Goal: Task Accomplishment & Management: Use online tool/utility

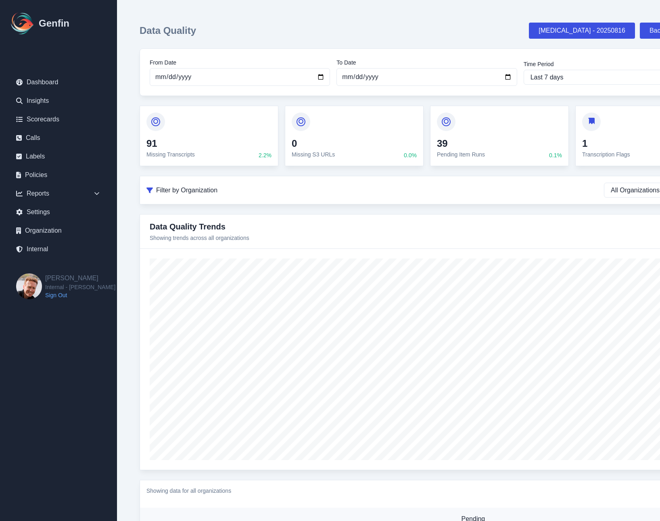
scroll to position [0, 0]
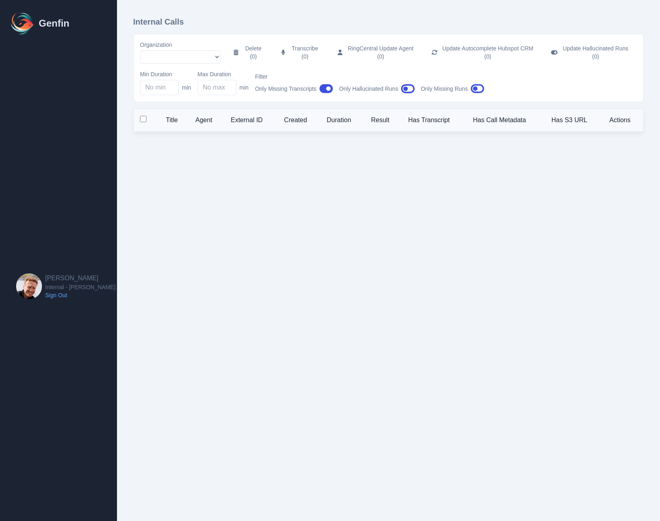
select select "5"
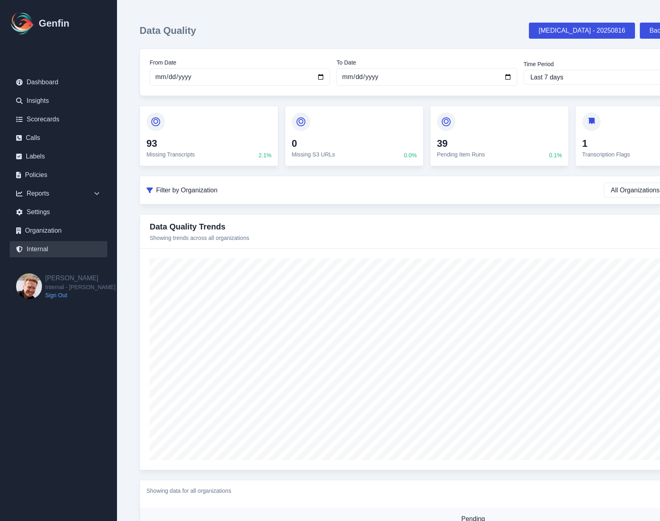
click at [46, 250] on link "Internal" at bounding box center [59, 249] width 98 height 16
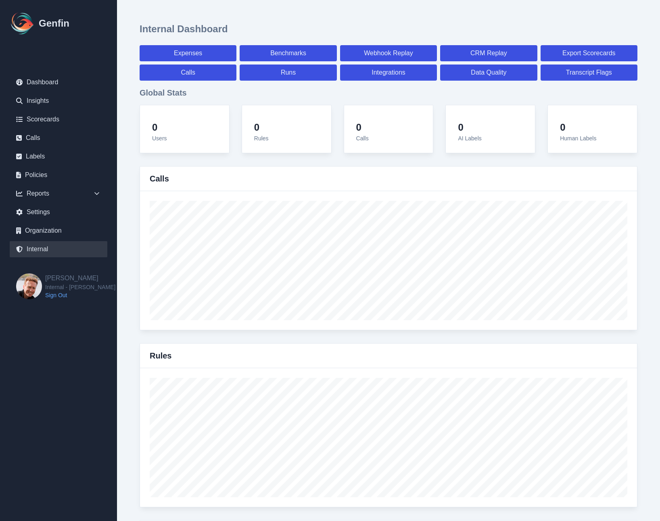
select select "paid"
select select "7"
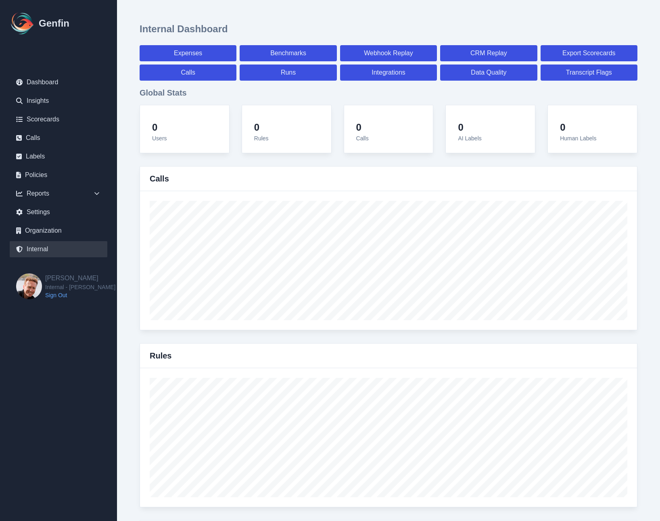
select select "paid"
select select "7"
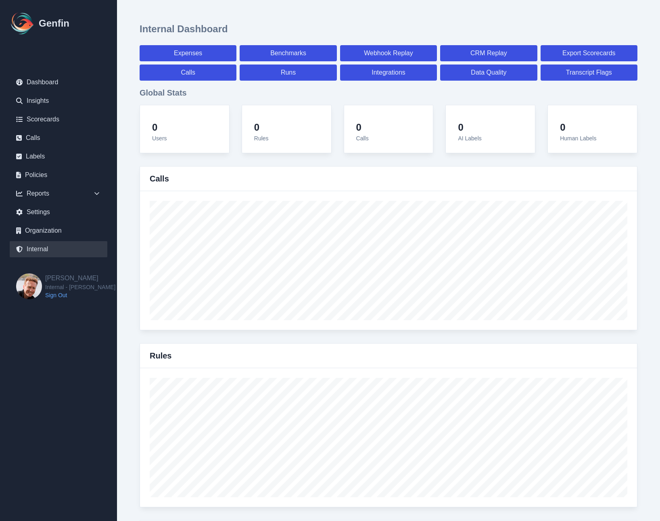
select select "7"
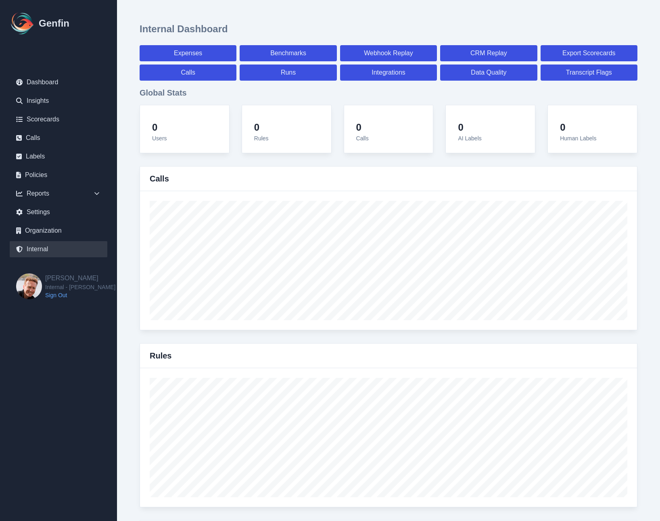
select select "7"
select select "paid"
select select "7"
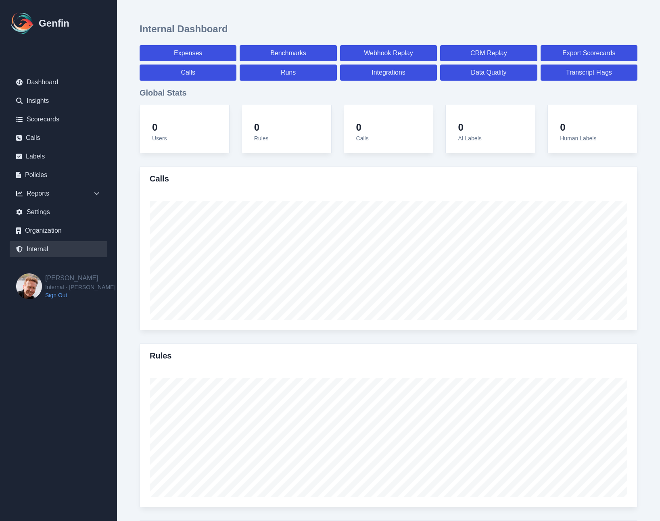
select select "7"
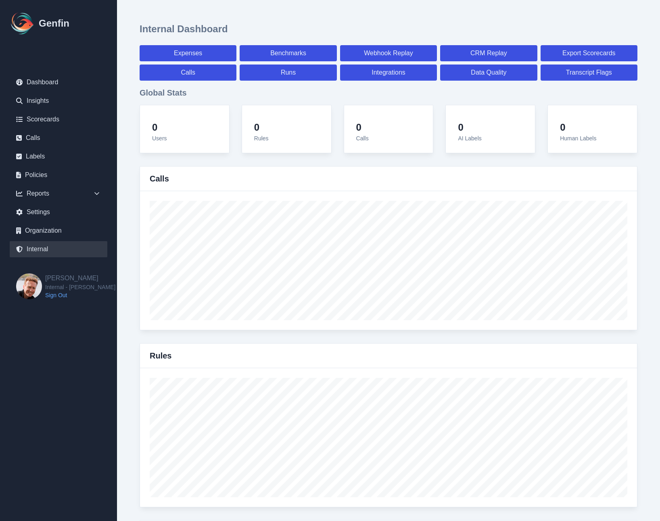
select select "7"
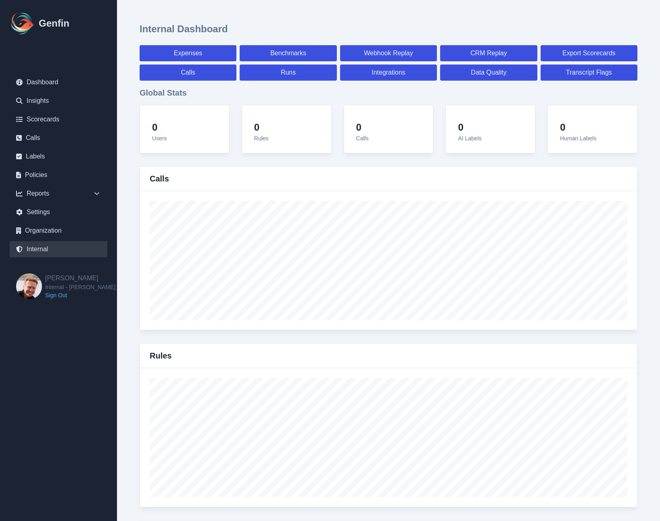
select select "paid"
select select "7"
select select "paid"
select select "7"
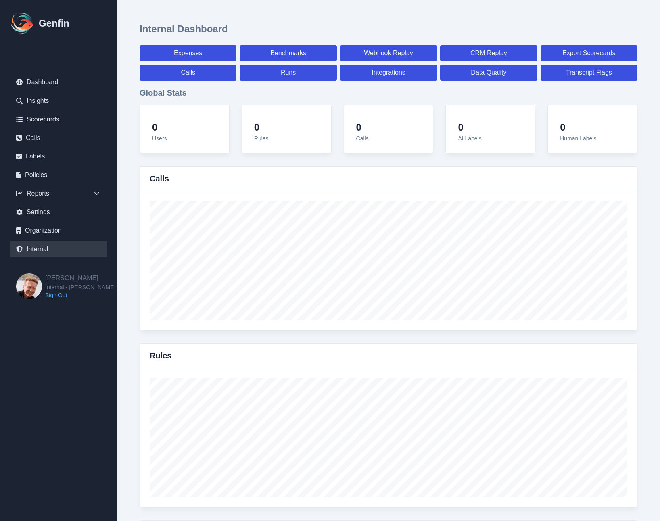
select select "paid"
select select "7"
select select "paid"
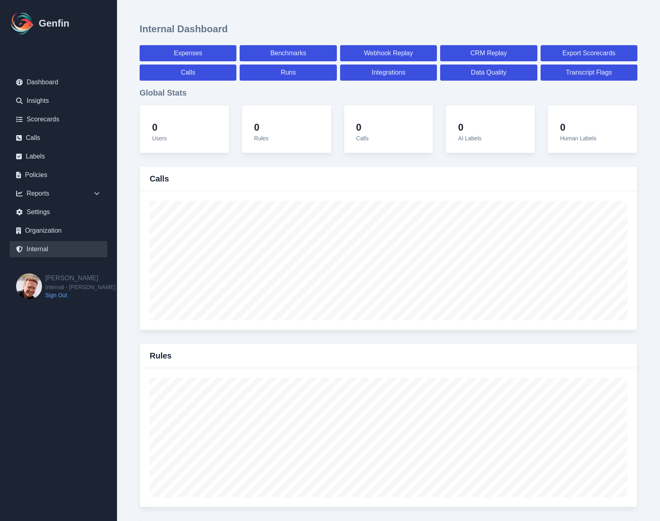
select select "7"
select select "paid"
select select "7"
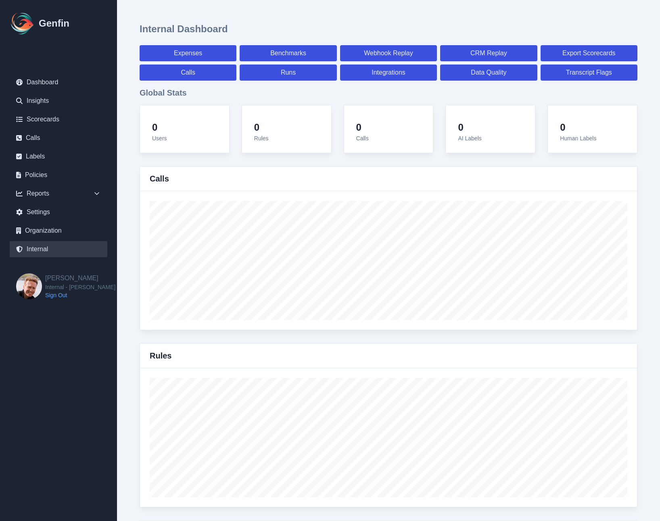
select select "7"
select select "paid"
select select "7"
select select "paid"
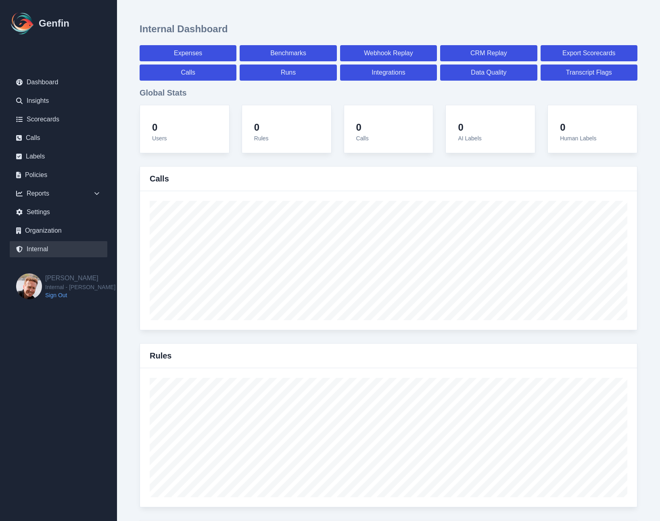
select select "7"
select select "paid"
select select "7"
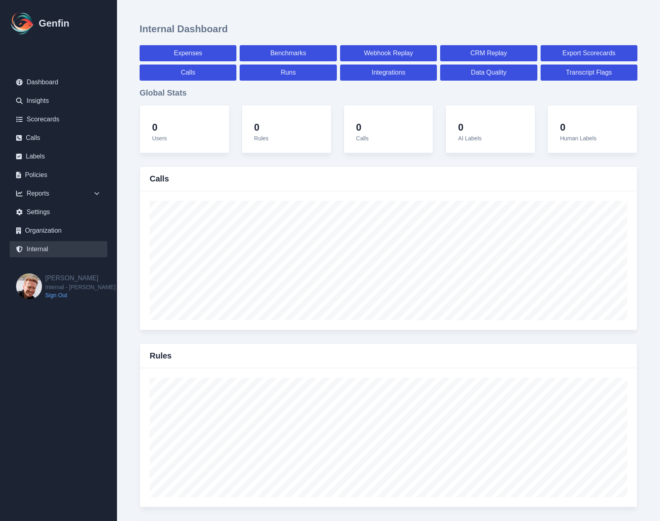
select select "7"
select select "paid"
select select "7"
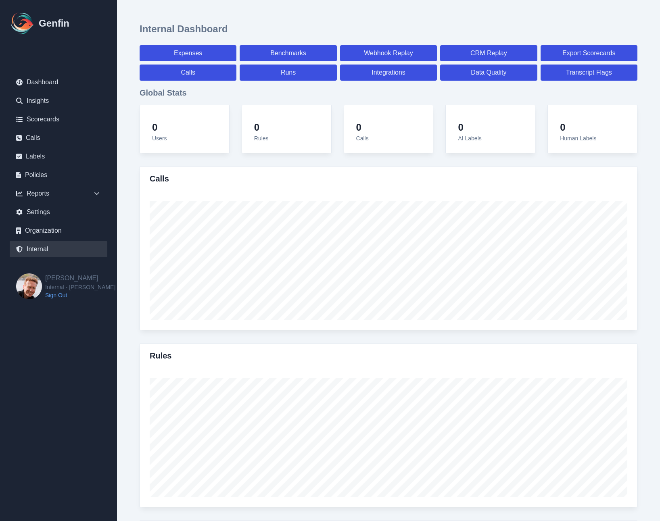
select select "7"
select select "paid"
select select "7"
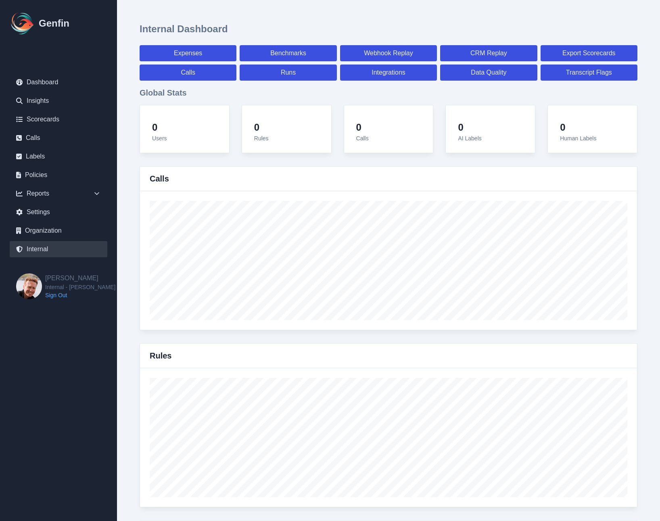
select select "7"
select select "paid"
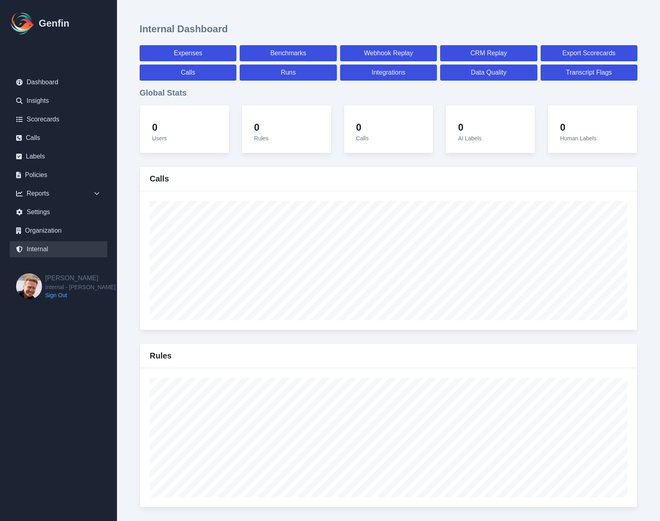
select select "7"
click at [279, 66] on link "Runs" at bounding box center [288, 73] width 97 height 16
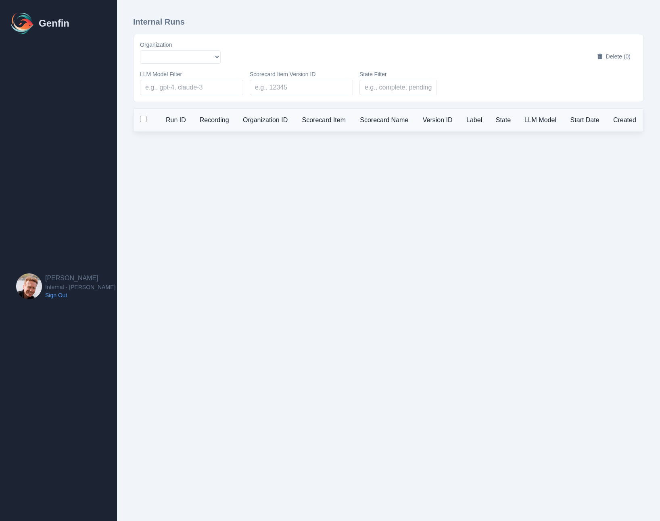
select select "51"
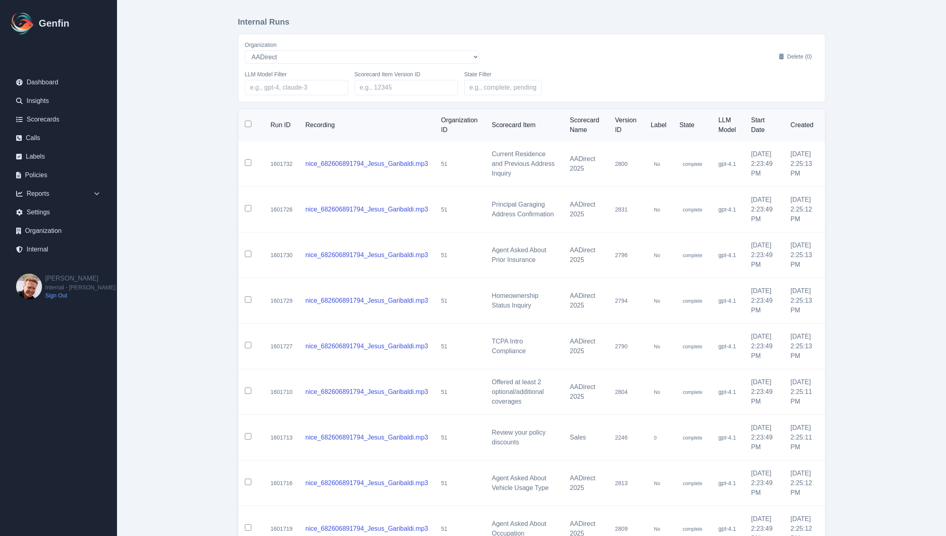
click at [209, 155] on main "Internal Runs Organization AADirect Aainsco.com Aainsco.com Aainsco.com alec+am…" at bounding box center [531, 329] width 829 height 658
click at [504, 87] on input "State Filter" at bounding box center [502, 87] width 77 height 15
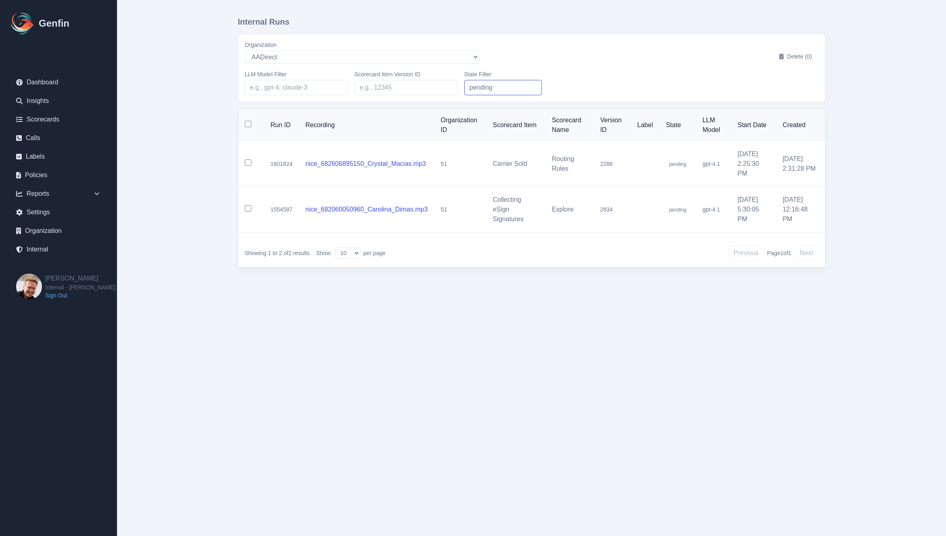
type input "pending"
click at [460, 293] on html "Genfin Dashboard Insights Scorecards Calls Labels Policies Reports Sales Compli…" at bounding box center [473, 146] width 946 height 293
click at [395, 293] on html "Genfin Dashboard Insights Scorecards Calls Labels Policies Reports Sales Compli…" at bounding box center [473, 146] width 946 height 293
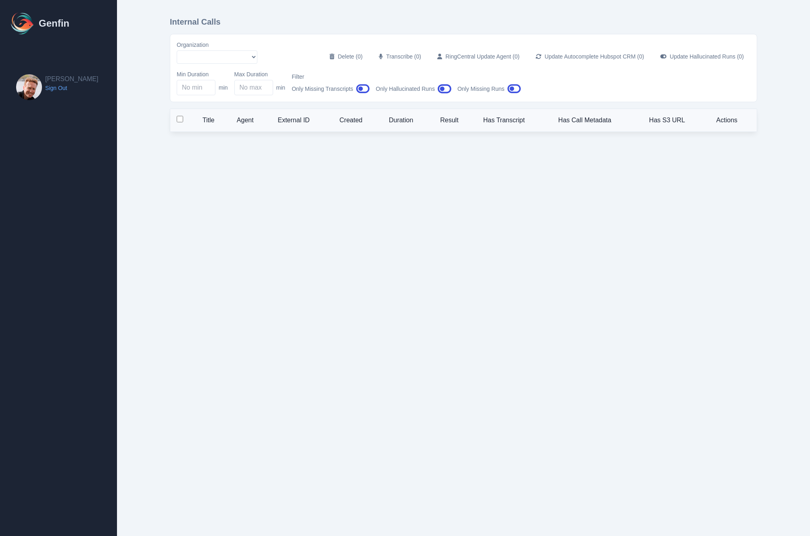
select select "5"
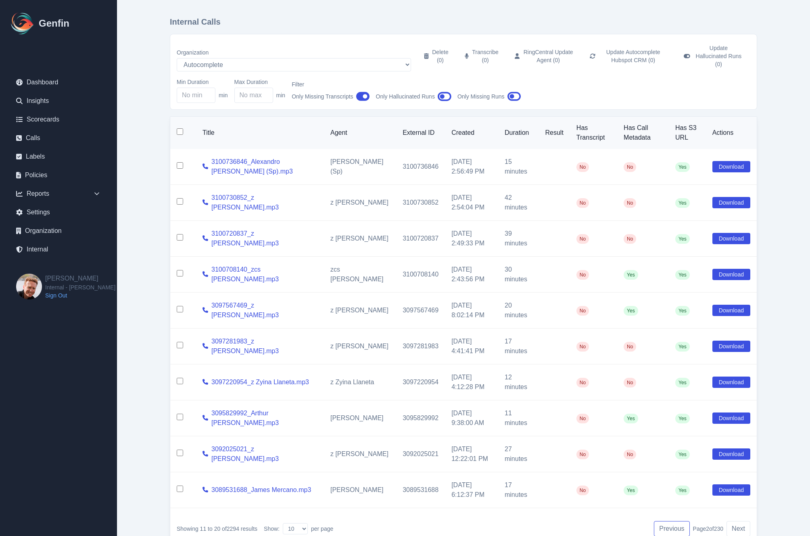
click at [670, 525] on button "Previous" at bounding box center [672, 528] width 36 height 15
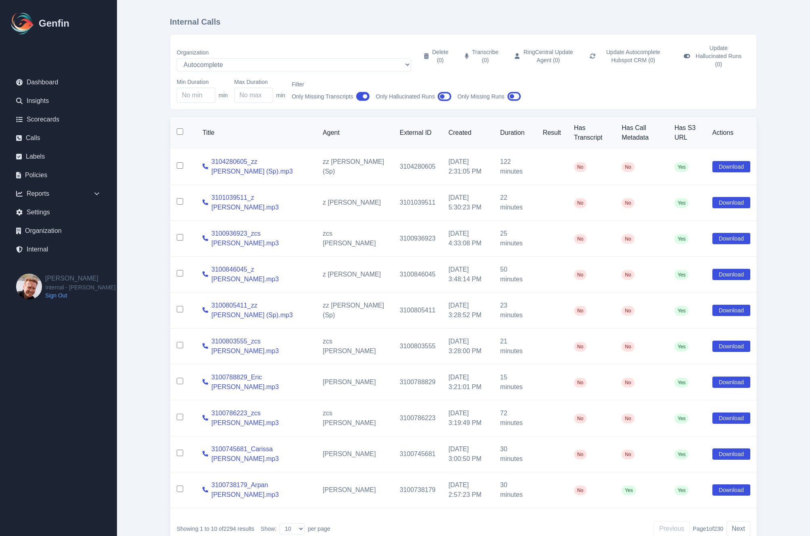
click at [182, 162] on input "checkbox" at bounding box center [180, 165] width 6 height 6
checkbox input "true"
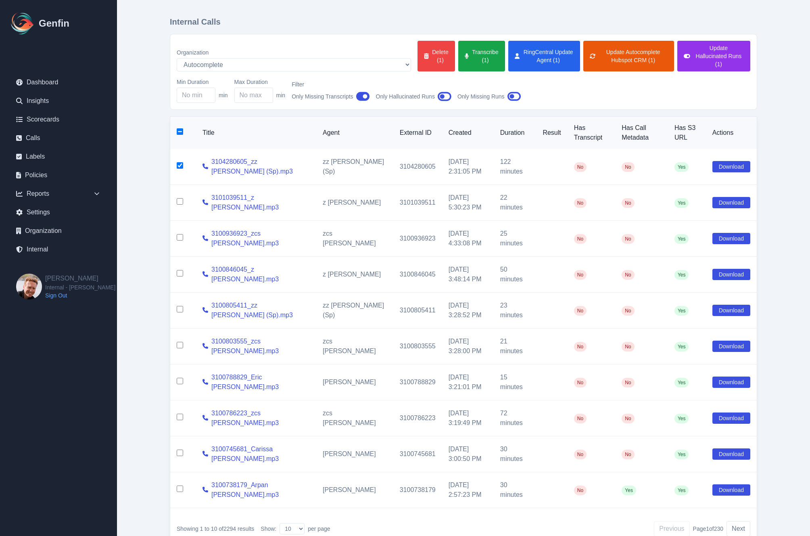
click at [182, 198] on input "checkbox" at bounding box center [180, 201] width 6 height 6
checkbox input "true"
click at [180, 234] on input "checkbox" at bounding box center [180, 237] width 6 height 6
checkbox input "true"
drag, startPoint x: 181, startPoint y: 264, endPoint x: 176, endPoint y: 282, distance: 19.1
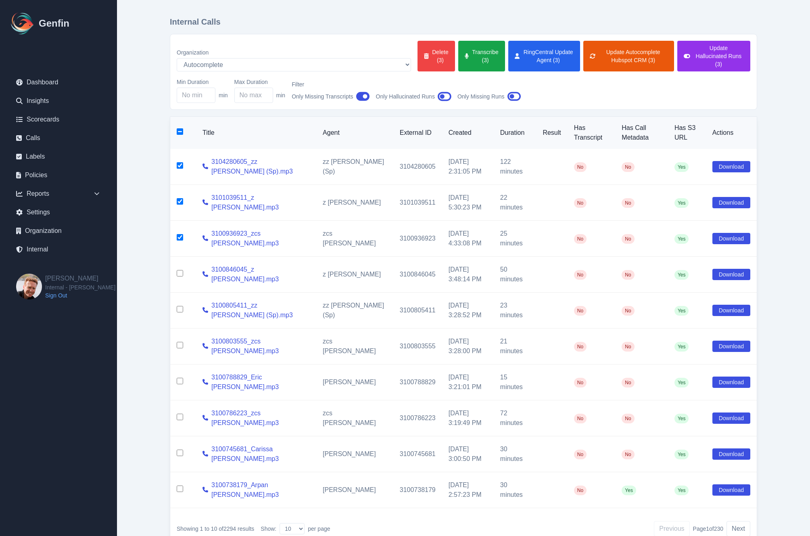
click at [181, 270] on input "checkbox" at bounding box center [180, 273] width 6 height 6
checkbox input "true"
click at [181, 306] on input "checkbox" at bounding box center [180, 309] width 6 height 6
checkbox input "true"
click at [458, 56] on button "Transcribe (5)" at bounding box center [481, 56] width 47 height 31
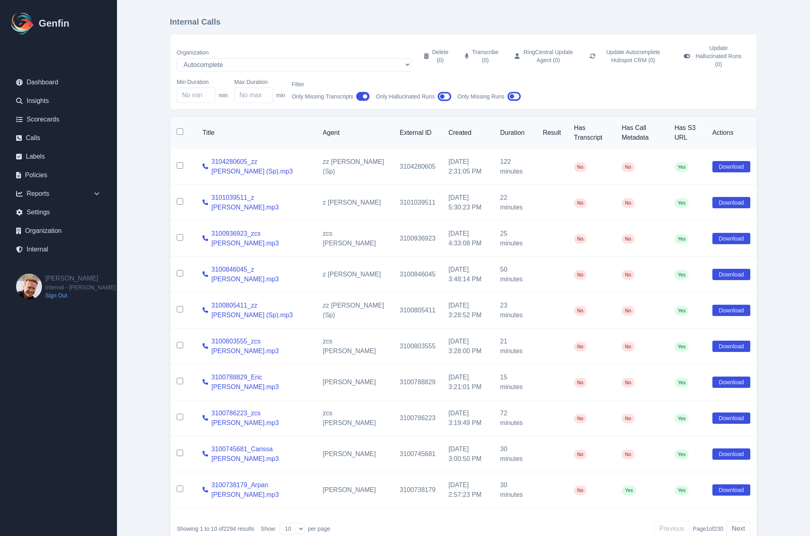
checkbox input "false"
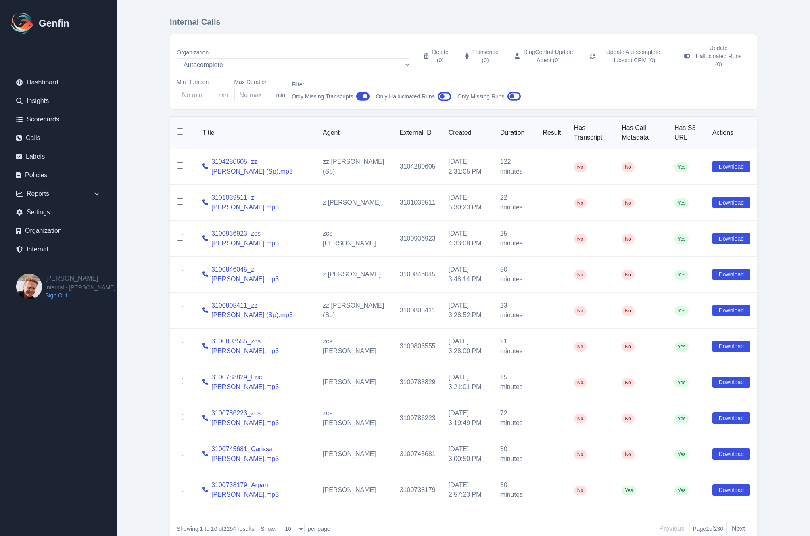
click at [148, 268] on main "Internal Calls Organization AADirect [DOMAIN_NAME] [DOMAIN_NAME] [DOMAIN_NAME] …" at bounding box center [463, 284] width 693 height 569
click at [208, 58] on select "AADirect Aainsco.com Aainsco.com Aainsco.com alec+america@system2.fitness alec+…" at bounding box center [294, 64] width 234 height 13
click at [177, 58] on select "AADirect Aainsco.com Aainsco.com Aainsco.com alec+america@system2.fitness alec+…" at bounding box center [294, 64] width 234 height 13
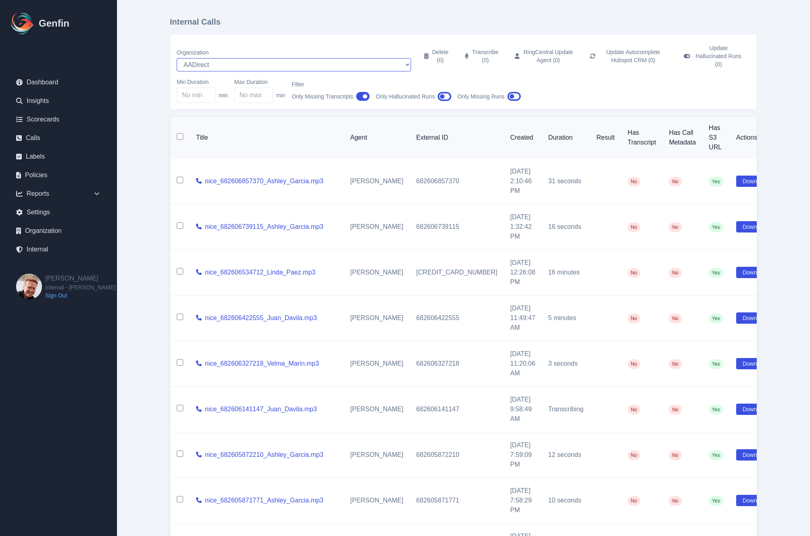
click at [204, 58] on select "AADirect Aainsco.com Aainsco.com Aainsco.com alec+america@system2.fitness alec+…" at bounding box center [294, 64] width 234 height 13
select select "5"
click at [177, 58] on select "AADirect Aainsco.com Aainsco.com Aainsco.com alec+america@system2.fitness alec+…" at bounding box center [294, 64] width 234 height 13
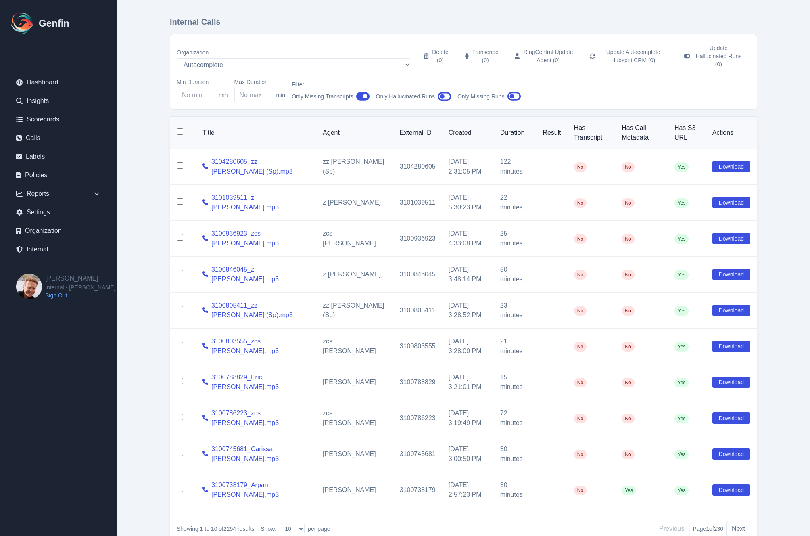
click at [142, 249] on main "Internal Calls Organization AADirect Aainsco.com Aainsco.com Aainsco.com alec+a…" at bounding box center [463, 284] width 693 height 569
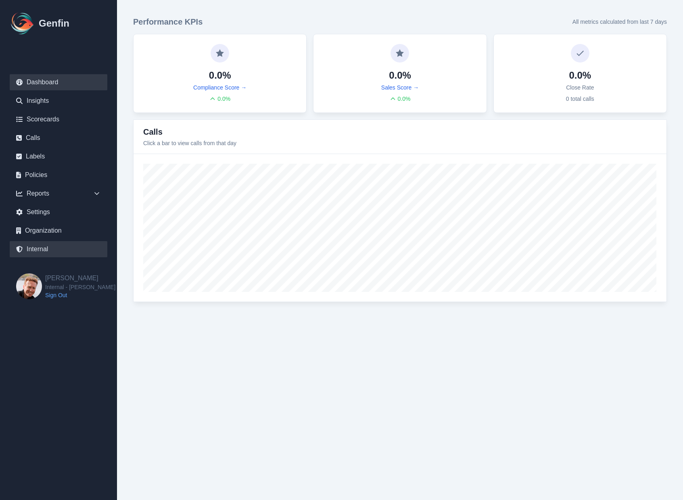
click at [40, 250] on link "Internal" at bounding box center [59, 249] width 98 height 16
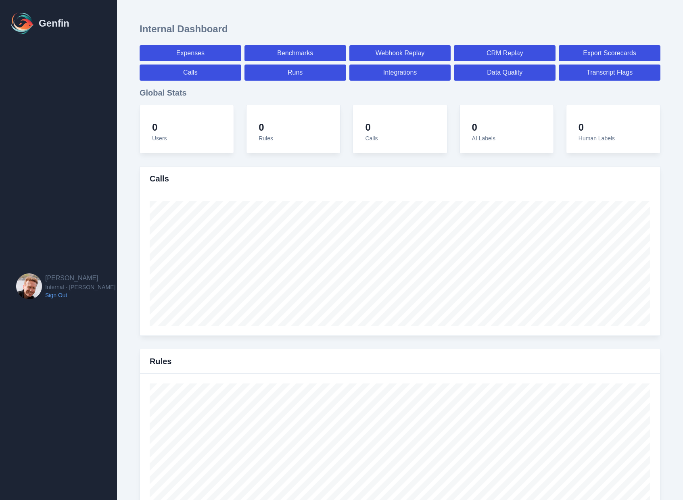
select select "paid"
select select "7"
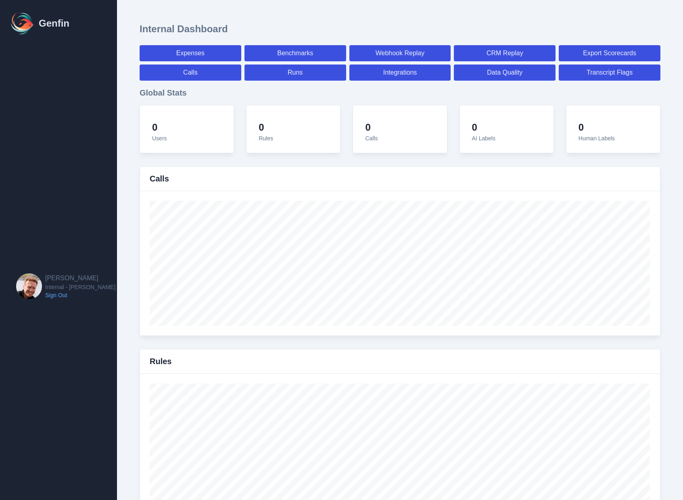
select select "paid"
select select "7"
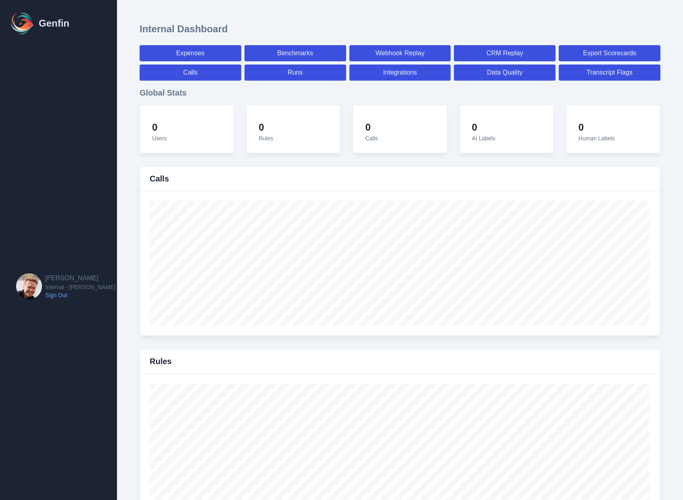
select select "7"
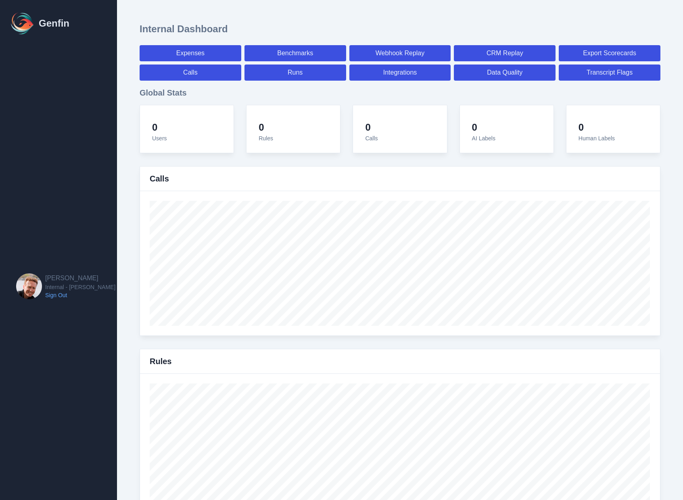
select select "7"
select select "paid"
select select "7"
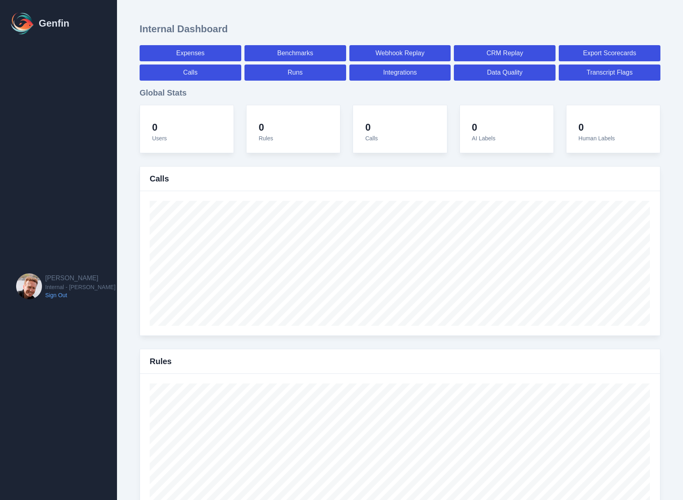
select select "7"
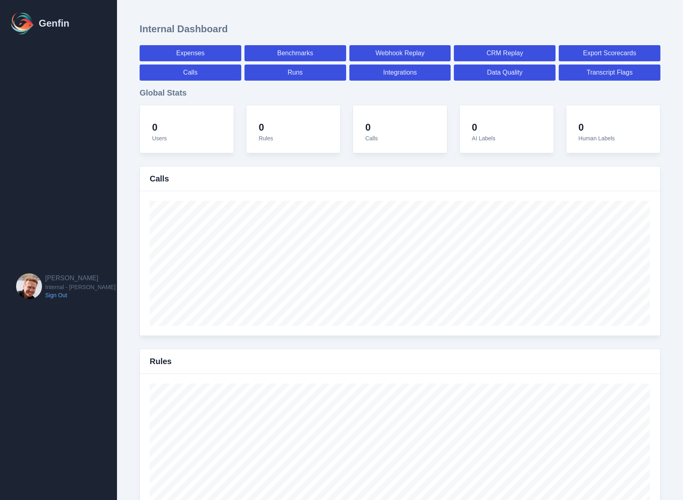
select select "7"
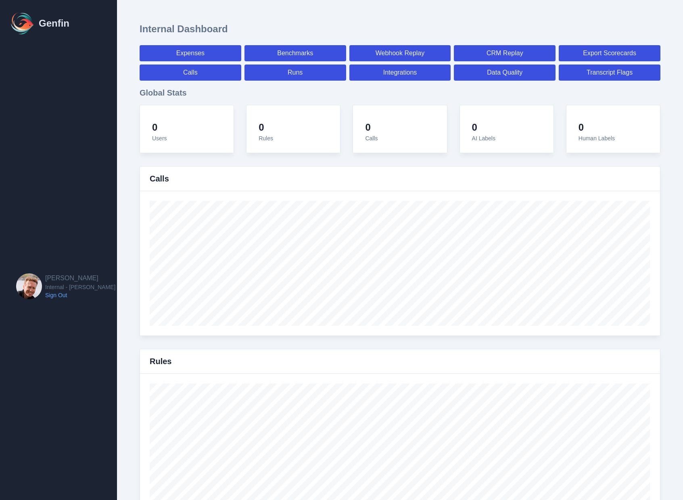
select select "paid"
select select "7"
select select "paid"
select select "7"
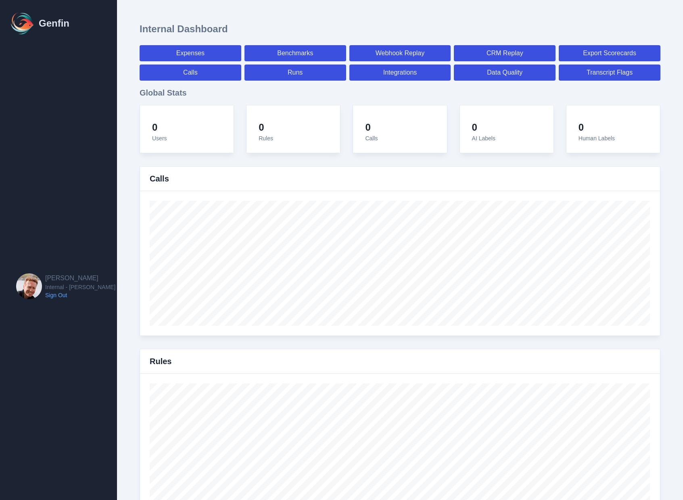
select select "paid"
select select "7"
select select "paid"
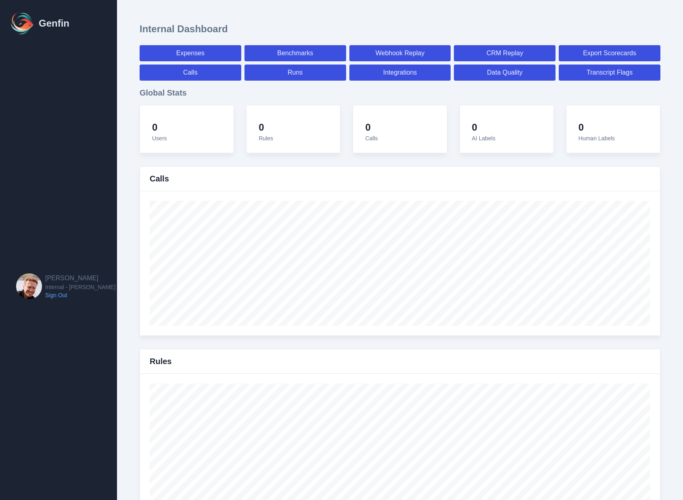
select select "7"
select select "paid"
select select "7"
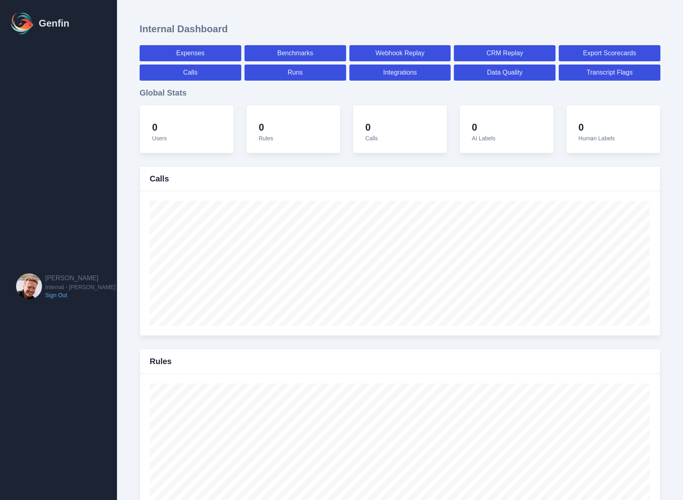
select select "7"
select select "paid"
select select "7"
select select "paid"
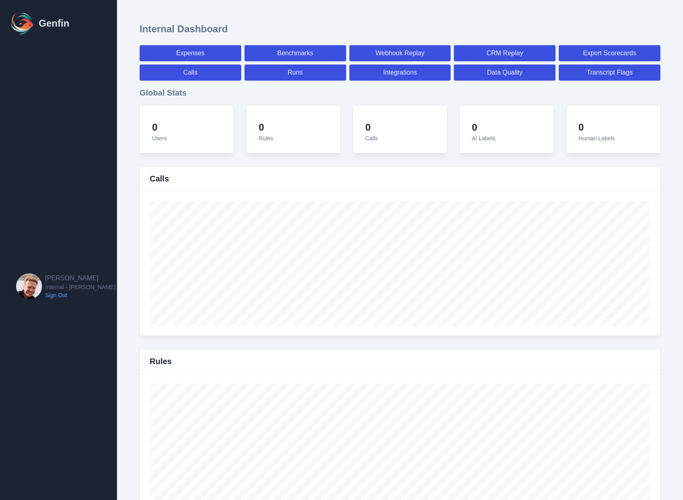
select select "7"
select select "paid"
select select "7"
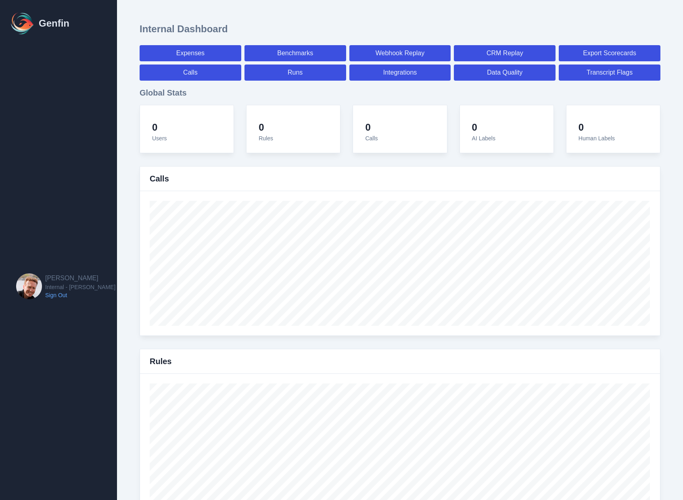
select select "7"
select select "paid"
select select "7"
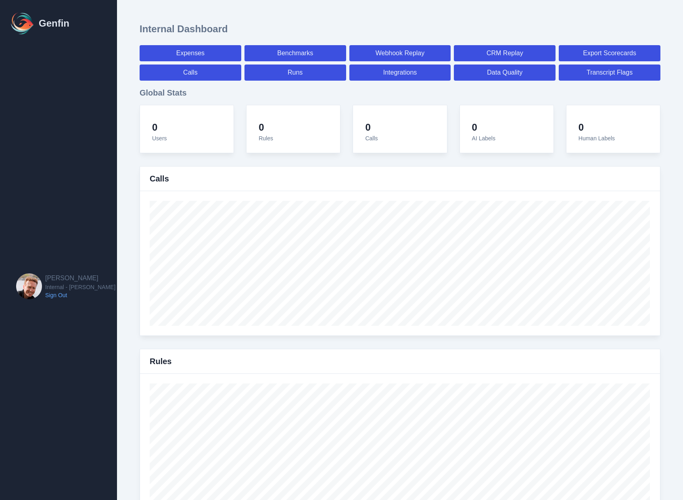
select select "7"
select select "paid"
select select "7"
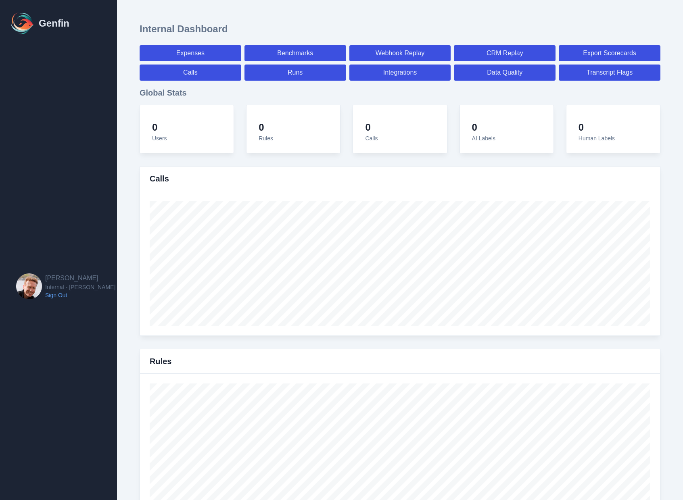
select select "7"
select select "paid"
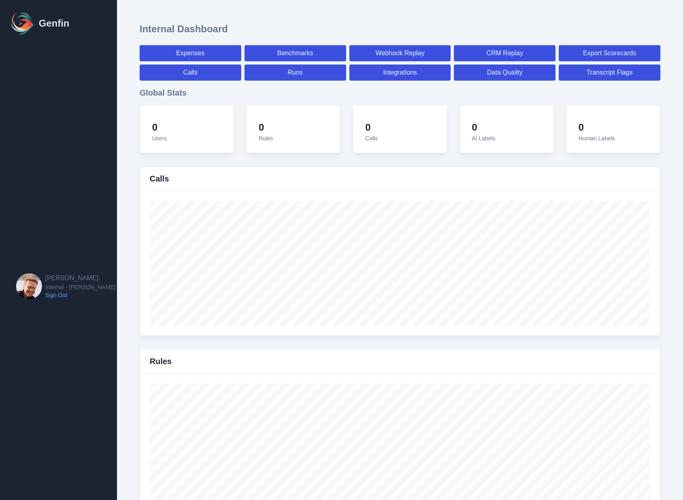
select select "7"
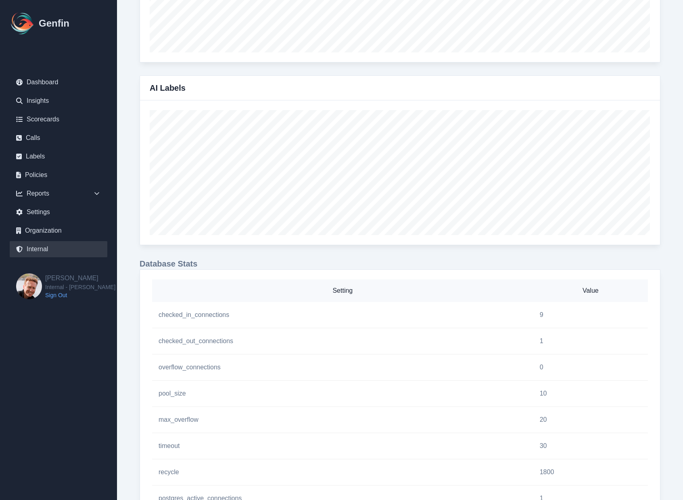
scroll to position [458, 0]
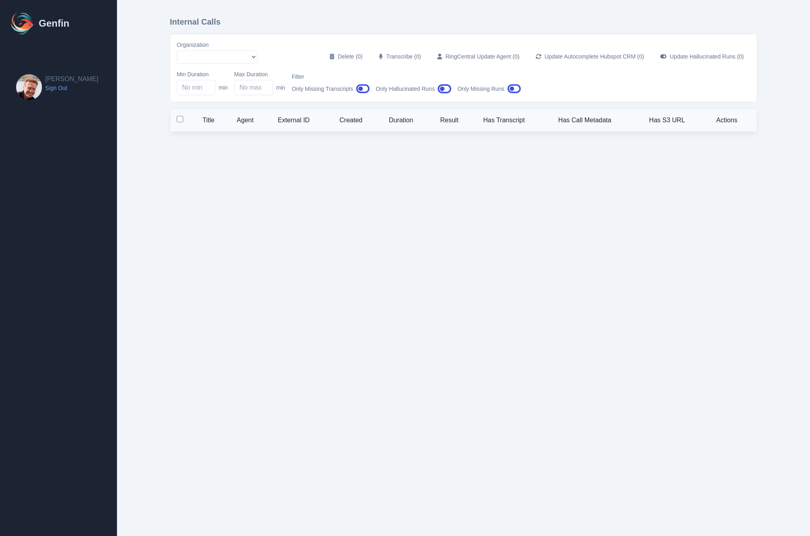
select select "5"
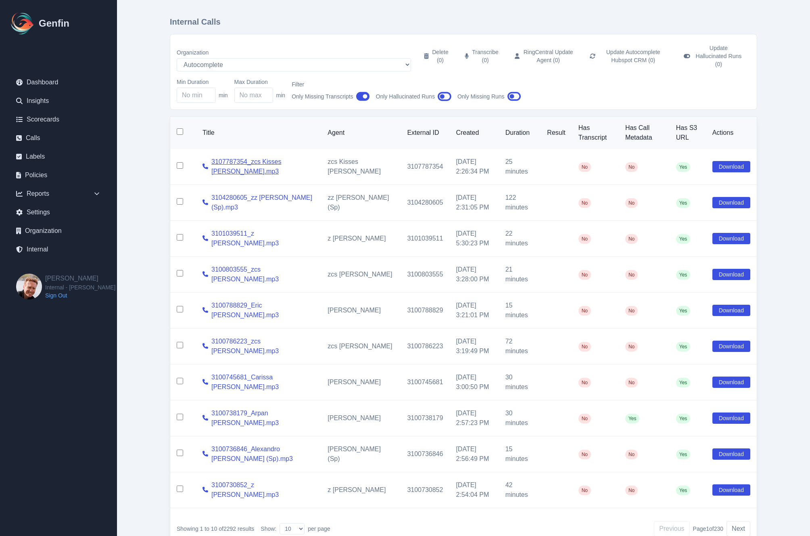
click at [231, 157] on link "3107787354_zcs Kisses [PERSON_NAME].mp3" at bounding box center [262, 166] width 103 height 19
click at [205, 163] on icon at bounding box center [206, 166] width 6 height 6
click at [45, 256] on link "Internal" at bounding box center [59, 249] width 98 height 16
click at [206, 163] on icon at bounding box center [206, 166] width 6 height 6
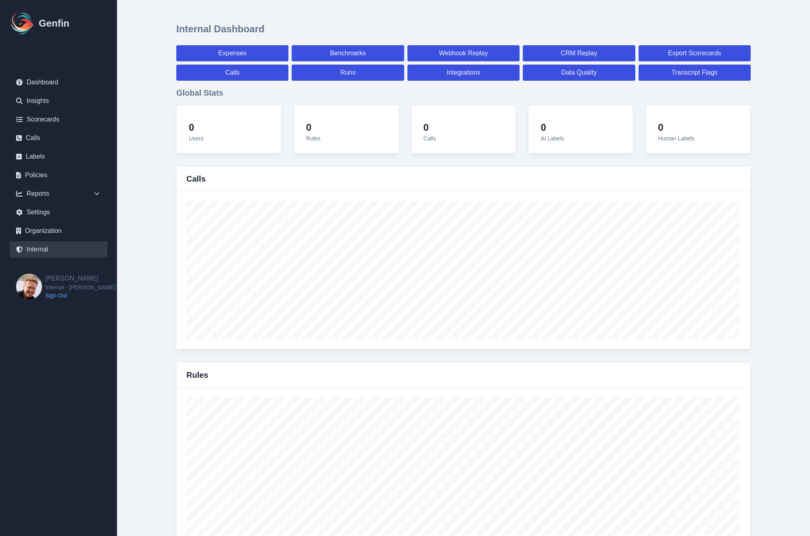
select select "paid"
select select "7"
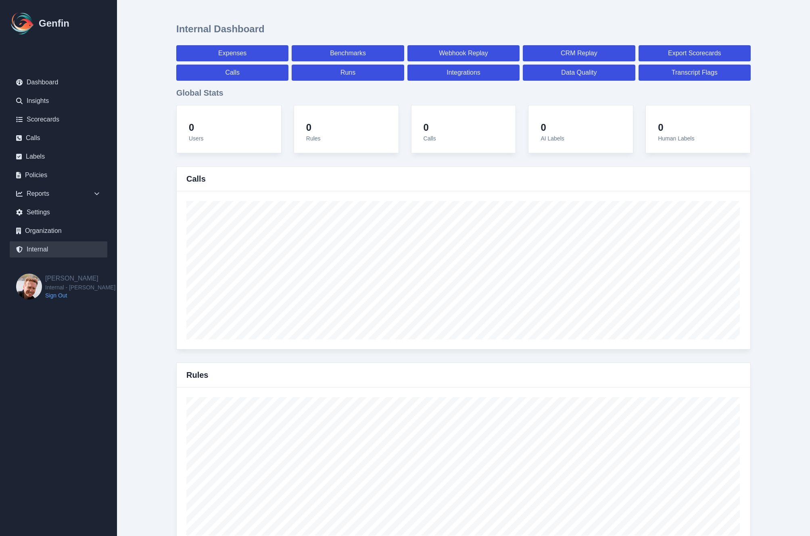
select select "paid"
select select "7"
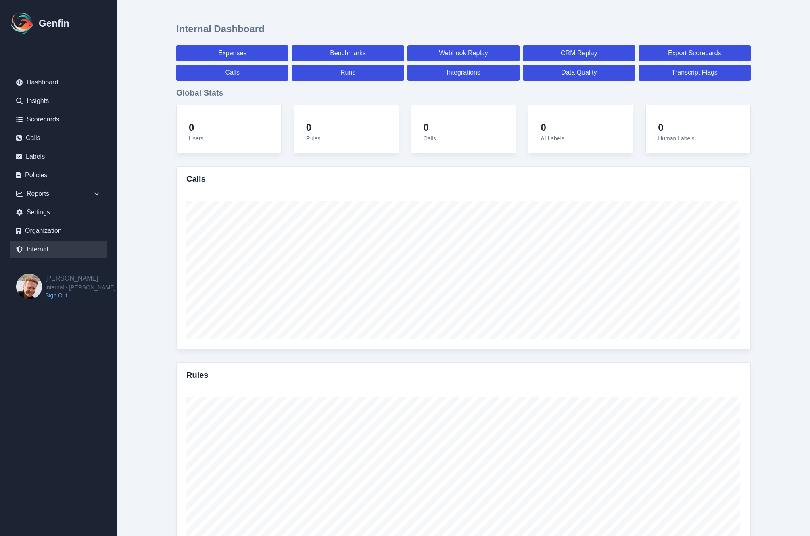
select select "7"
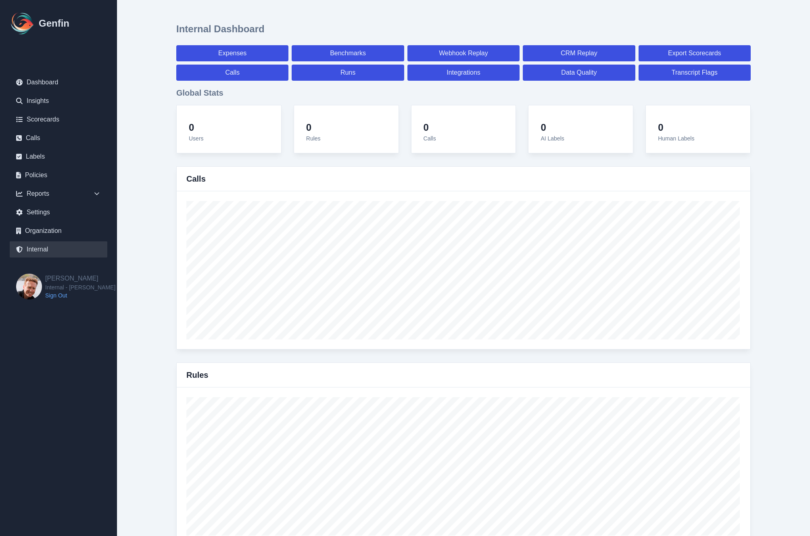
select select "7"
select select "paid"
select select "7"
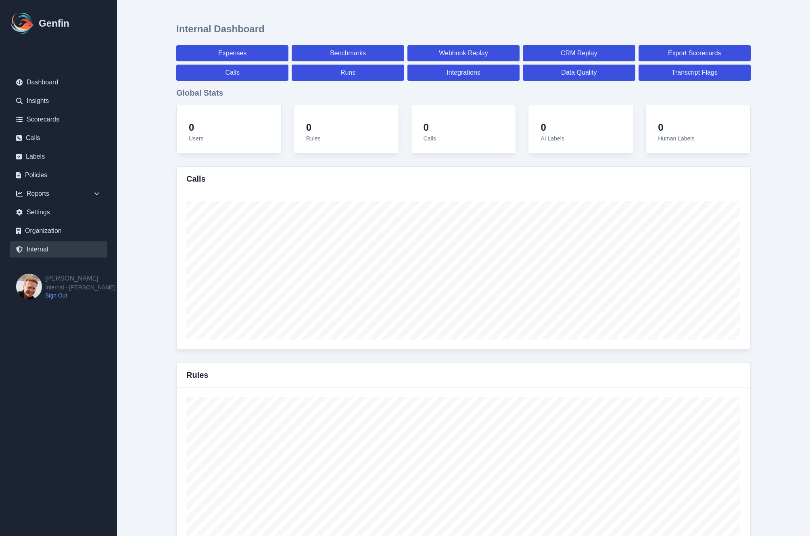
select select "7"
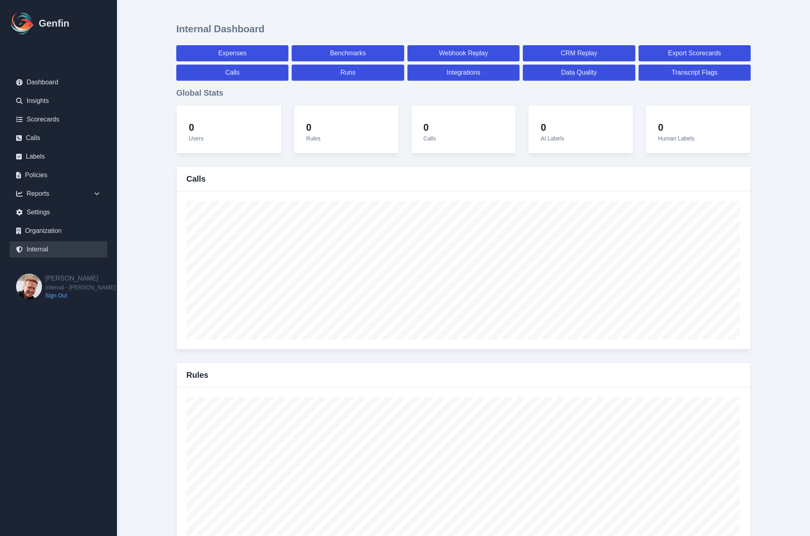
select select "7"
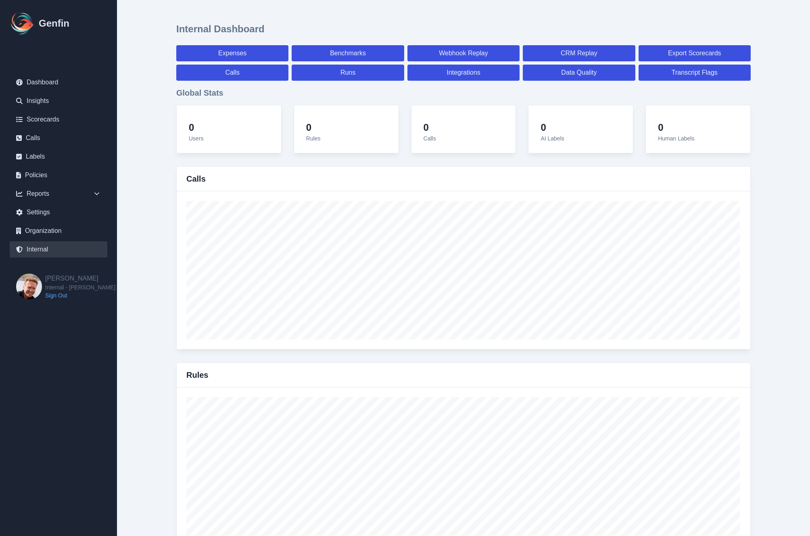
select select "paid"
select select "7"
select select "paid"
select select "7"
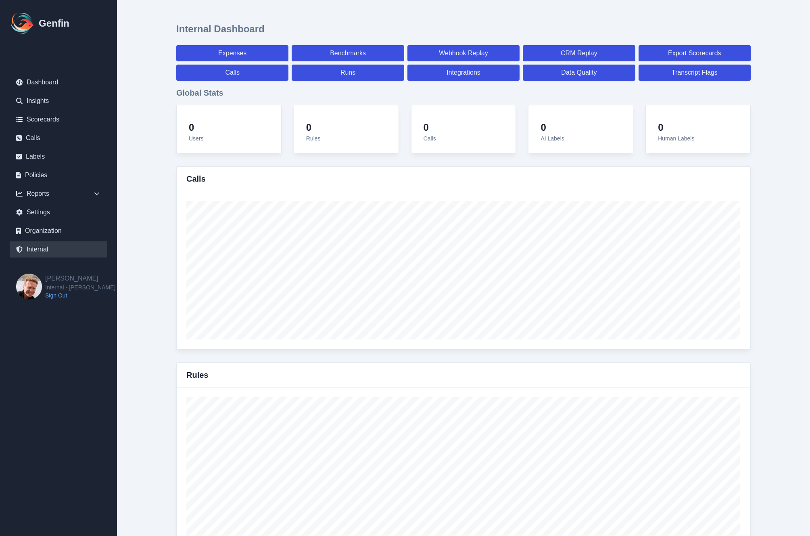
select select "paid"
select select "7"
select select "paid"
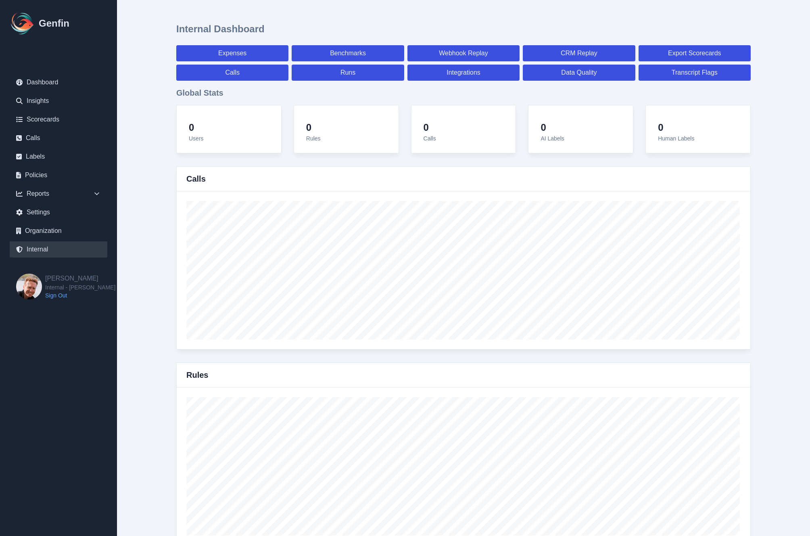
select select "7"
select select "paid"
select select "7"
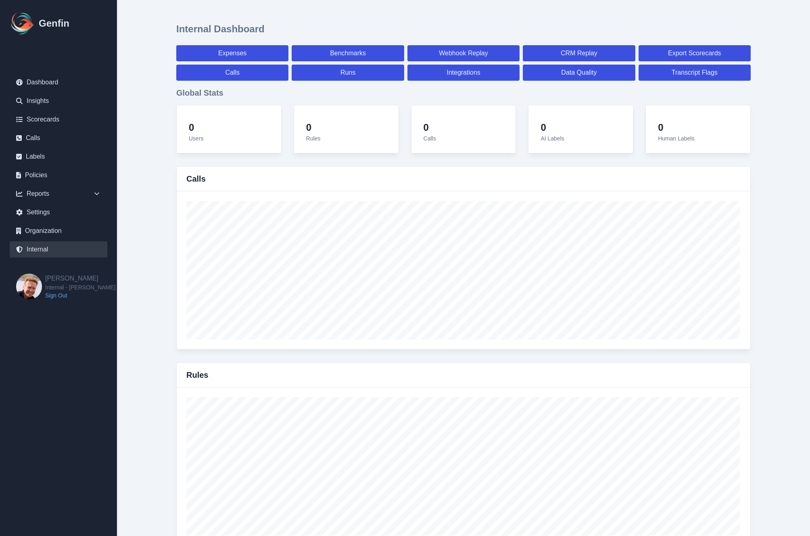
select select "7"
select select "paid"
select select "7"
select select "paid"
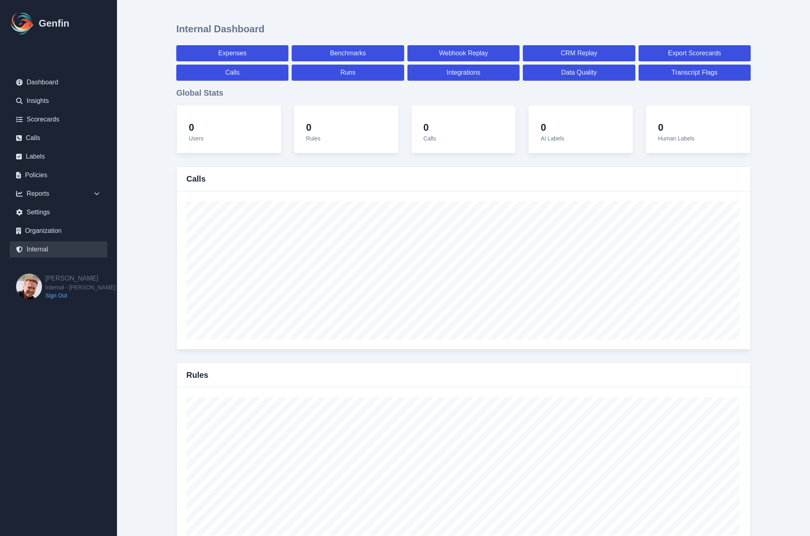
select select "7"
select select "paid"
select select "7"
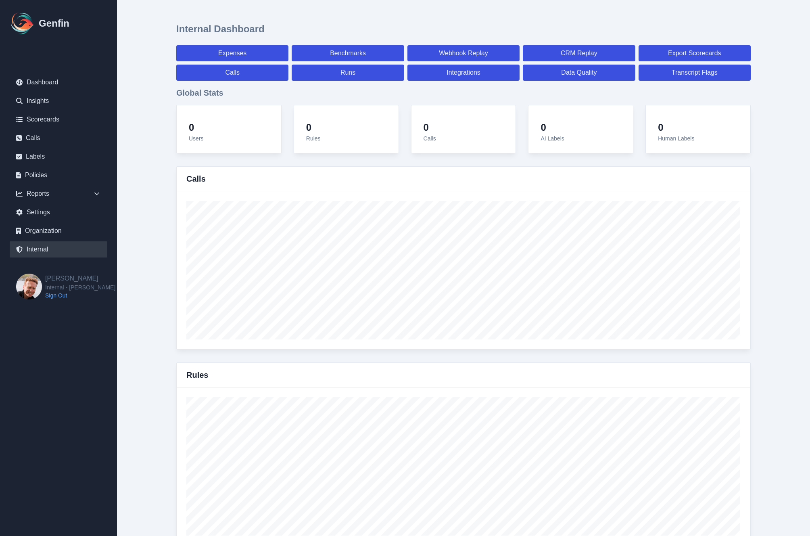
select select "7"
select select "paid"
select select "7"
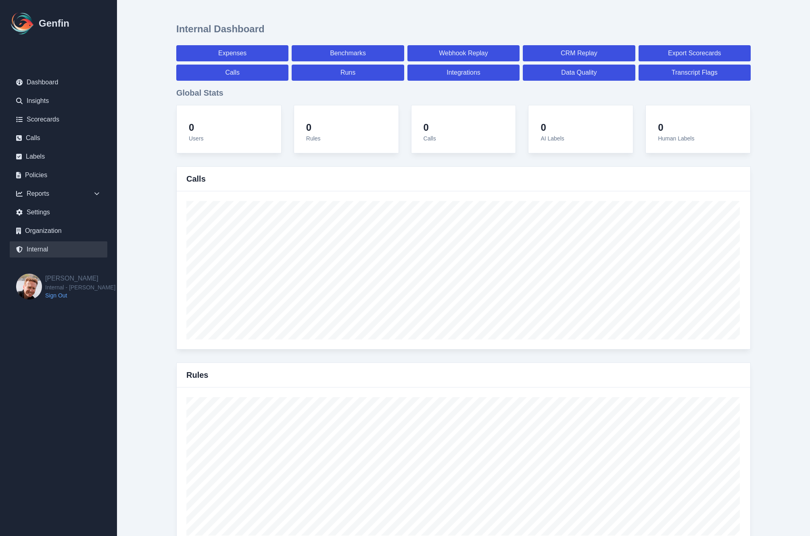
select select "7"
select select "paid"
select select "7"
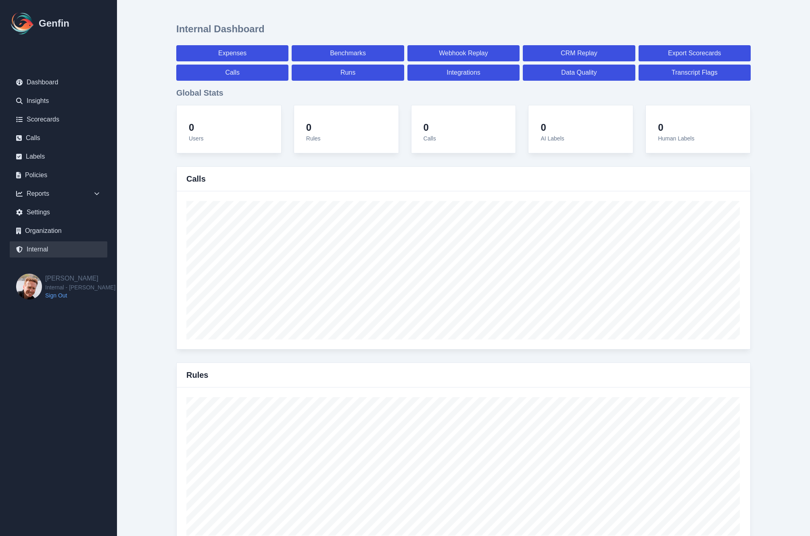
select select "7"
select select "paid"
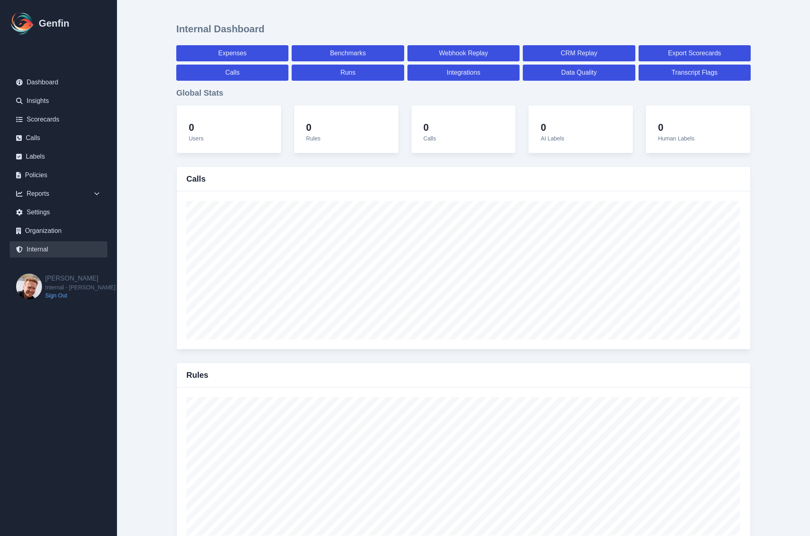
select select "7"
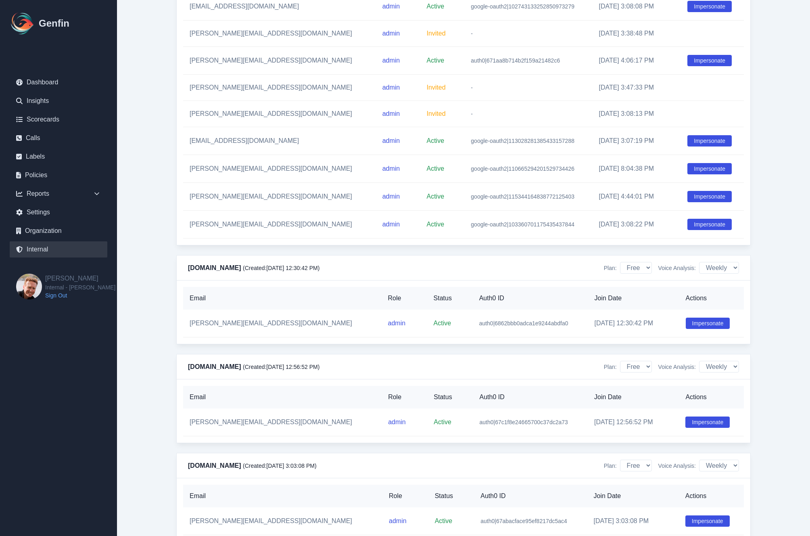
scroll to position [3116, 0]
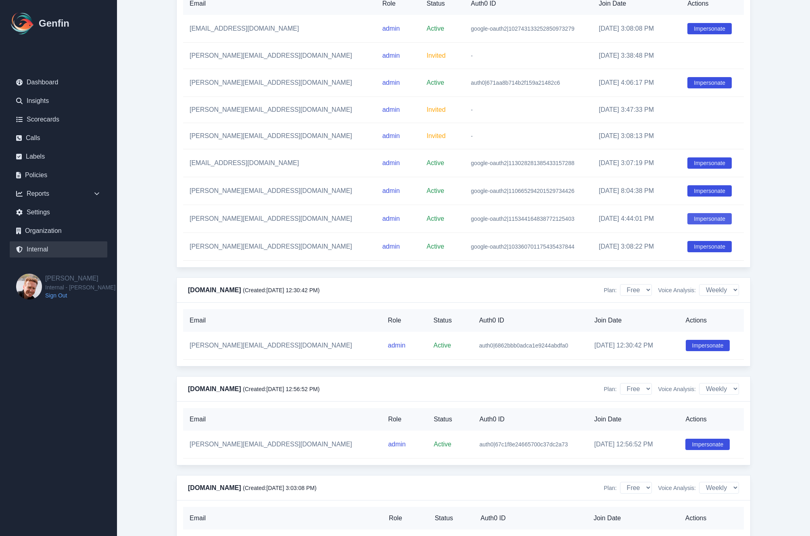
click at [706, 224] on button "Impersonate" at bounding box center [710, 218] width 44 height 11
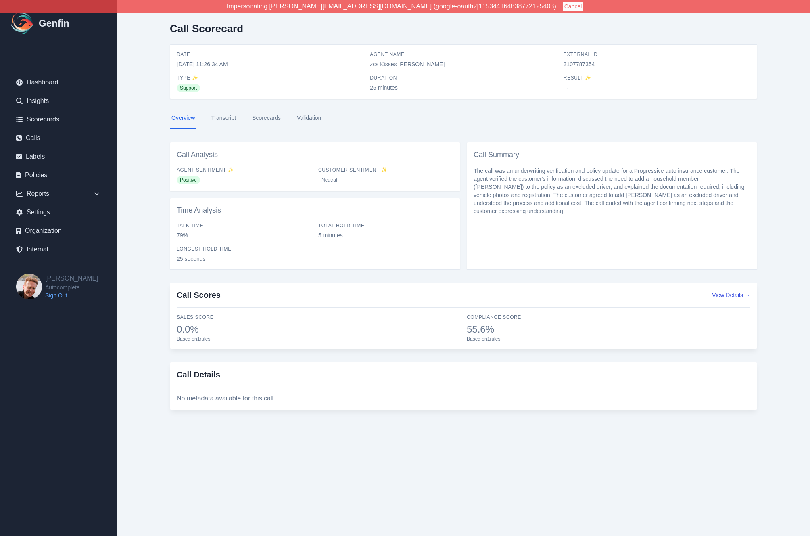
click at [229, 115] on link "Transcript" at bounding box center [223, 118] width 28 height 22
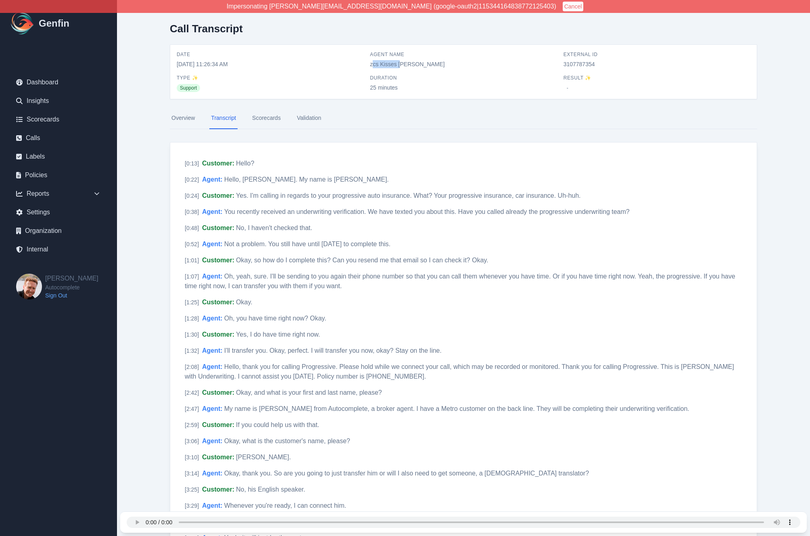
drag, startPoint x: 373, startPoint y: 65, endPoint x: 402, endPoint y: 64, distance: 29.1
click at [402, 64] on span "zcs Kisses [PERSON_NAME]" at bounding box center [463, 64] width 187 height 8
click at [375, 64] on span "zcs Kisses [PERSON_NAME]" at bounding box center [463, 64] width 187 height 8
drag, startPoint x: 375, startPoint y: 64, endPoint x: 401, endPoint y: 64, distance: 25.4
click at [401, 64] on span "zcs Kisses [PERSON_NAME]" at bounding box center [463, 64] width 187 height 8
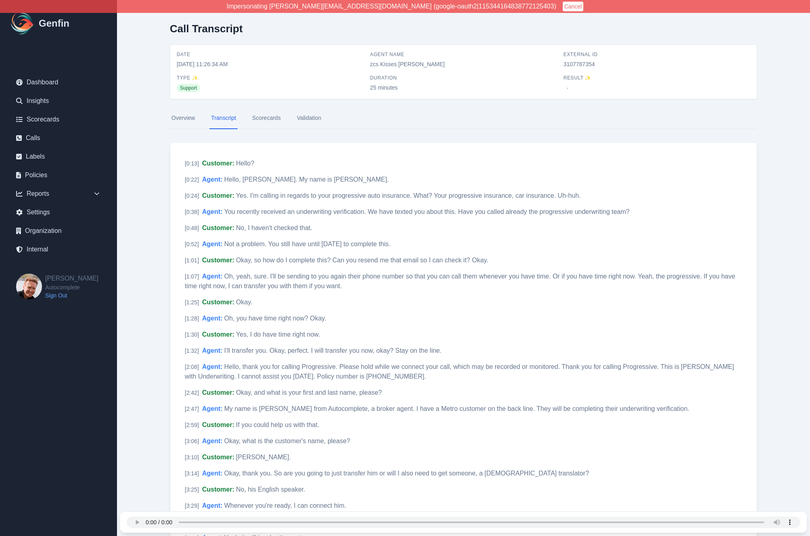
click at [582, 61] on span "3107787354" at bounding box center [657, 64] width 187 height 8
copy span "3107787354"
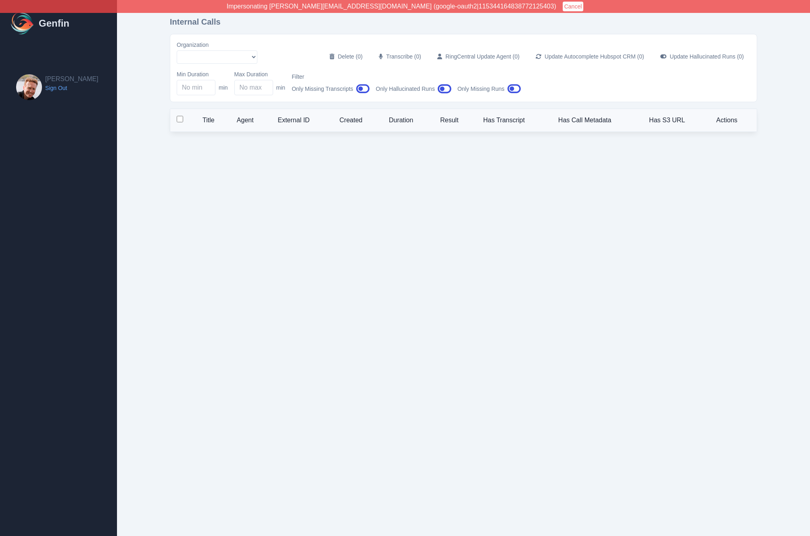
select select "5"
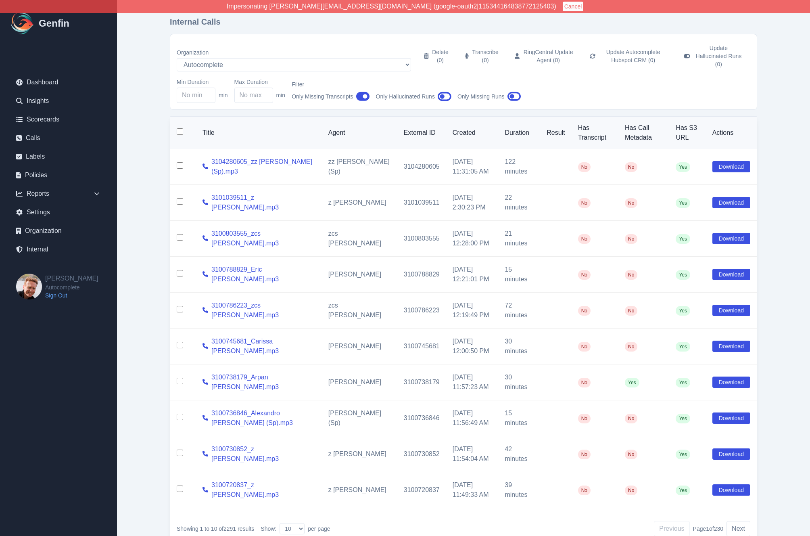
click at [362, 92] on icon "button" at bounding box center [363, 96] width 14 height 9
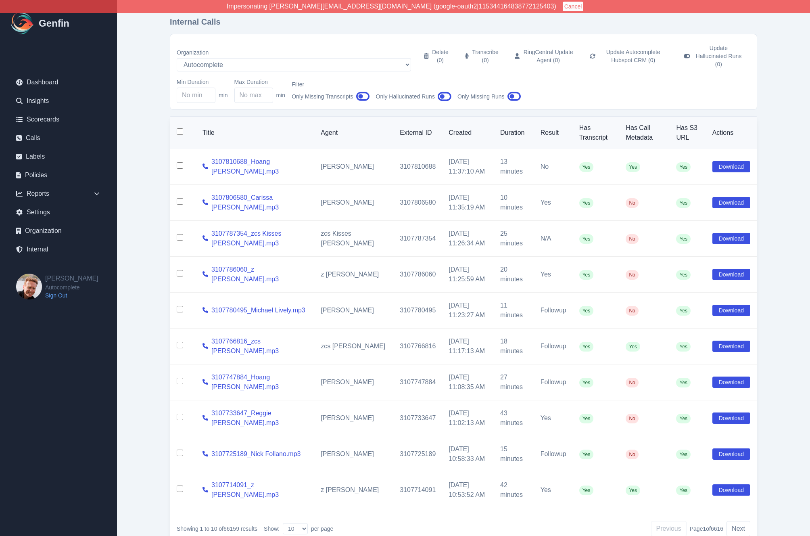
click at [362, 92] on icon "button" at bounding box center [363, 96] width 14 height 9
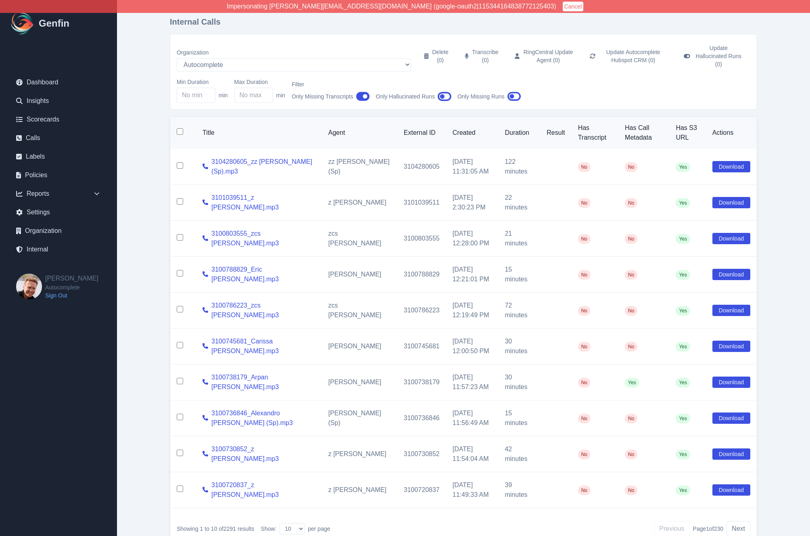
click at [362, 93] on icon "button" at bounding box center [363, 96] width 14 height 9
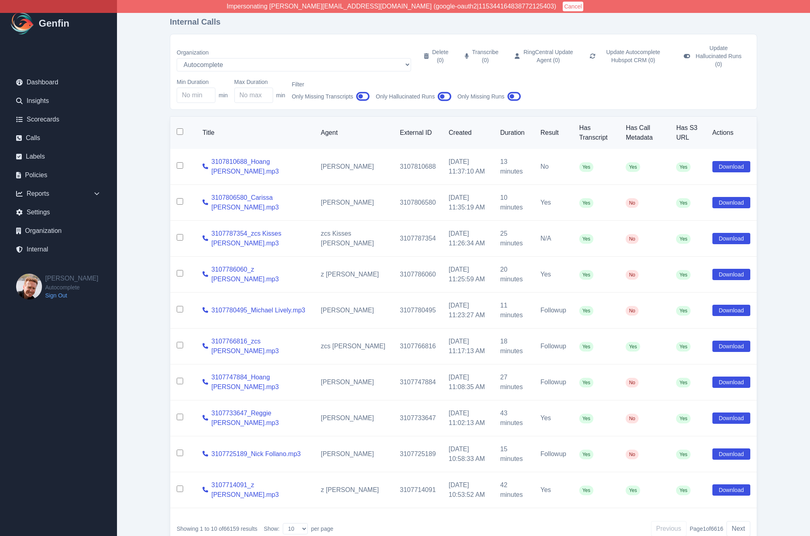
click at [364, 90] on icon "button" at bounding box center [363, 96] width 14 height 12
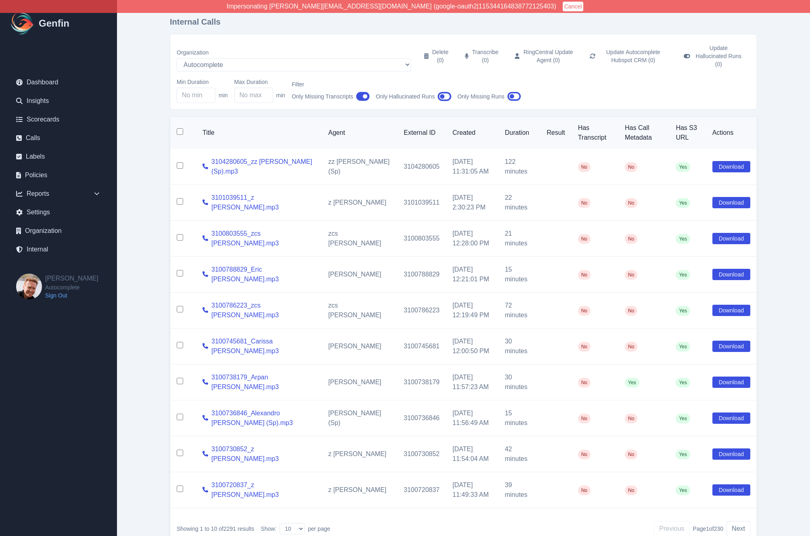
click at [364, 91] on icon "button" at bounding box center [363, 96] width 14 height 12
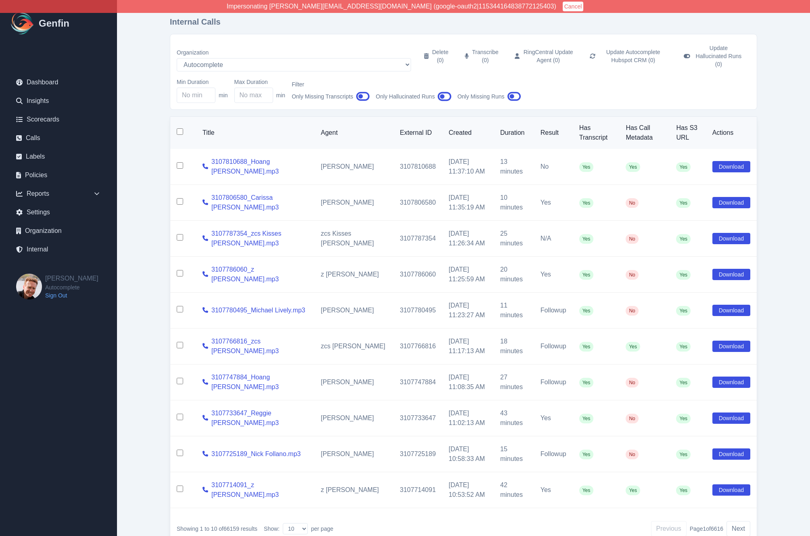
click at [360, 92] on icon "button" at bounding box center [363, 96] width 14 height 9
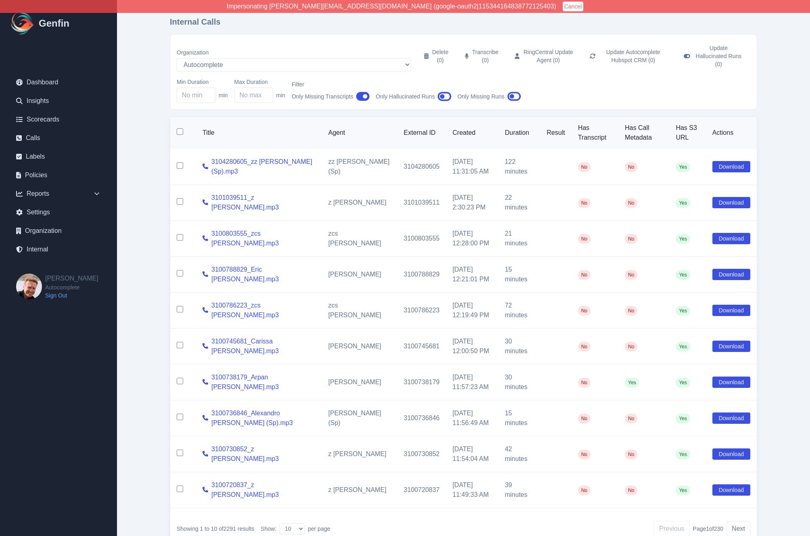
click at [180, 485] on input "checkbox" at bounding box center [180, 488] width 6 height 6
checkbox input "true"
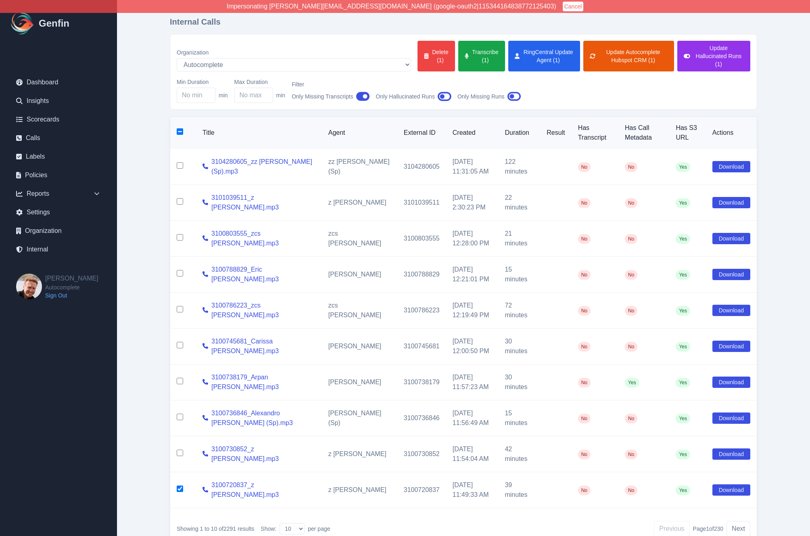
click at [181, 441] on td at bounding box center [183, 454] width 26 height 36
click at [181, 449] on input "checkbox" at bounding box center [180, 452] width 6 height 6
checkbox input "true"
click at [181, 414] on input "checkbox" at bounding box center [180, 417] width 6 height 6
checkbox input "true"
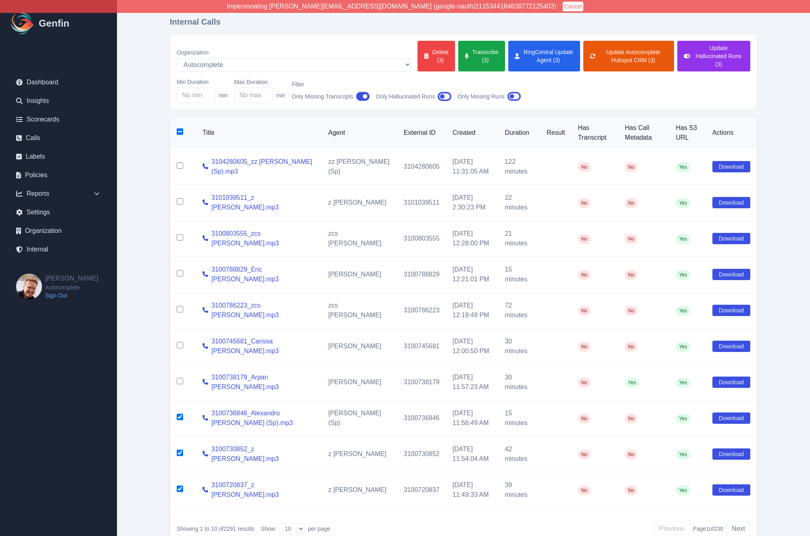
click at [180, 378] on input "checkbox" at bounding box center [180, 381] width 6 height 6
checkbox input "true"
click at [180, 343] on td at bounding box center [183, 346] width 26 height 36
click at [178, 342] on input "checkbox" at bounding box center [180, 345] width 6 height 6
click at [458, 60] on button "Transcribe (5)" at bounding box center [481, 56] width 47 height 31
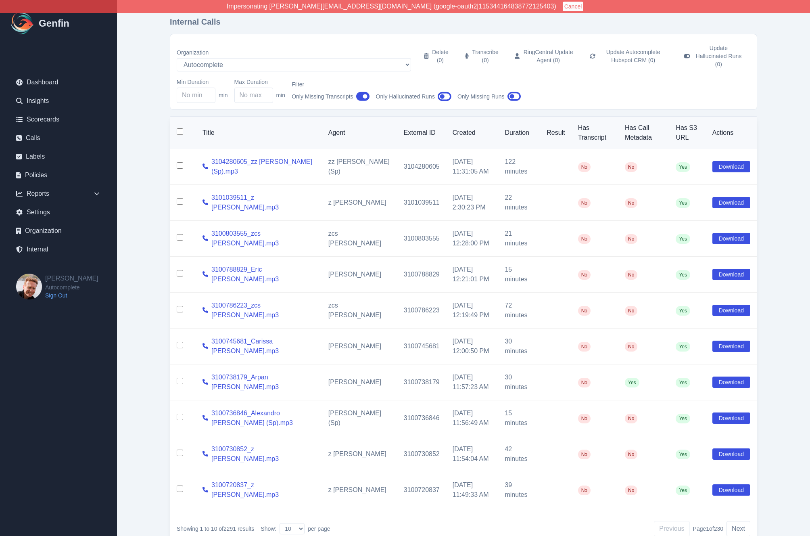
checkbox input "false"
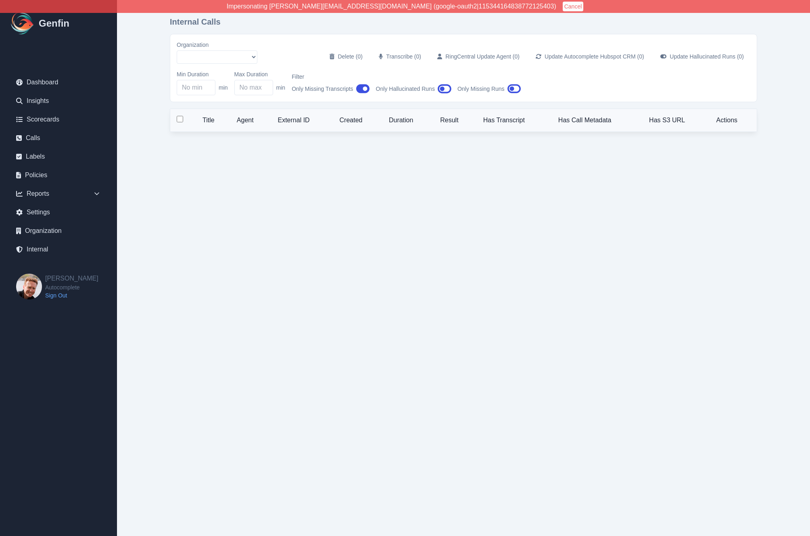
select select "5"
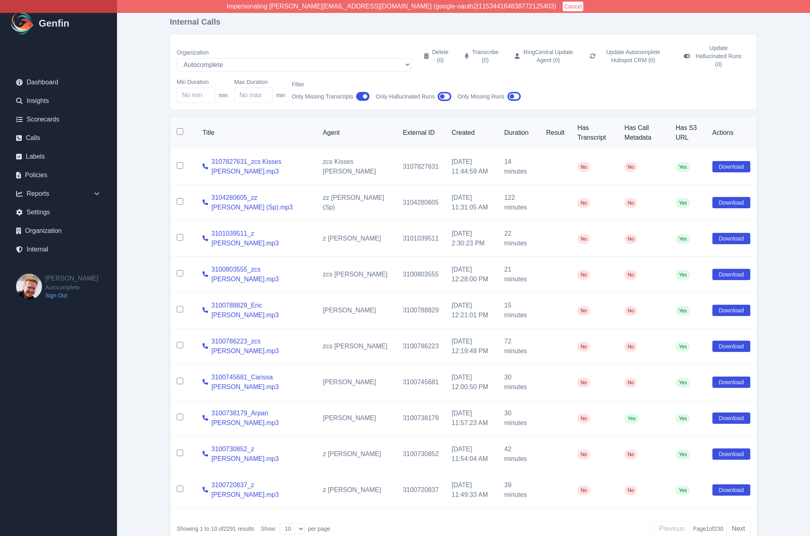
click at [180, 198] on input "checkbox" at bounding box center [180, 201] width 6 height 6
checkbox input "true"
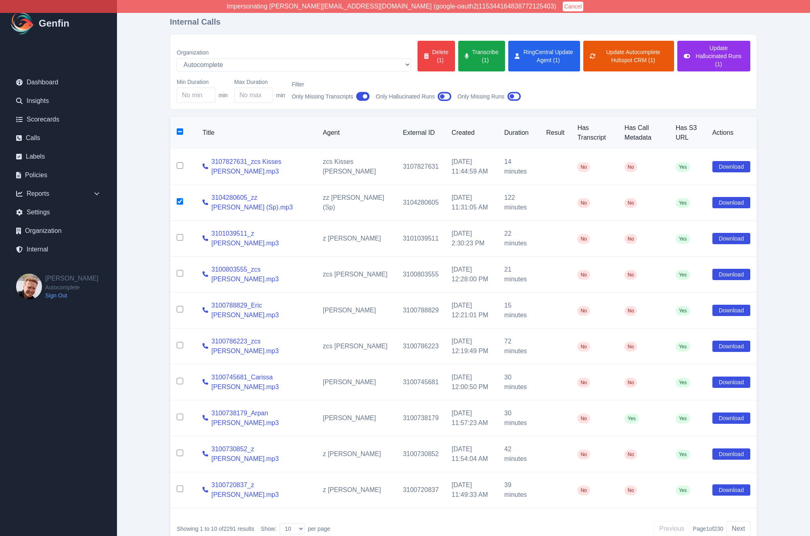
click at [179, 234] on input "checkbox" at bounding box center [180, 237] width 6 height 6
checkbox input "true"
click at [180, 270] on input "checkbox" at bounding box center [180, 273] width 6 height 6
checkbox input "true"
click at [179, 306] on input "checkbox" at bounding box center [180, 309] width 6 height 6
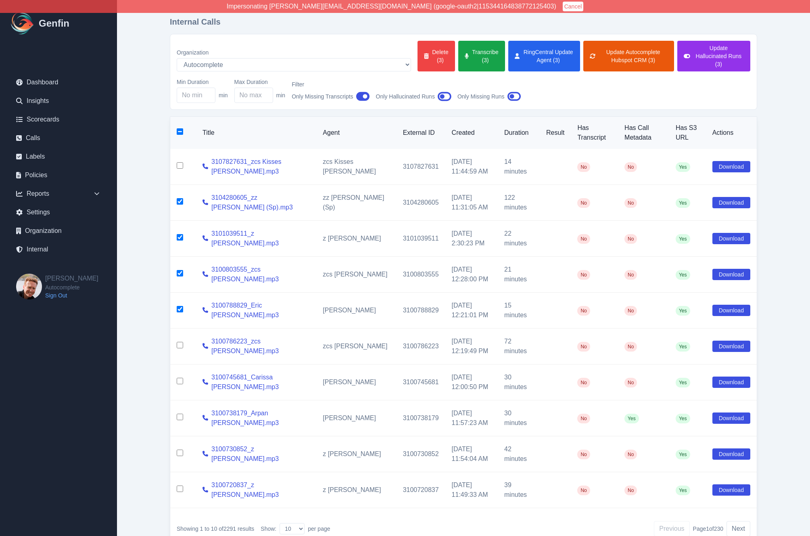
checkbox input "true"
click at [178, 342] on input "checkbox" at bounding box center [180, 345] width 6 height 6
checkbox input "true"
click at [458, 53] on button "Transcribe (5)" at bounding box center [481, 56] width 47 height 31
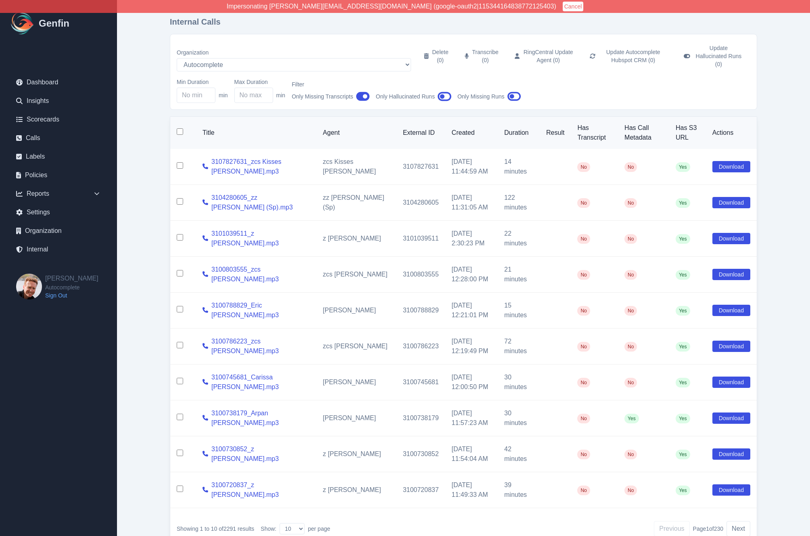
checkbox input "false"
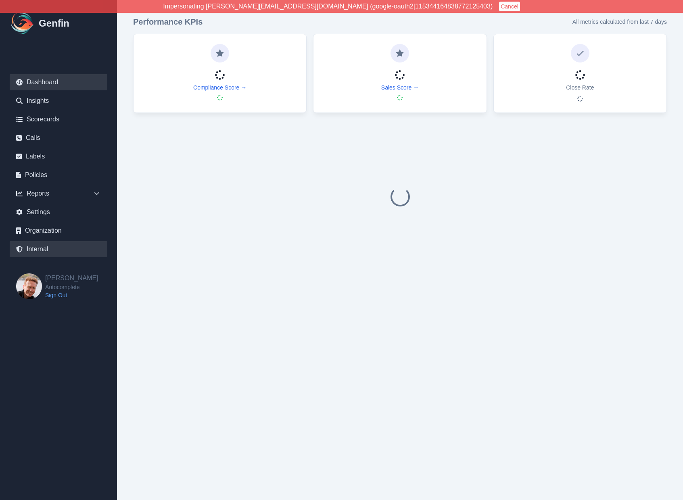
click at [41, 254] on link "Internal" at bounding box center [59, 249] width 98 height 16
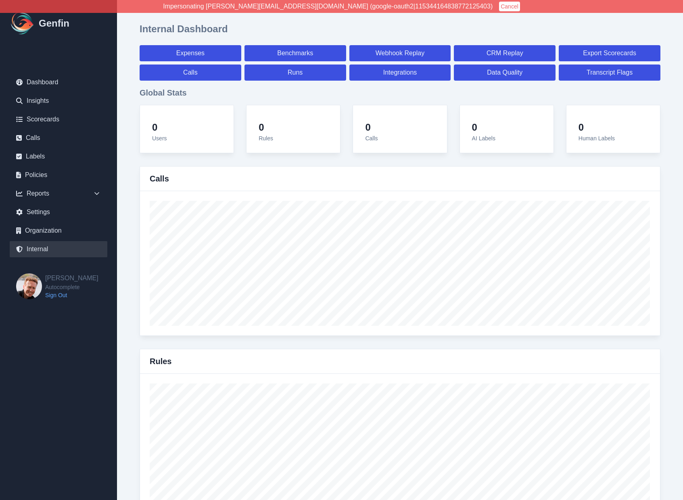
select select "paid"
select select "7"
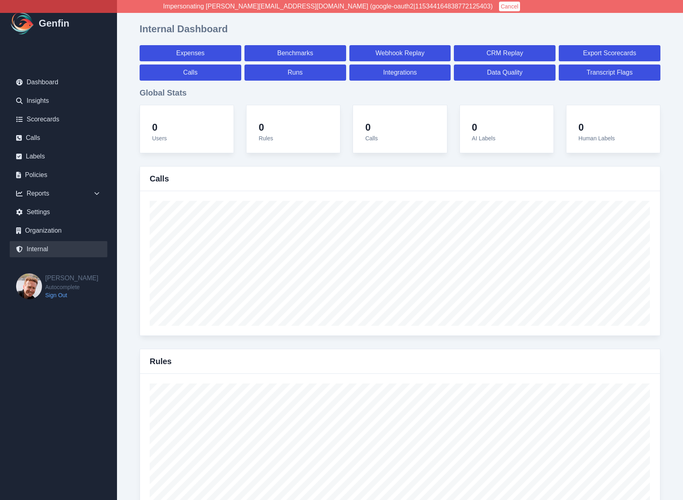
select select "paid"
select select "7"
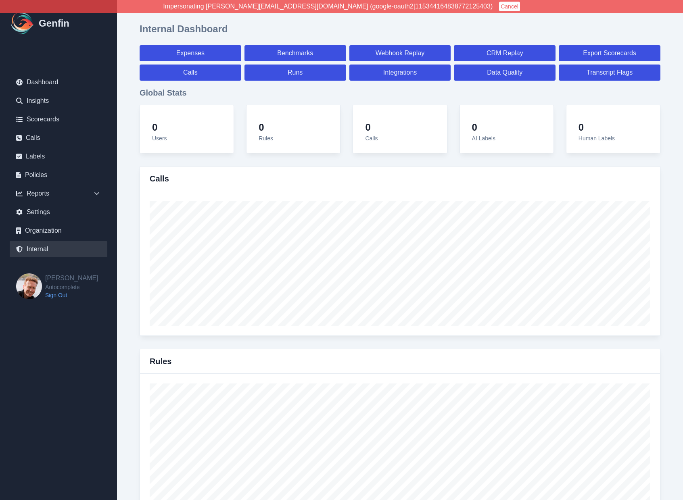
select select "7"
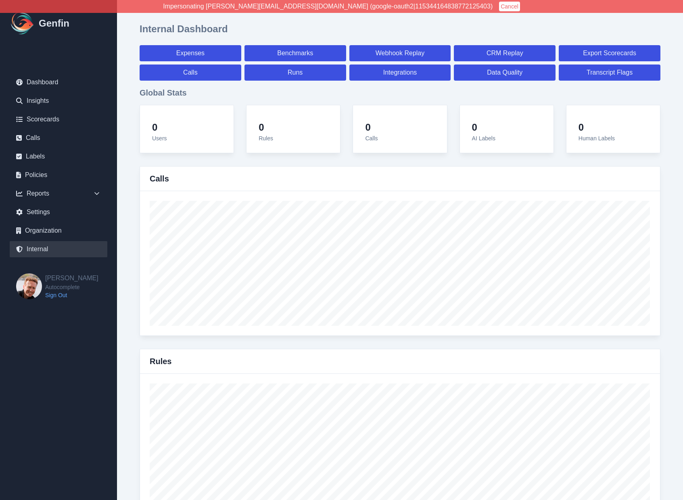
select select "7"
select select "paid"
select select "7"
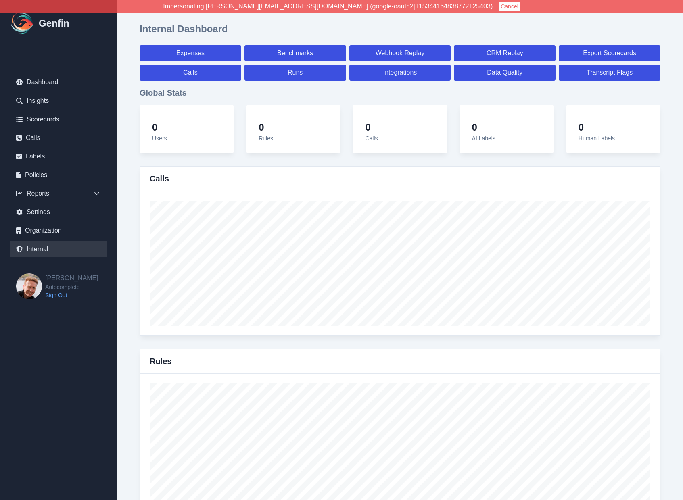
select select "7"
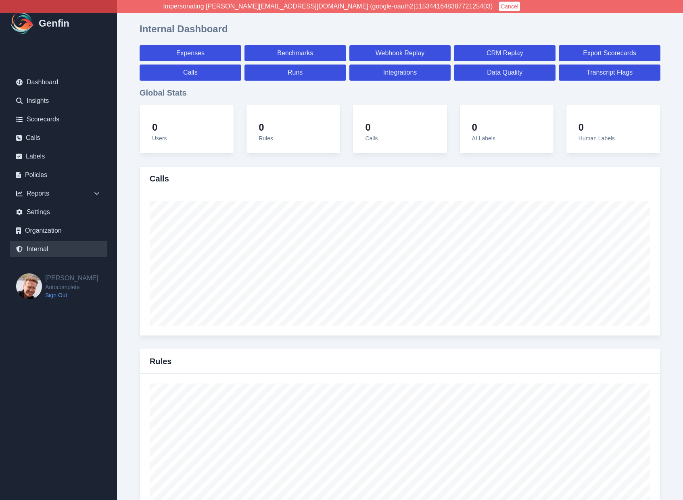
select select "7"
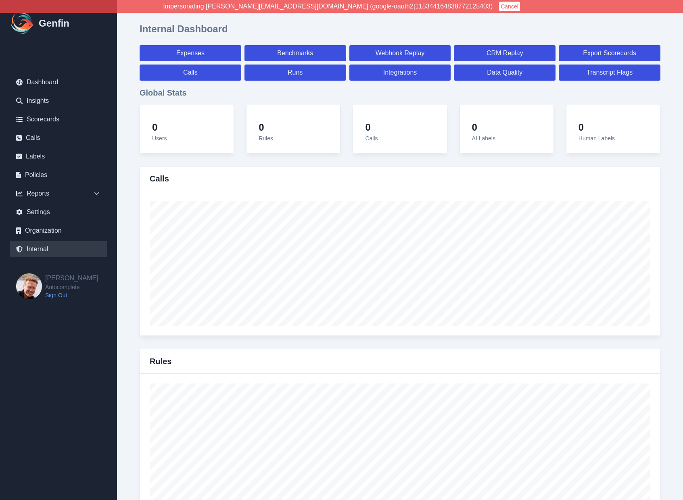
select select "paid"
select select "7"
select select "paid"
select select "7"
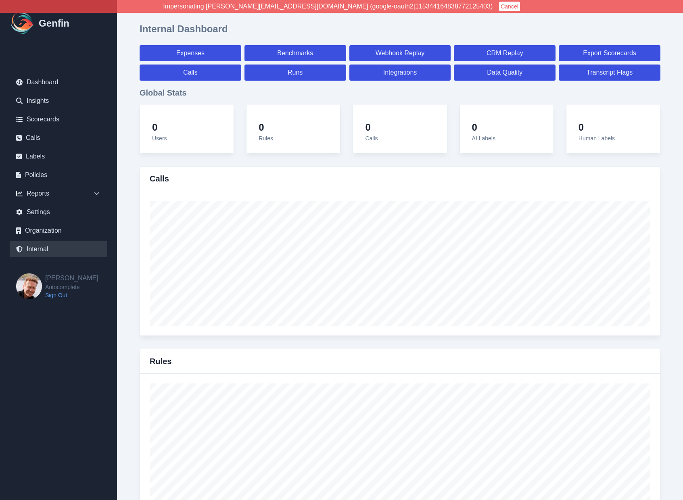
select select "paid"
select select "7"
select select "paid"
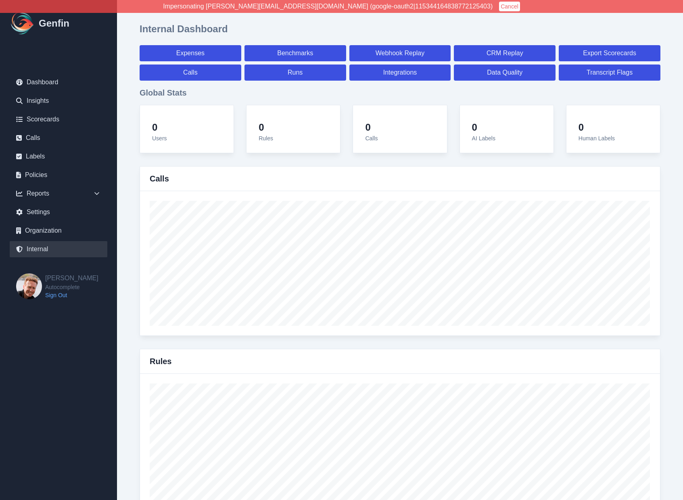
select select "7"
select select "paid"
select select "7"
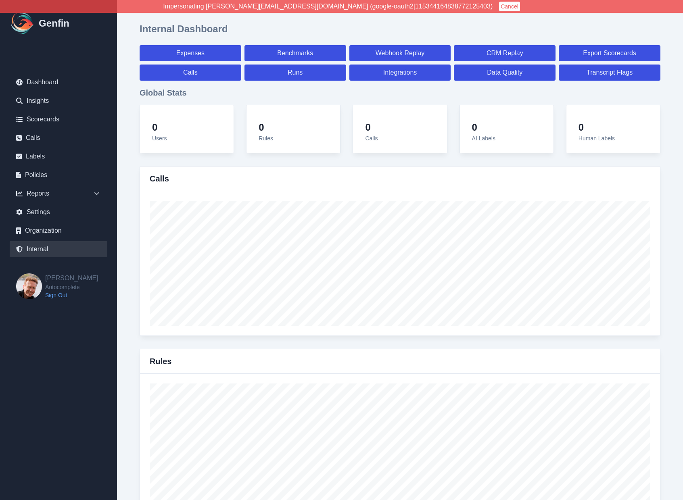
select select "7"
select select "paid"
select select "7"
select select "paid"
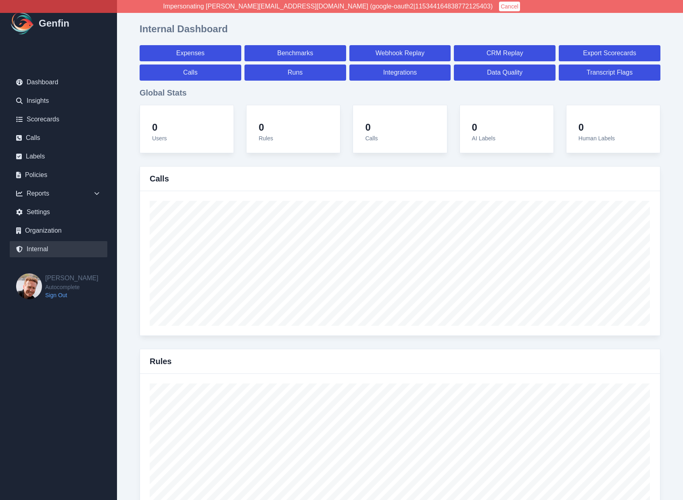
select select "7"
select select "paid"
select select "7"
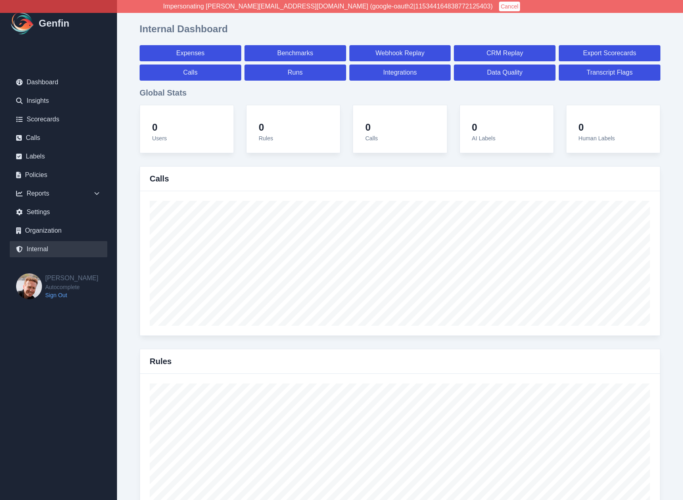
select select "7"
select select "paid"
select select "7"
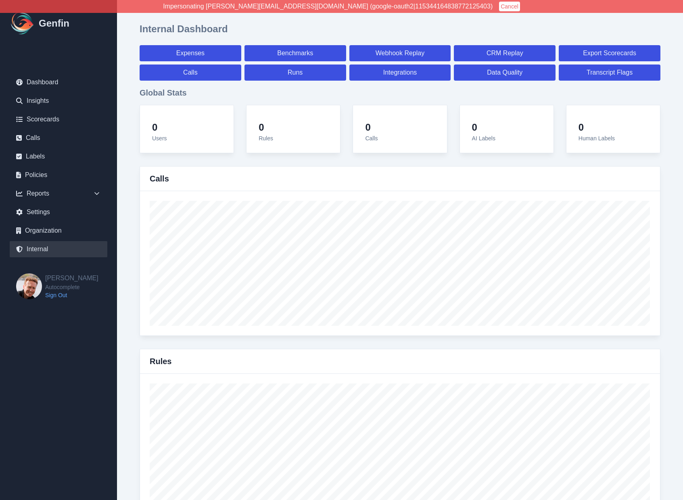
select select "7"
select select "paid"
select select "7"
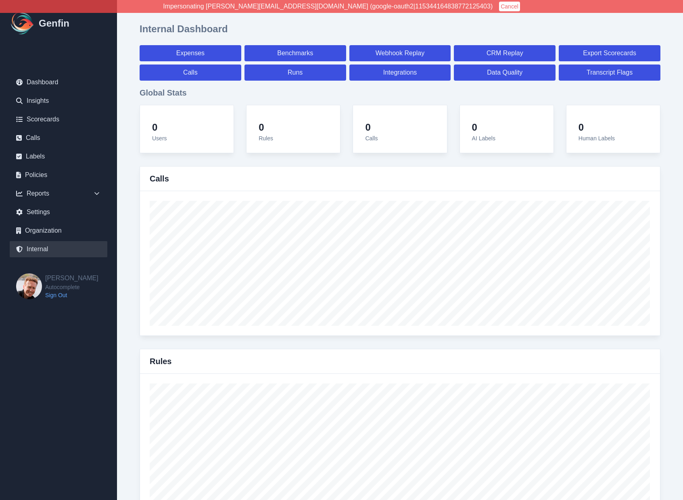
select select "7"
select select "paid"
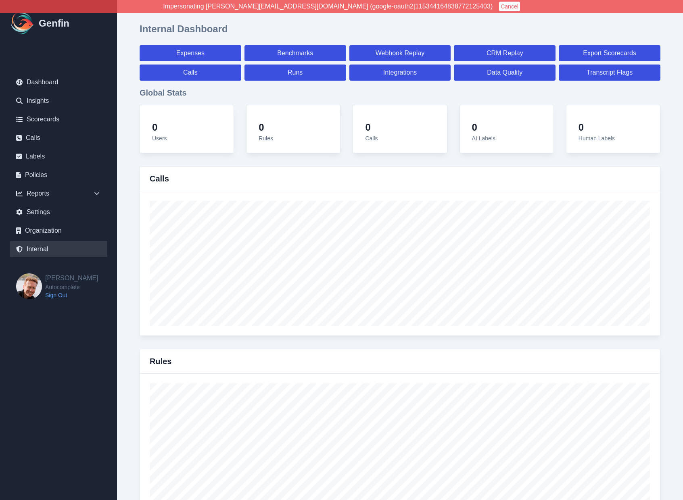
select select "7"
click at [499, 6] on button "Cancel" at bounding box center [509, 7] width 21 height 10
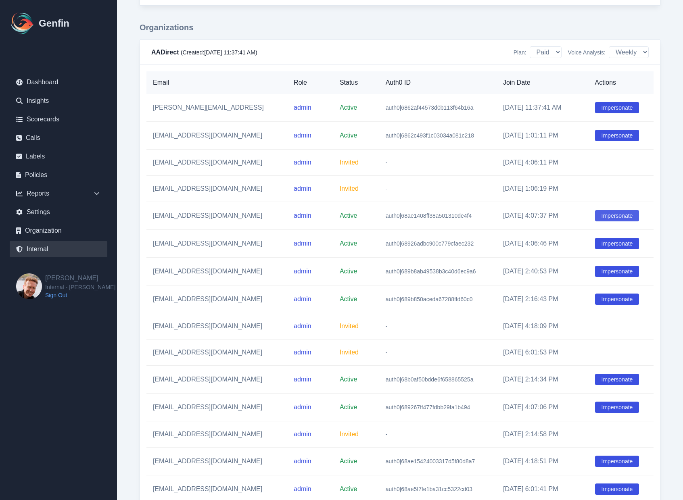
scroll to position [1080, 0]
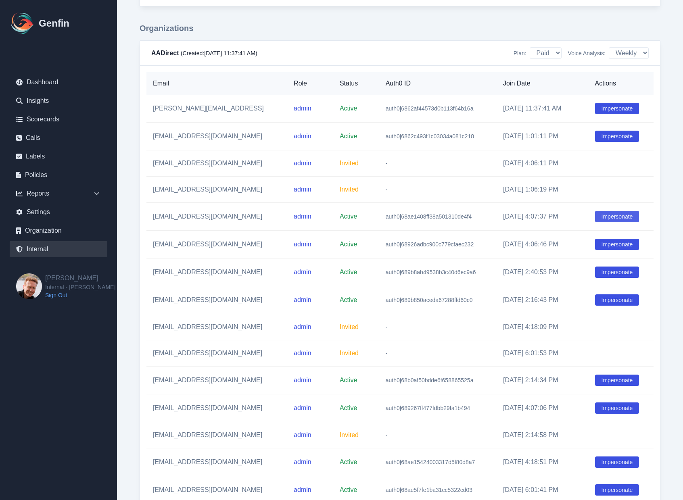
click at [608, 216] on button "Impersonate" at bounding box center [617, 216] width 44 height 11
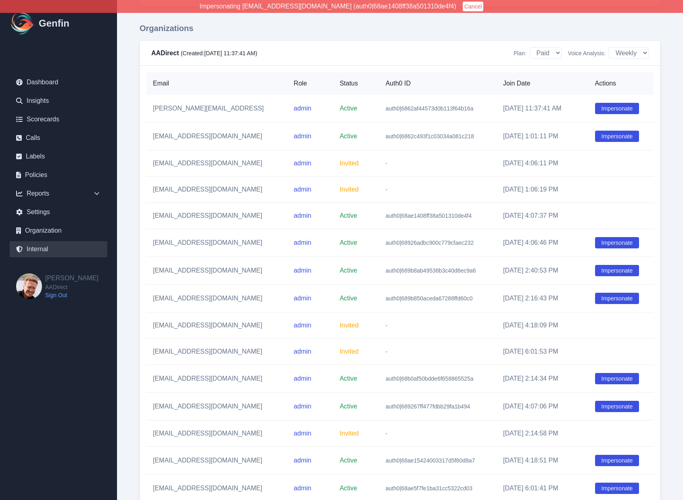
click at [56, 194] on div "Reports" at bounding box center [59, 194] width 98 height 16
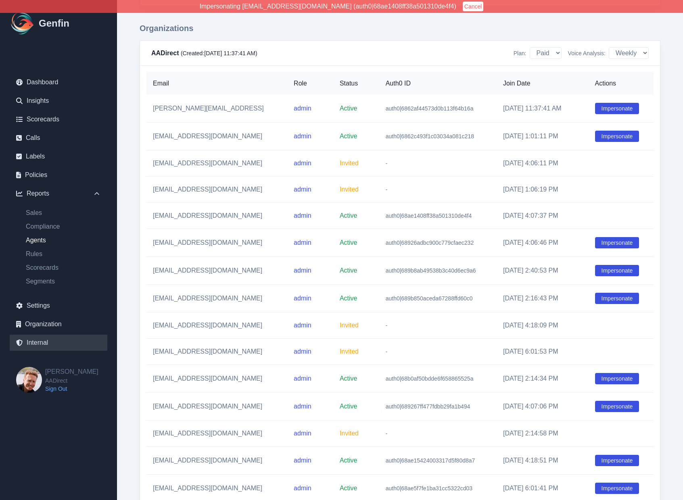
click at [41, 239] on link "Agents" at bounding box center [63, 241] width 88 height 10
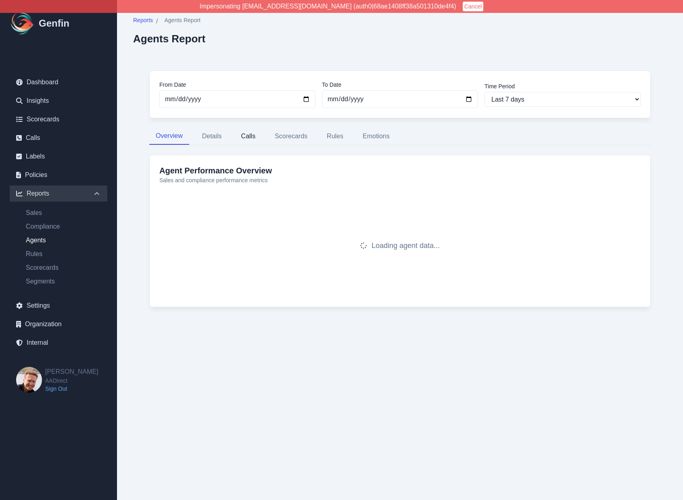
click at [254, 139] on button "Calls" at bounding box center [248, 136] width 27 height 17
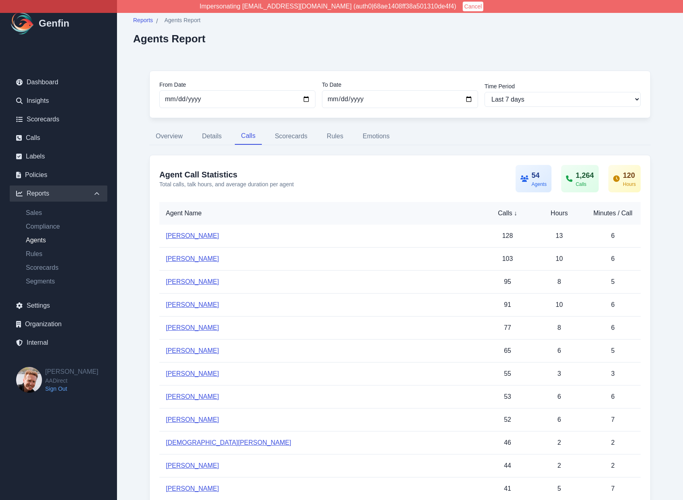
click at [305, 97] on input "2025-09-04" at bounding box center [237, 99] width 156 height 18
type input "2025-08-04"
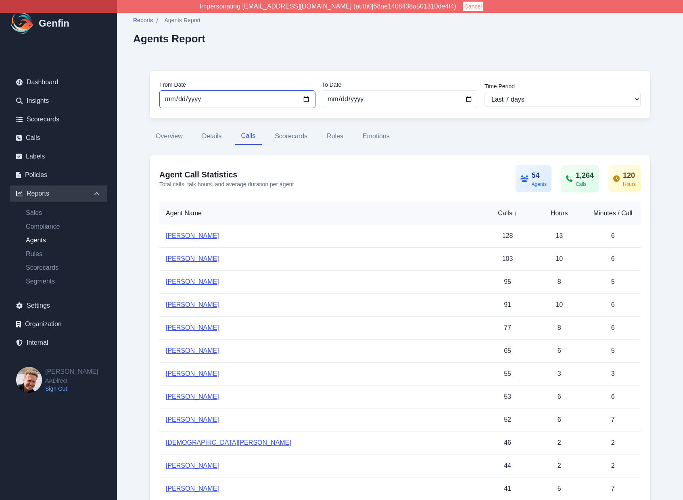
select select "custom"
click at [307, 96] on input "2025-08-19" at bounding box center [237, 99] width 156 height 18
type input "2025-08-01"
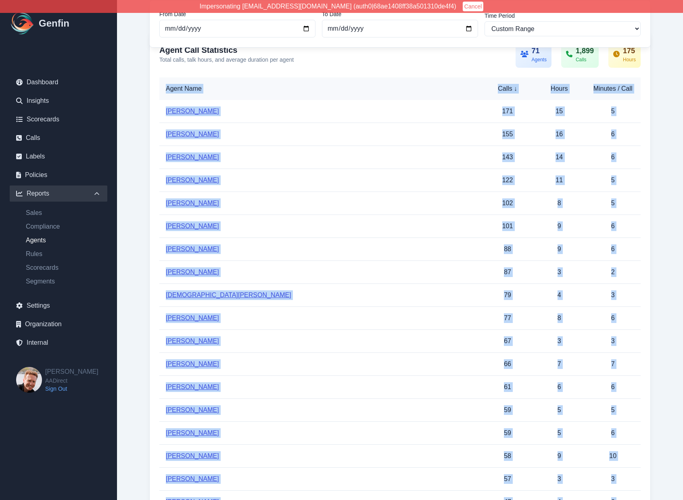
scroll to position [123, 0]
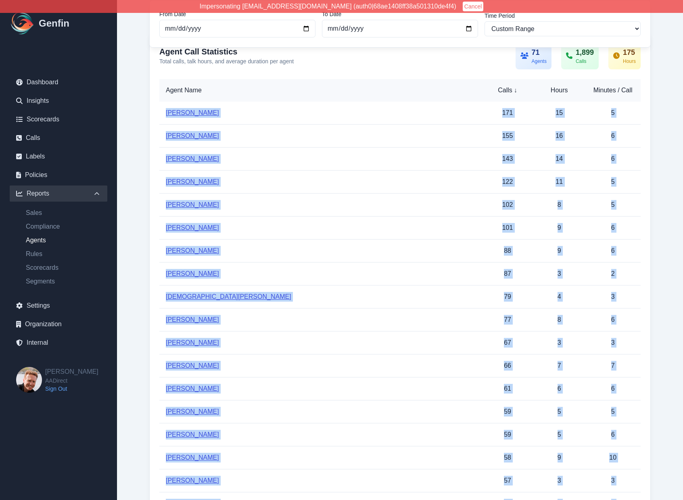
drag, startPoint x: 219, startPoint y: 226, endPoint x: 162, endPoint y: 110, distance: 129.2
copy tbody "Jennifer Zamora 171 15 5 Crystal Macias 155 16 6 Iris Luna 143 14 6 Ashley Garc…"
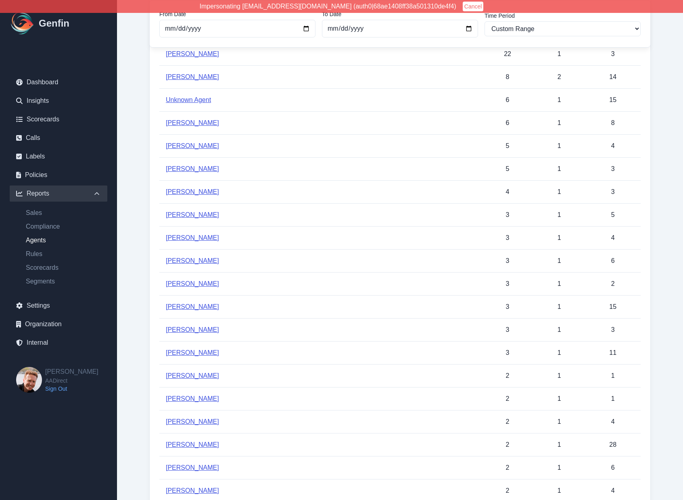
scroll to position [745, 0]
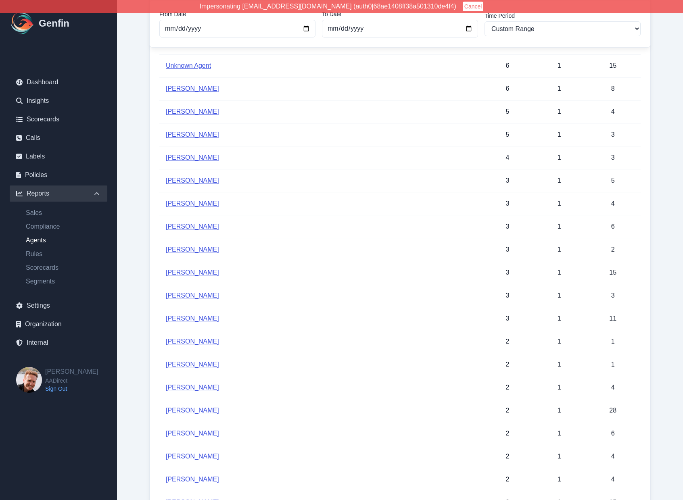
click at [400, 383] on td "Samantha Bernal" at bounding box center [320, 387] width 322 height 23
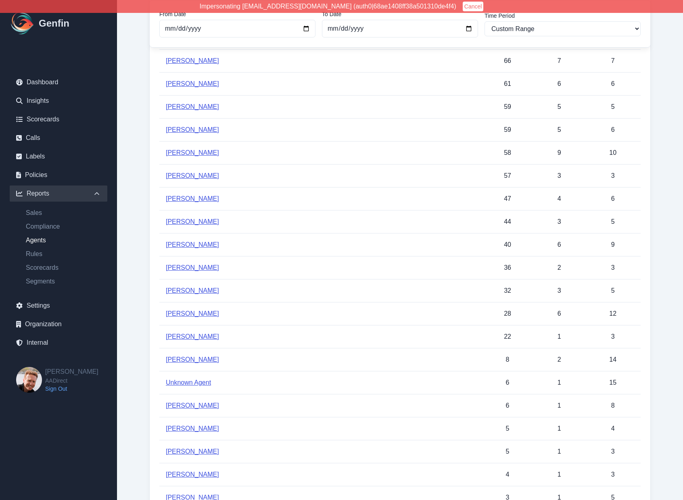
scroll to position [585, 0]
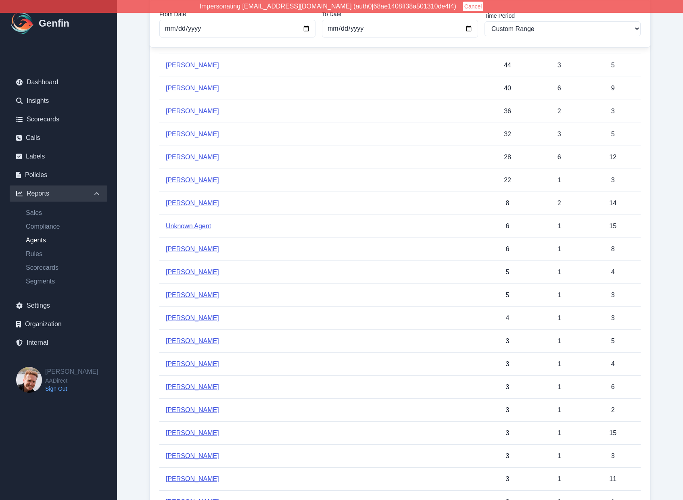
click at [131, 199] on div "Reports / Agents Report Agents Report From Date 2025-08-01 To Date 2025-09-11 T…" at bounding box center [400, 365] width 566 height 1900
click at [463, 5] on button "Cancel" at bounding box center [473, 7] width 21 height 10
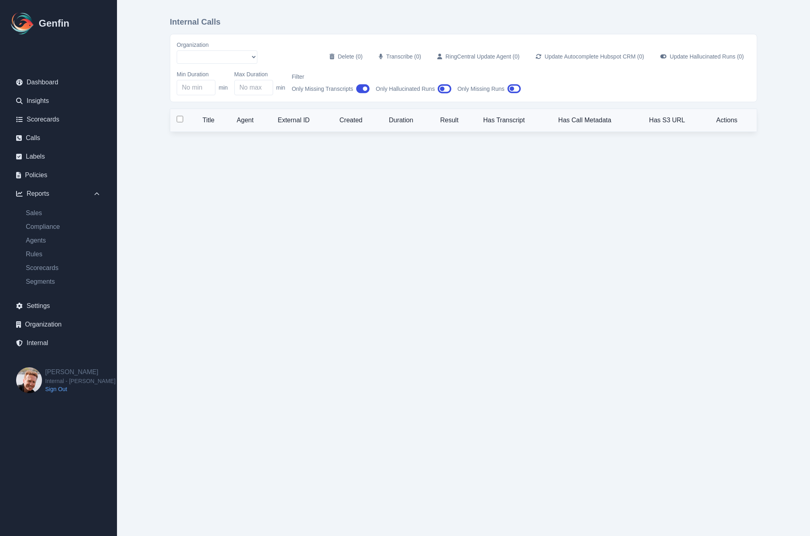
select select "5"
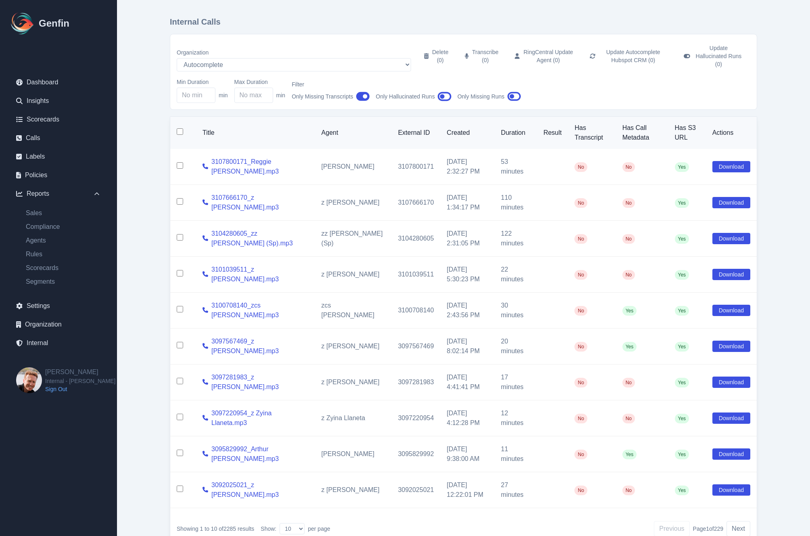
click at [178, 270] on input "checkbox" at bounding box center [180, 273] width 6 height 6
checkbox input "true"
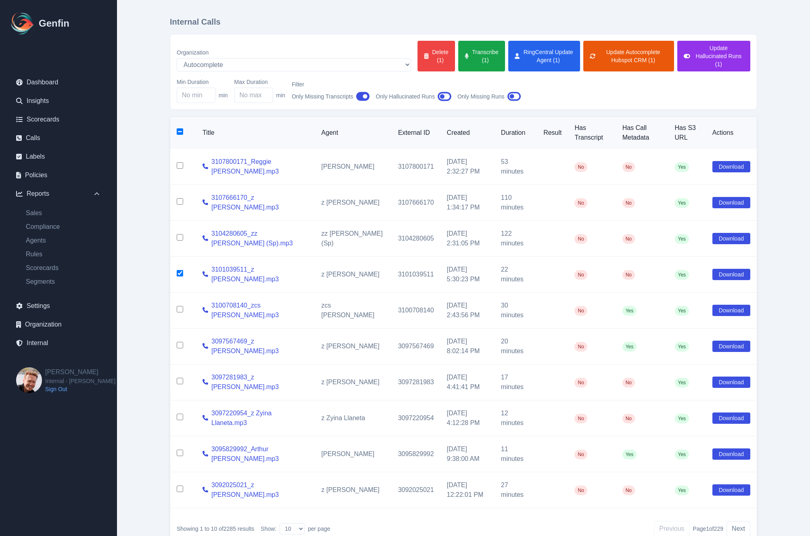
click at [180, 306] on input "checkbox" at bounding box center [180, 309] width 6 height 6
checkbox input "true"
click at [179, 342] on input "checkbox" at bounding box center [180, 345] width 6 height 6
checkbox input "true"
click at [180, 378] on input "checkbox" at bounding box center [180, 381] width 6 height 6
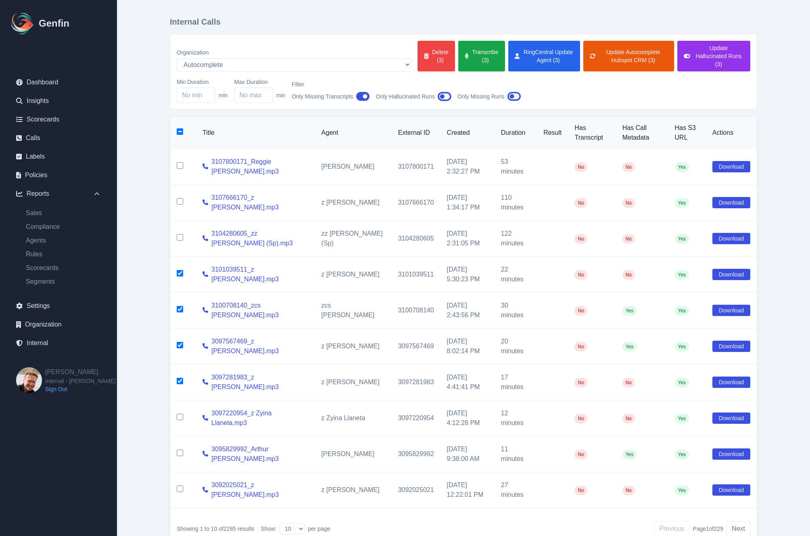
checkbox input "true"
click at [178, 414] on input "checkbox" at bounding box center [180, 417] width 6 height 6
checkbox input "true"
click at [179, 449] on input "checkbox" at bounding box center [180, 452] width 6 height 6
checkbox input "true"
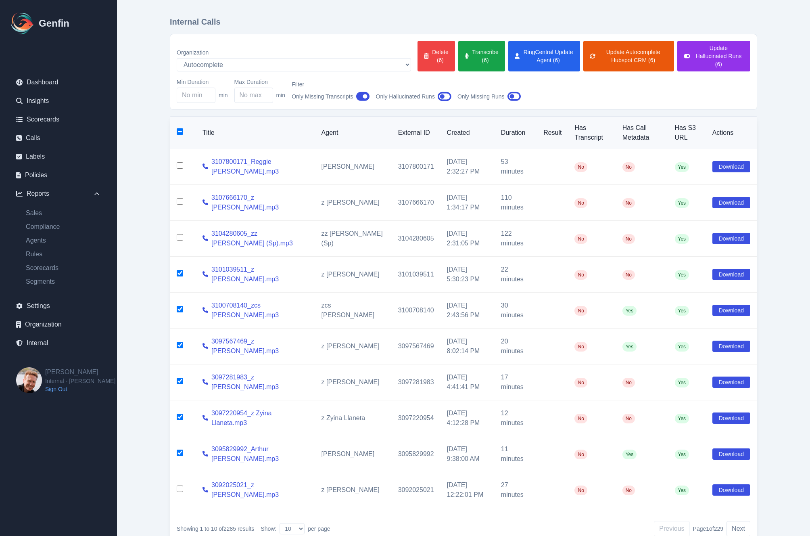
click at [179, 485] on input "checkbox" at bounding box center [180, 488] width 6 height 6
checkbox input "true"
click at [458, 59] on button "Transcribe (7)" at bounding box center [481, 56] width 47 height 31
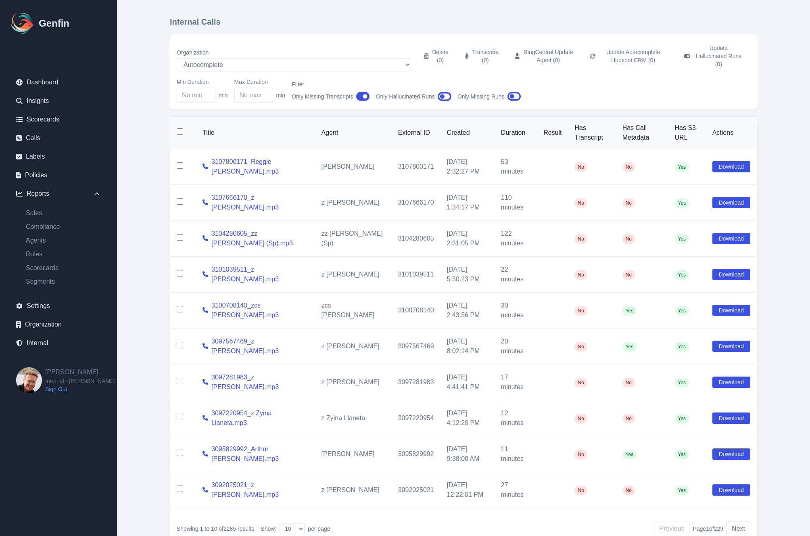
checkbox input "false"
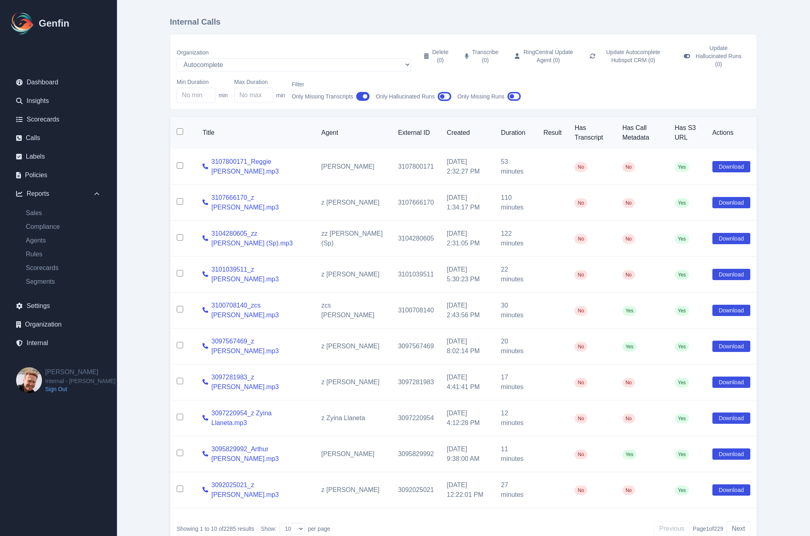
checkbox input "false"
click at [147, 231] on main "Internal Calls Organization AADirect [DOMAIN_NAME] [DOMAIN_NAME] [DOMAIN_NAME] …" at bounding box center [463, 284] width 693 height 569
click at [182, 485] on input "checkbox" at bounding box center [180, 488] width 6 height 6
checkbox input "true"
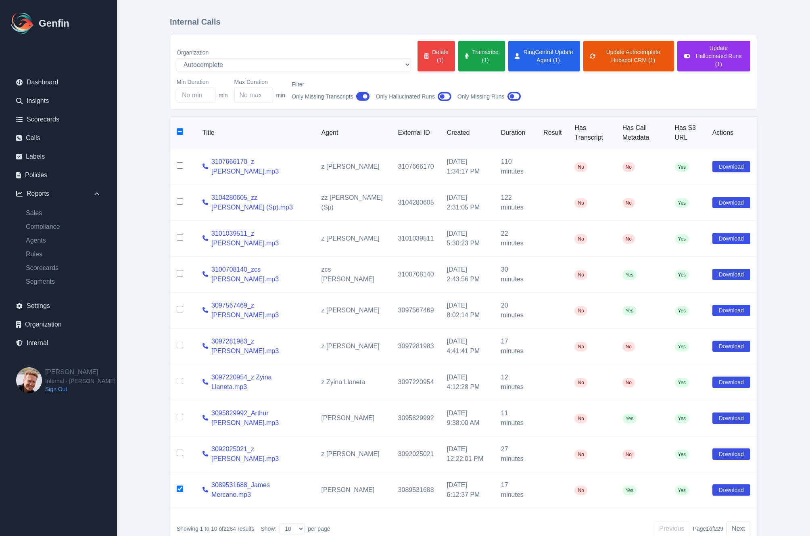
click at [180, 449] on input "checkbox" at bounding box center [180, 452] width 6 height 6
click at [183, 449] on input "checkbox" at bounding box center [180, 452] width 6 height 6
checkbox input "false"
click at [180, 485] on input "checkbox" at bounding box center [180, 488] width 6 height 6
checkbox input "false"
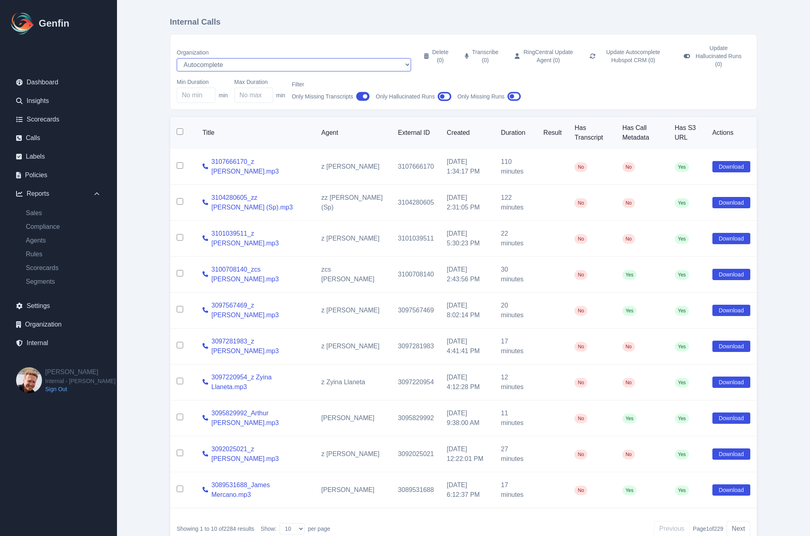
click at [232, 58] on select "AADirect [DOMAIN_NAME] [DOMAIN_NAME] [DOMAIN_NAME] [EMAIL_ADDRESS][DOMAIN_NAME]…" at bounding box center [294, 64] width 234 height 13
select select "51"
click at [177, 58] on select "AADirect [DOMAIN_NAME] [DOMAIN_NAME] [DOMAIN_NAME] [EMAIL_ADDRESS][DOMAIN_NAME]…" at bounding box center [294, 64] width 234 height 13
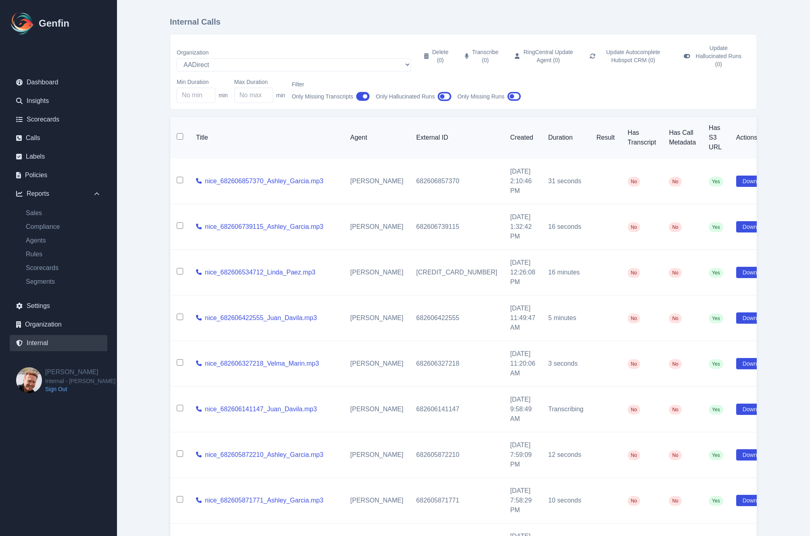
click at [46, 345] on link "Internal" at bounding box center [59, 343] width 98 height 16
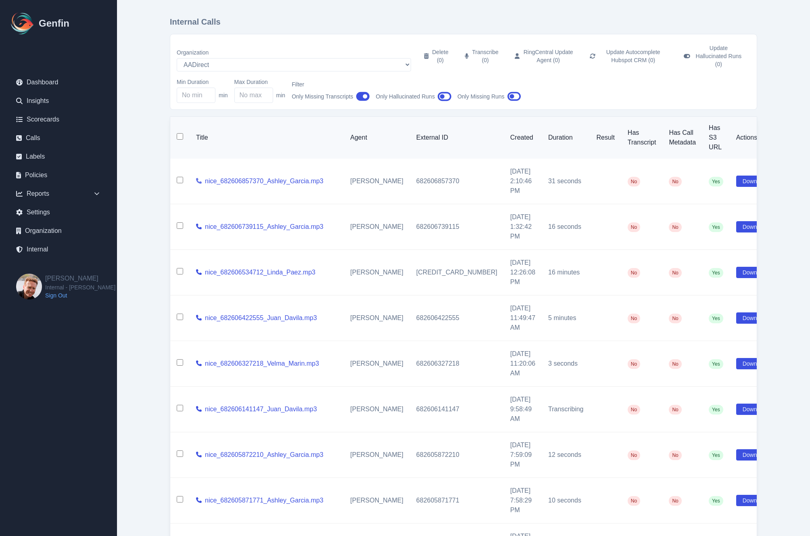
click at [202, 178] on icon at bounding box center [199, 181] width 6 height 6
click at [202, 224] on icon at bounding box center [199, 227] width 6 height 6
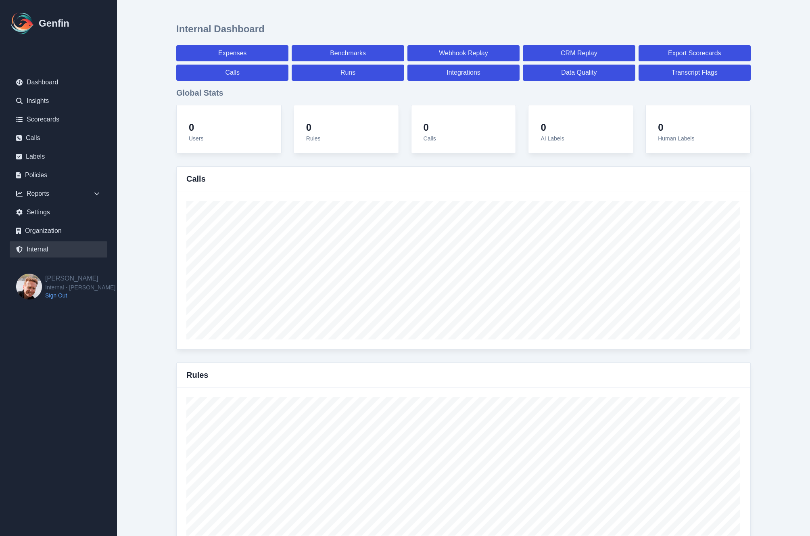
select select "paid"
select select "7"
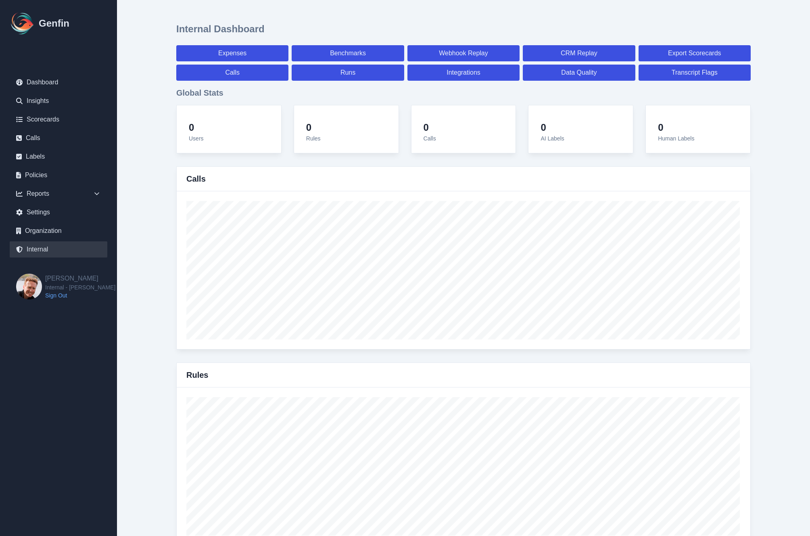
select select "paid"
select select "7"
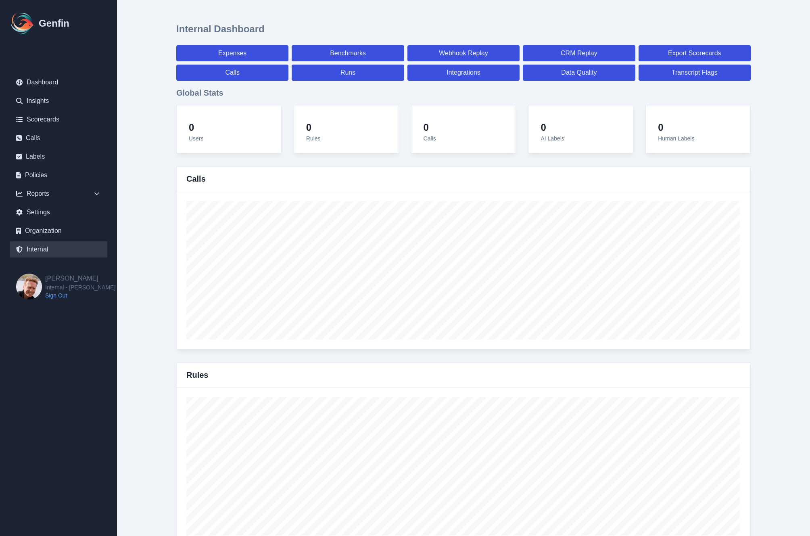
select select "7"
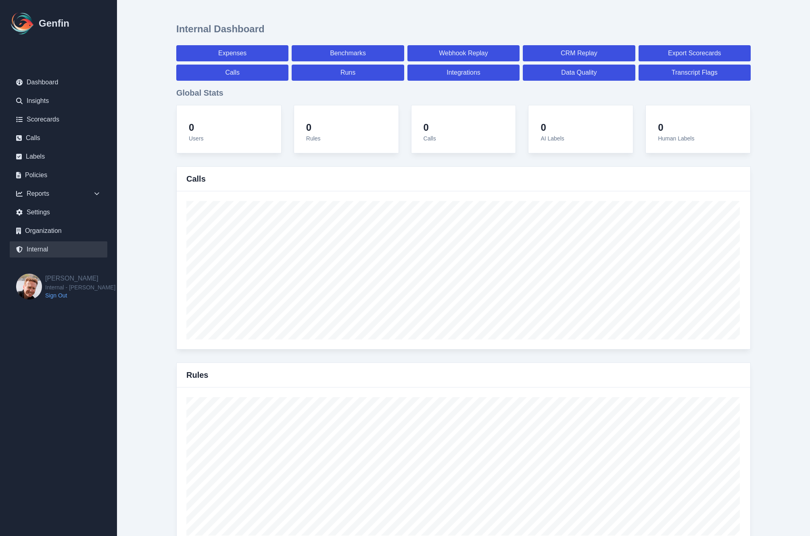
select select "7"
select select "paid"
select select "7"
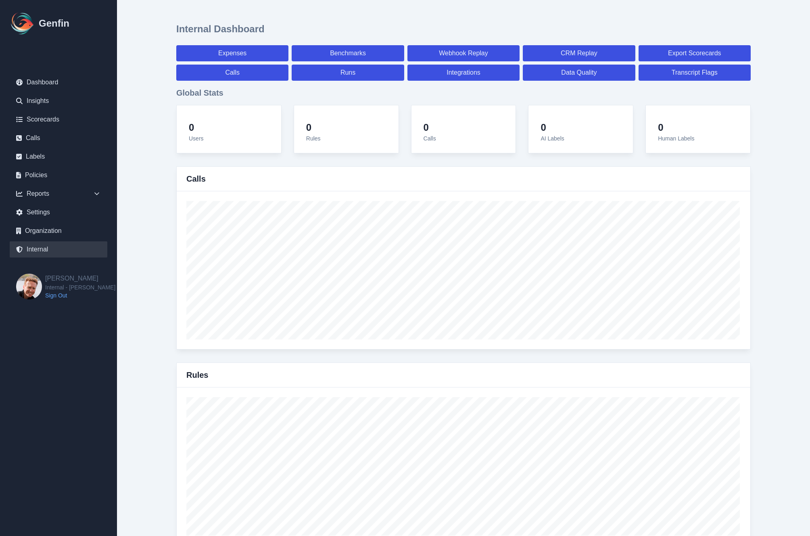
select select "7"
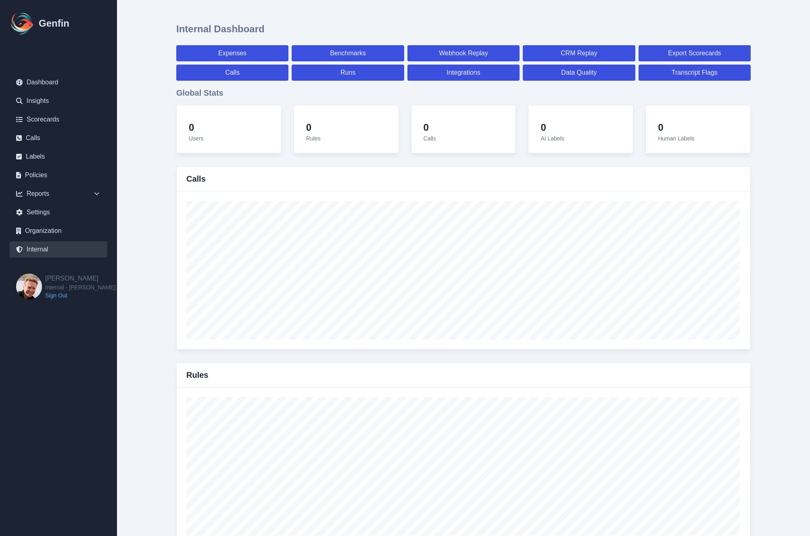
select select "7"
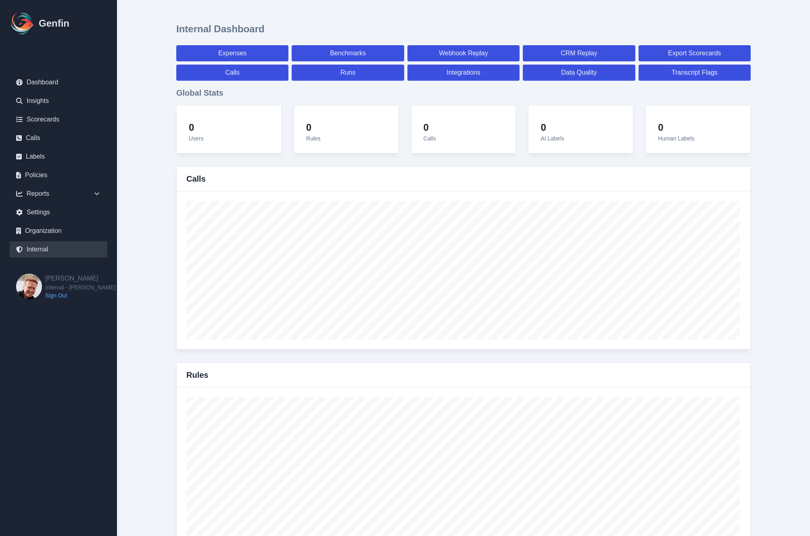
select select "paid"
select select "7"
select select "paid"
select select "7"
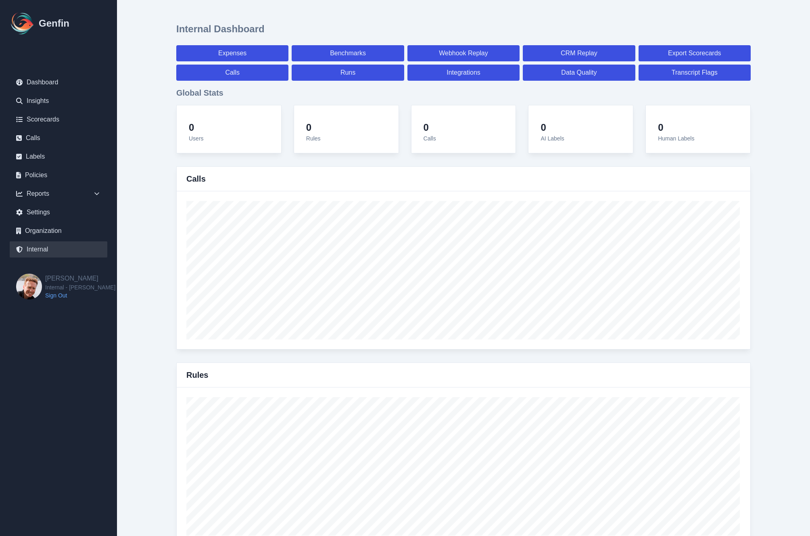
select select "paid"
select select "7"
select select "paid"
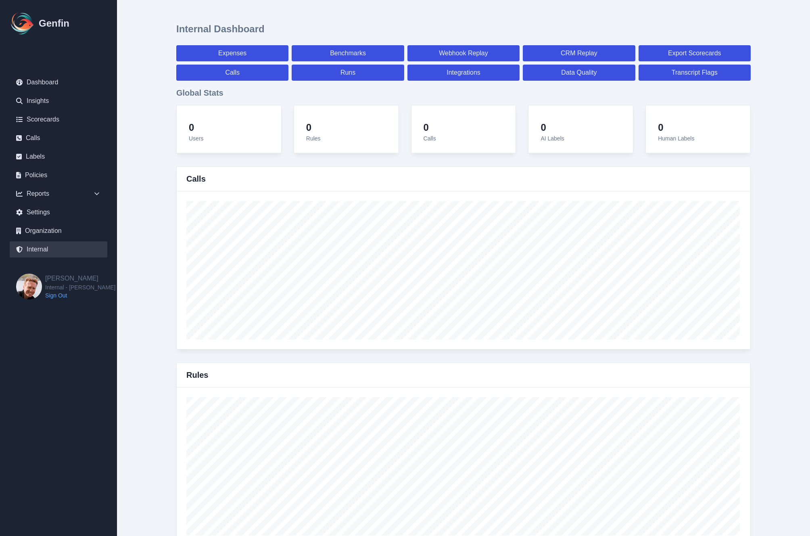
select select "7"
select select "paid"
select select "7"
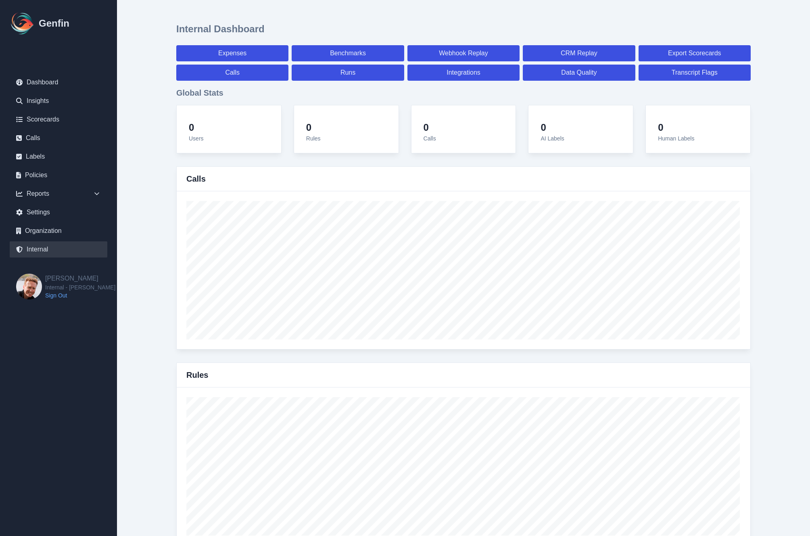
select select "7"
select select "paid"
select select "7"
select select "paid"
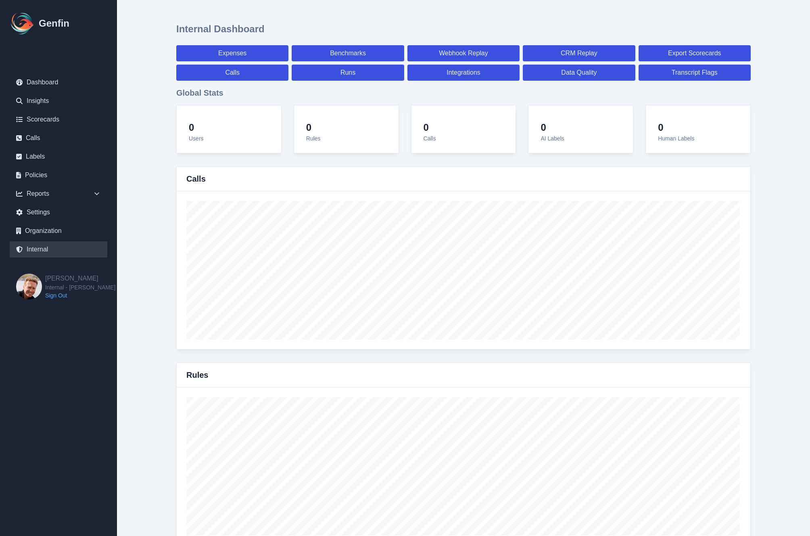
select select "7"
select select "paid"
select select "7"
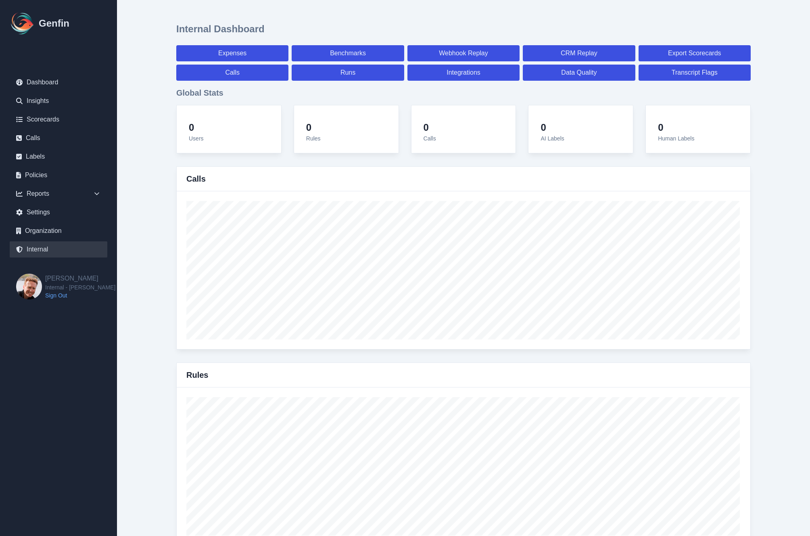
select select "7"
select select "paid"
select select "7"
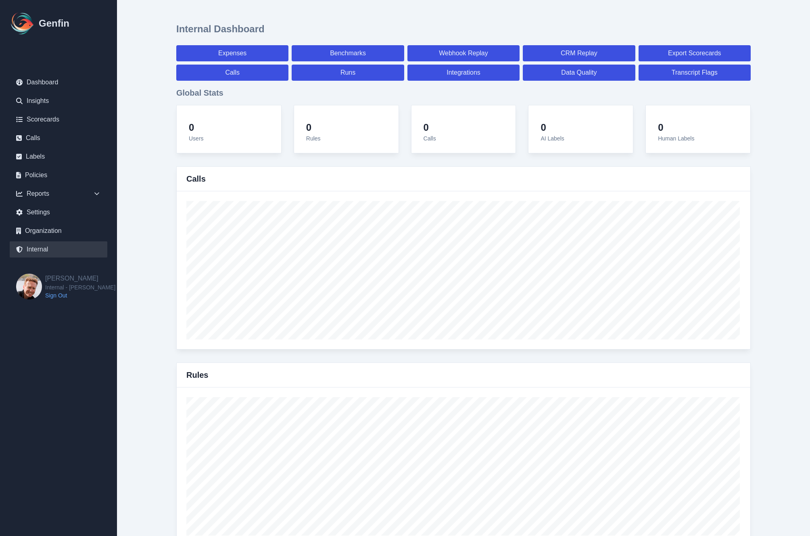
select select "7"
select select "paid"
select select "7"
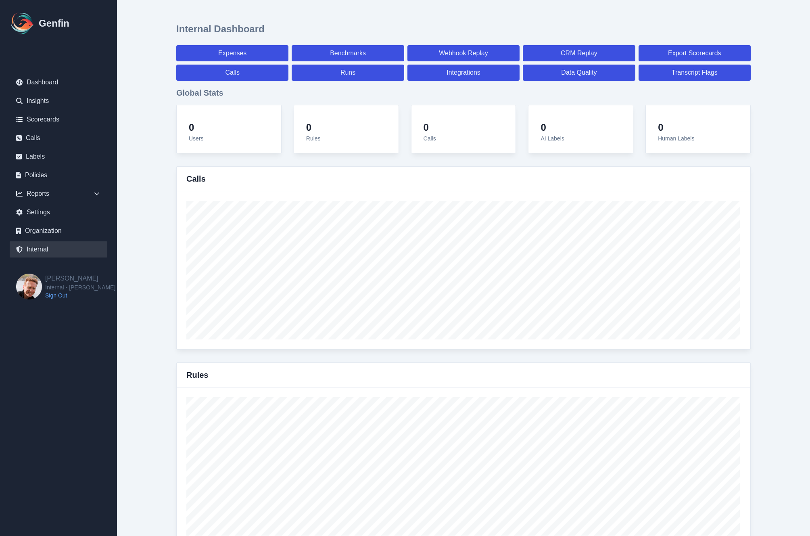
select select "7"
select select "paid"
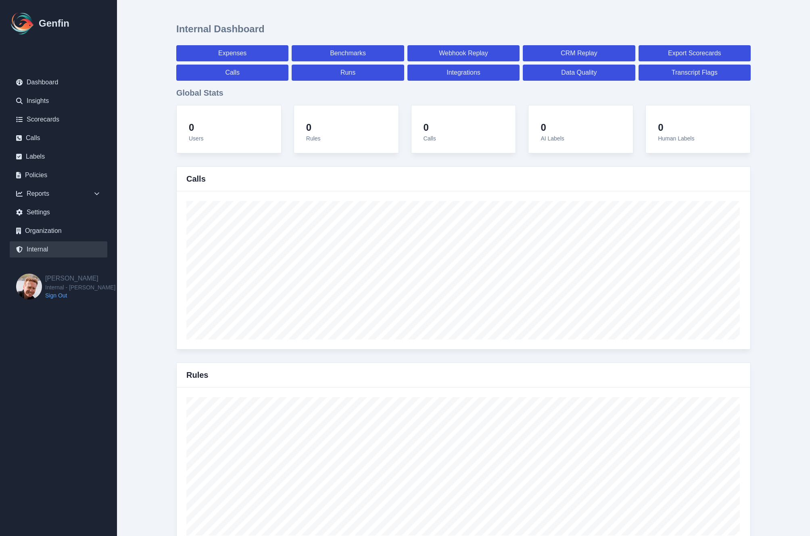
select select "7"
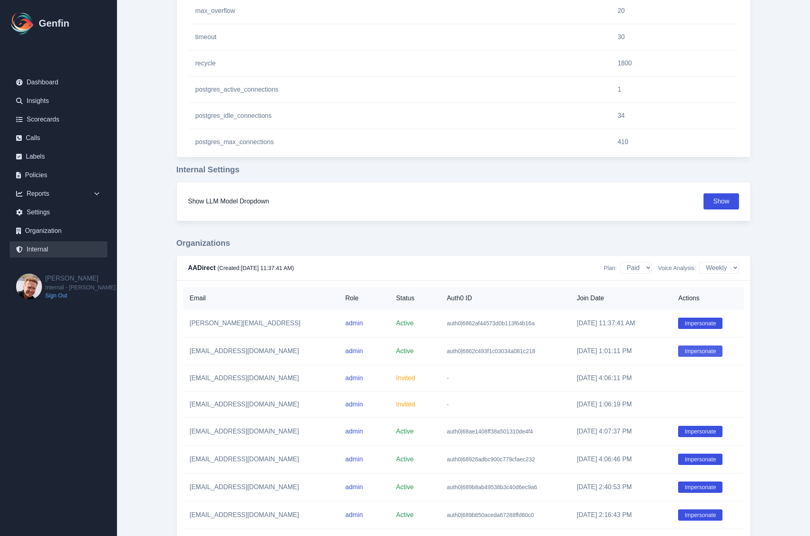
click at [696, 352] on button "Impersonate" at bounding box center [700, 350] width 44 height 11
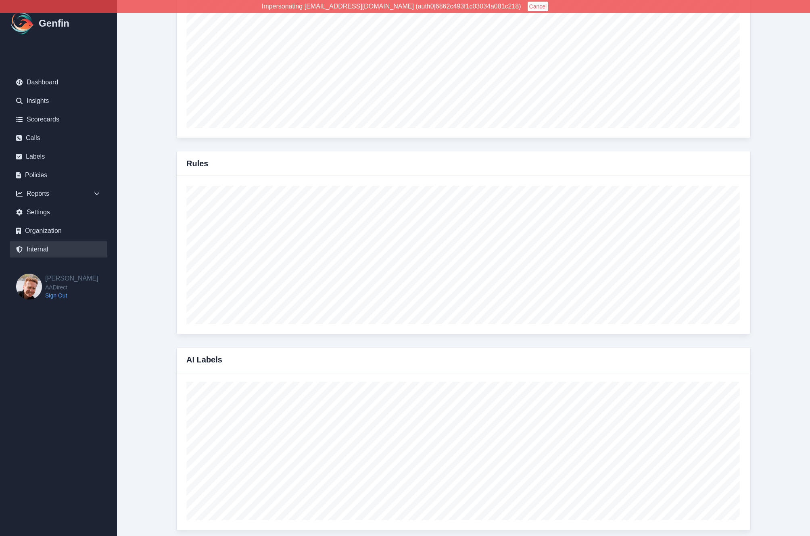
scroll to position [210, 0]
click at [528, 7] on button "Cancel" at bounding box center [538, 7] width 21 height 10
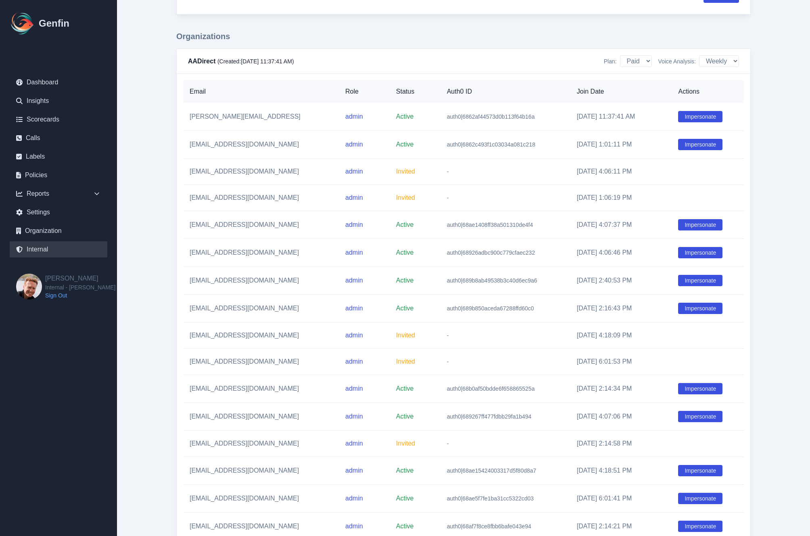
scroll to position [4508, 0]
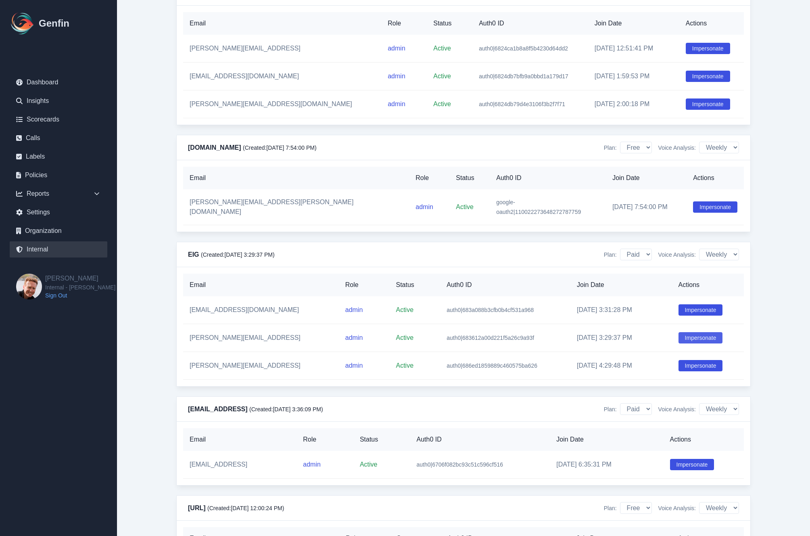
click at [700, 343] on button "Impersonate" at bounding box center [701, 337] width 44 height 11
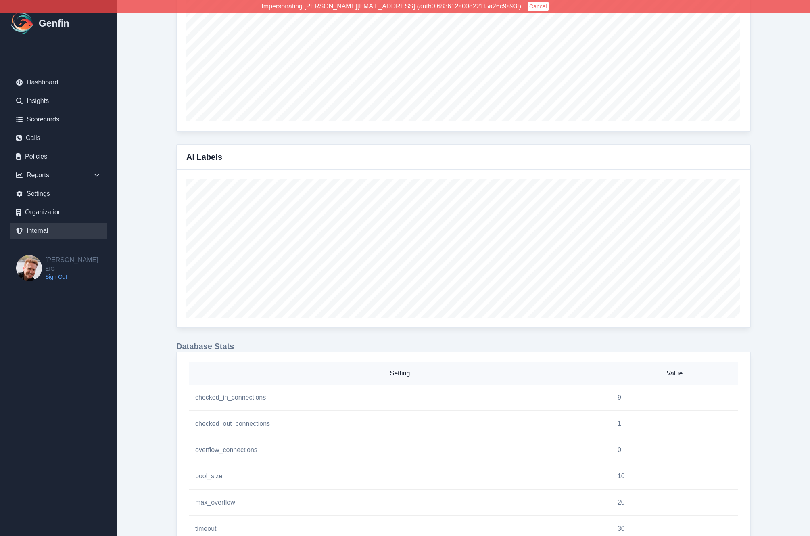
scroll to position [0, 0]
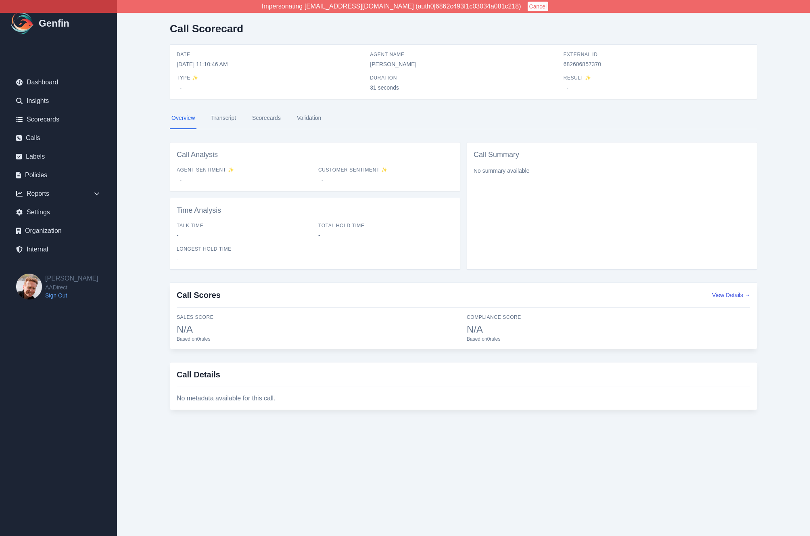
click at [171, 136] on div "Overview Transcript Scorecards Validation Call Analysis Agent Sentiment ✨ - Cus…" at bounding box center [463, 188] width 587 height 162
click at [223, 120] on link "Transcript" at bounding box center [223, 118] width 28 height 22
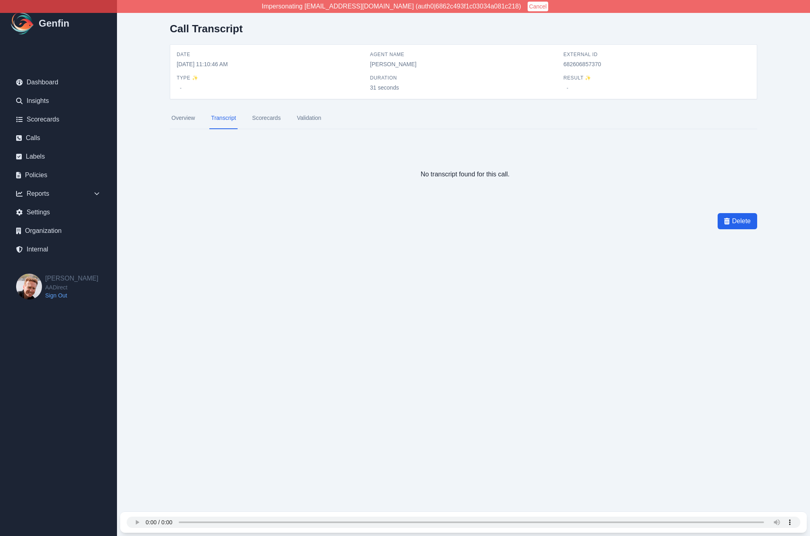
click at [646, 516] on div "Your browser does not support the audio element." at bounding box center [464, 522] width 674 height 21
click at [132, 284] on html "Impersonating jnewbrough@aadirect.com (auth0|6862c493f1c03034a081c218) Cancel G…" at bounding box center [405, 142] width 810 height 284
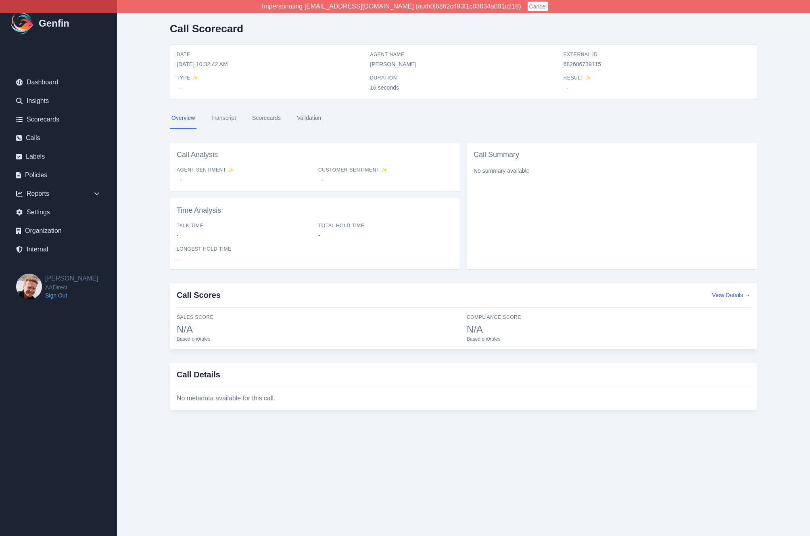
click at [228, 119] on link "Transcript" at bounding box center [223, 118] width 28 height 22
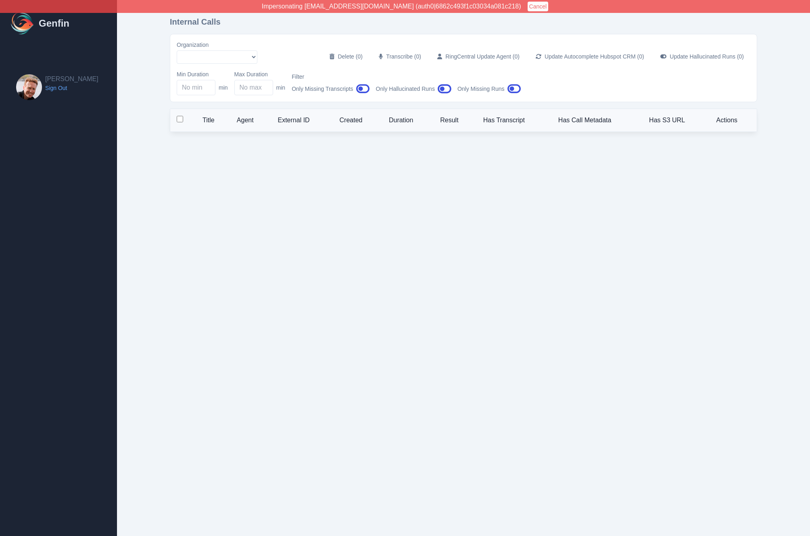
select select "51"
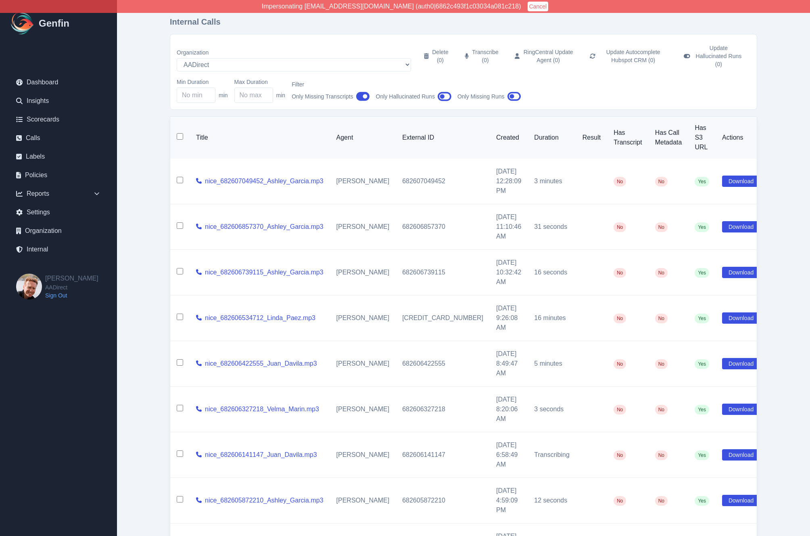
click at [181, 314] on input "checkbox" at bounding box center [180, 317] width 6 height 6
checkbox input "true"
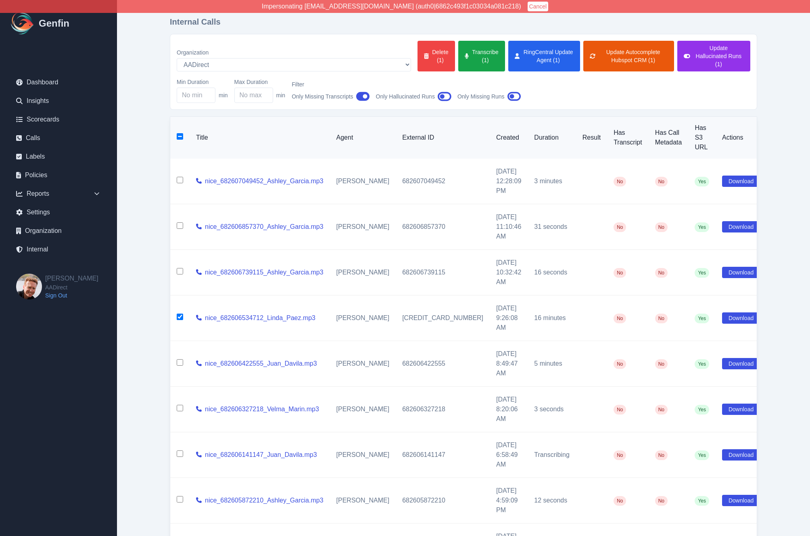
click at [180, 359] on input "checkbox" at bounding box center [180, 362] width 6 height 6
checkbox input "true"
click at [180, 405] on input "checkbox" at bounding box center [180, 408] width 6 height 6
checkbox input "true"
click at [180, 432] on td at bounding box center [179, 455] width 19 height 46
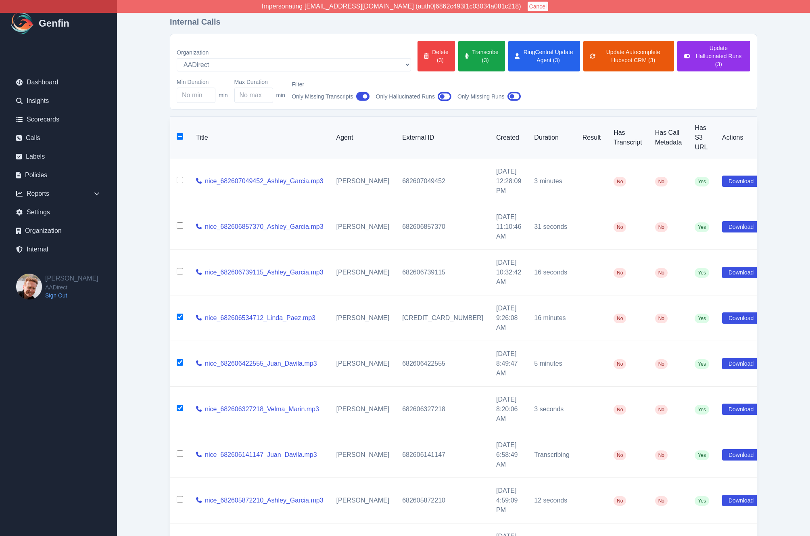
click at [179, 450] on input "checkbox" at bounding box center [180, 453] width 6 height 6
checkbox input "true"
click at [458, 59] on button "Transcribe (4)" at bounding box center [481, 56] width 47 height 31
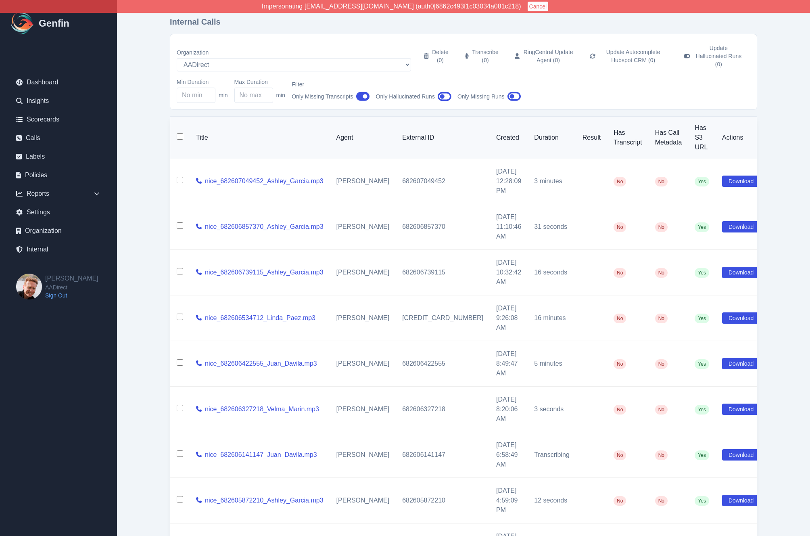
checkbox input "false"
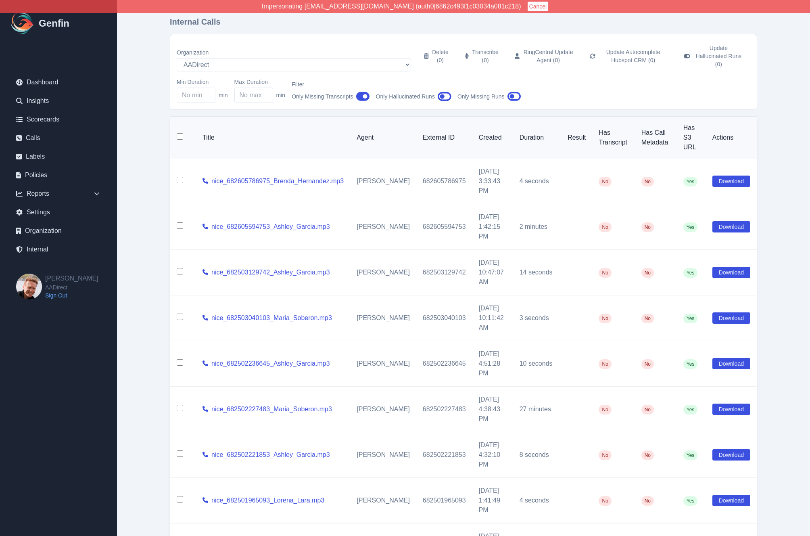
click at [181, 133] on input "checkbox" at bounding box center [180, 136] width 6 height 6
checkbox input "true"
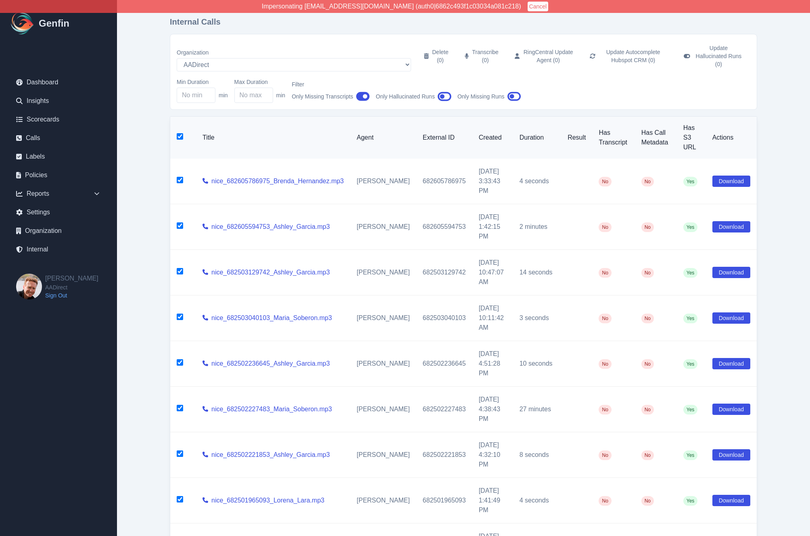
checkbox input "true"
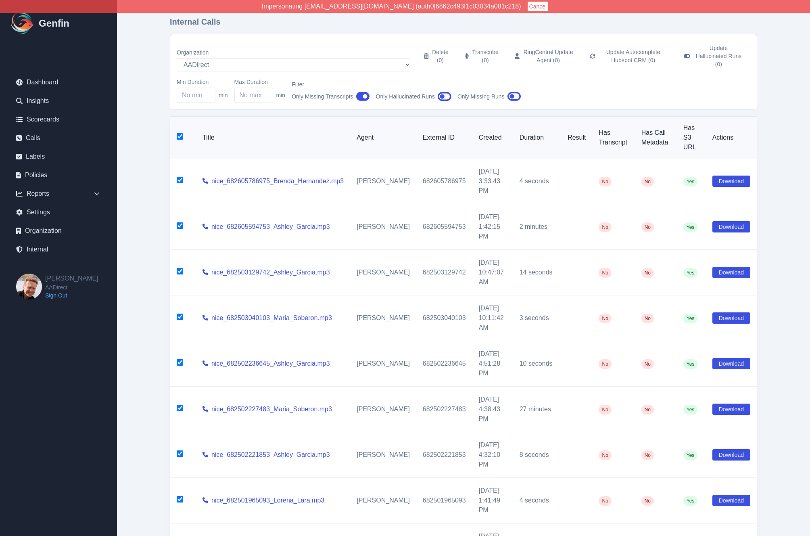
checkbox input "true"
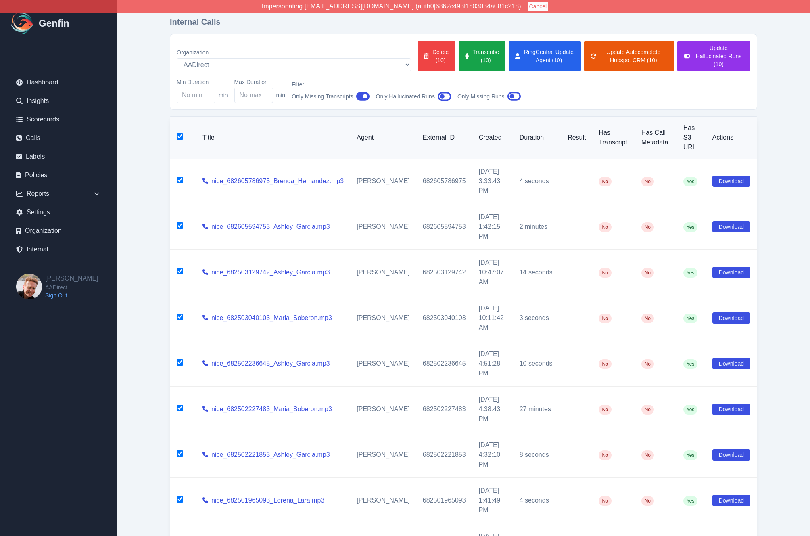
click at [180, 222] on input "checkbox" at bounding box center [180, 225] width 6 height 6
checkbox input "false"
click at [179, 268] on input "checkbox" at bounding box center [180, 271] width 6 height 6
checkbox input "false"
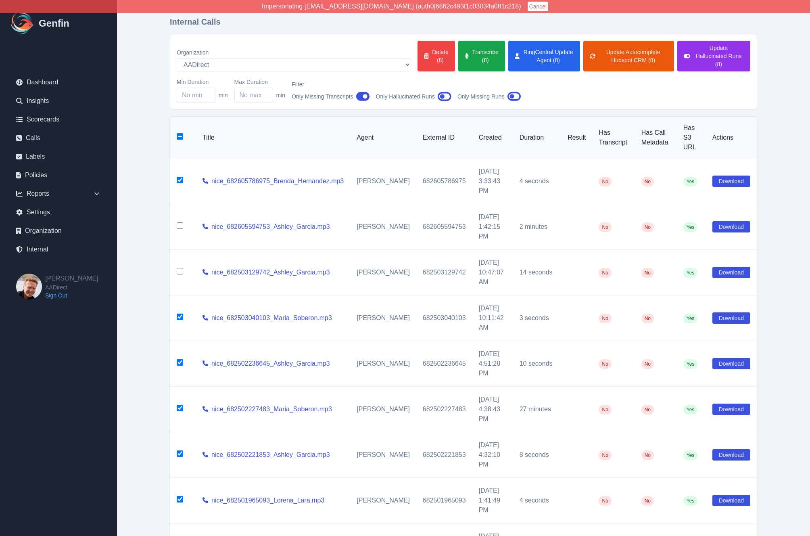
click at [180, 359] on input "checkbox" at bounding box center [180, 362] width 6 height 6
checkbox input "false"
click at [182, 432] on td at bounding box center [183, 455] width 26 height 46
click at [180, 450] on input "checkbox" at bounding box center [180, 453] width 6 height 6
checkbox input "false"
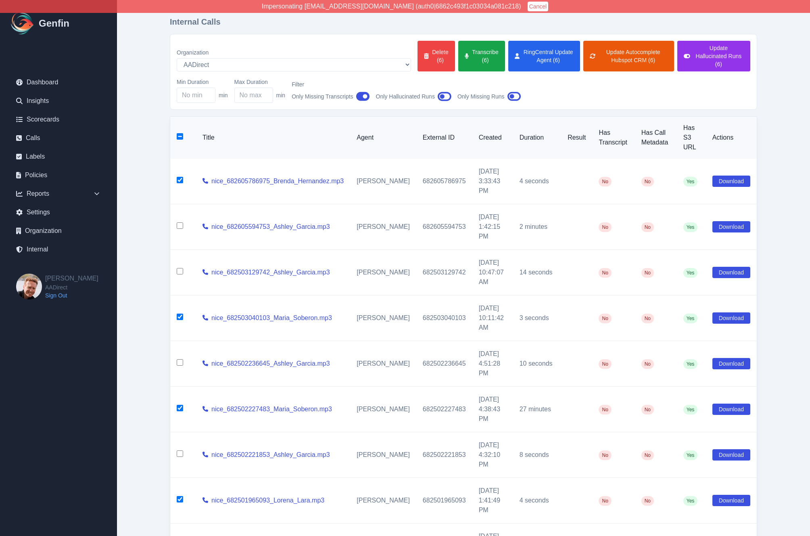
checkbox input "false"
click at [178, 535] on input "checkbox" at bounding box center [180, 544] width 6 height 6
checkbox input "false"
click at [181, 496] on input "checkbox" at bounding box center [180, 499] width 6 height 6
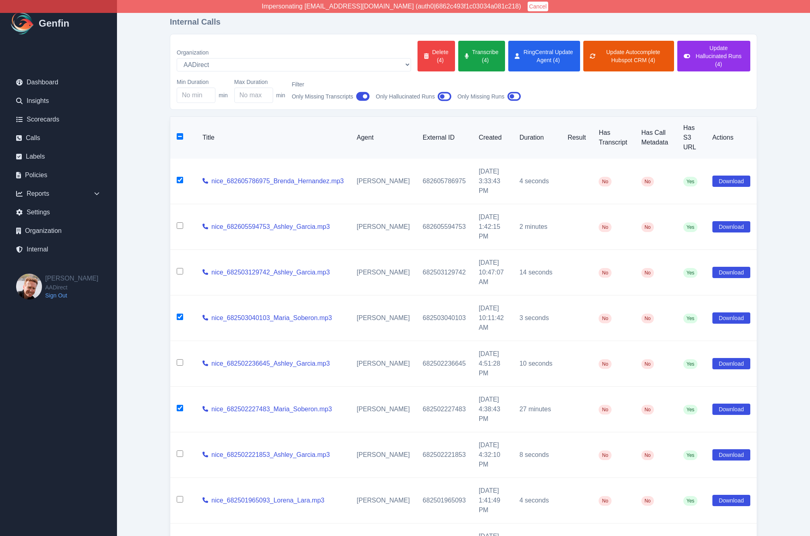
checkbox input "false"
click at [180, 314] on input "checkbox" at bounding box center [180, 317] width 6 height 6
checkbox input "false"
click at [180, 177] on input "checkbox" at bounding box center [180, 180] width 6 height 6
checkbox input "false"
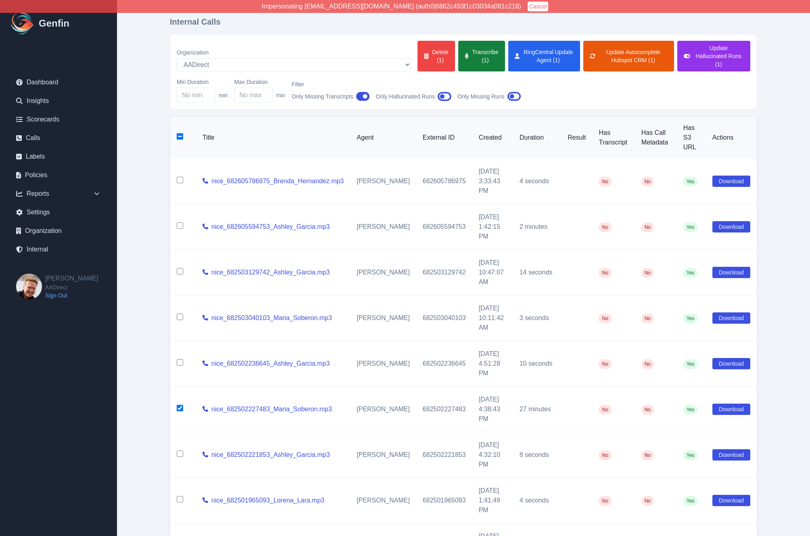
click at [458, 54] on button "Transcribe (1)" at bounding box center [481, 56] width 47 height 31
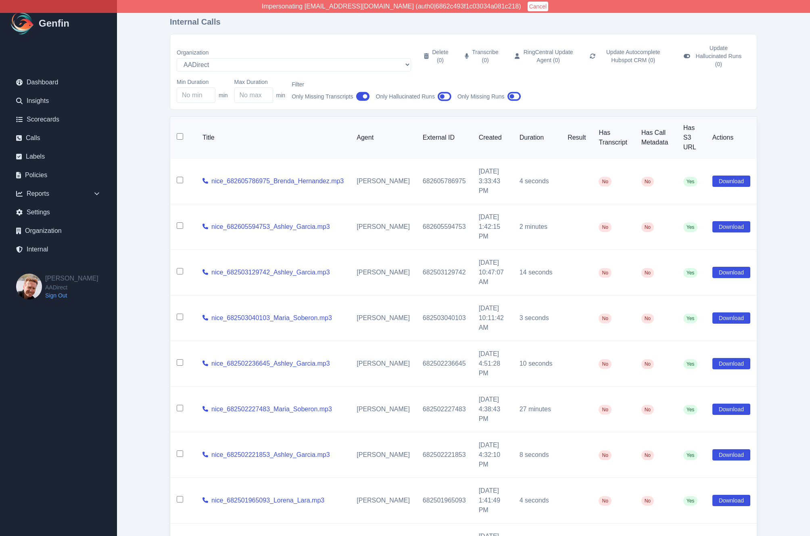
checkbox input "false"
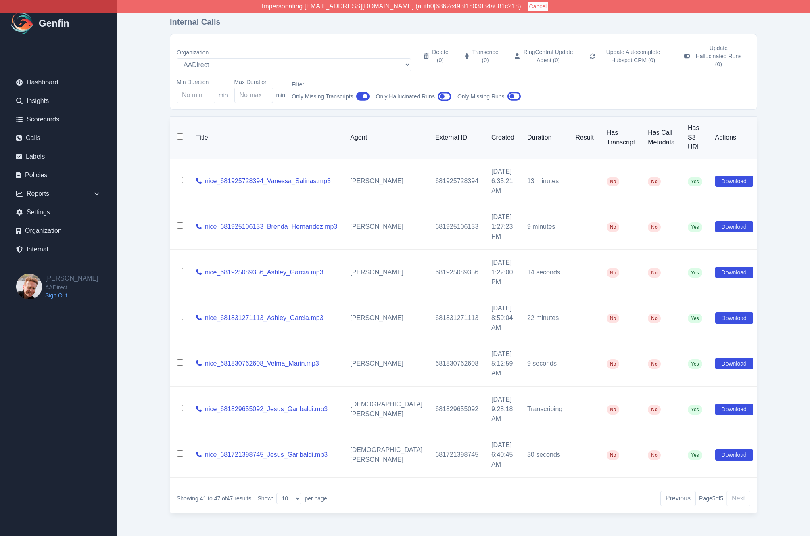
click at [178, 314] on input "checkbox" at bounding box center [180, 317] width 6 height 6
checkbox input "true"
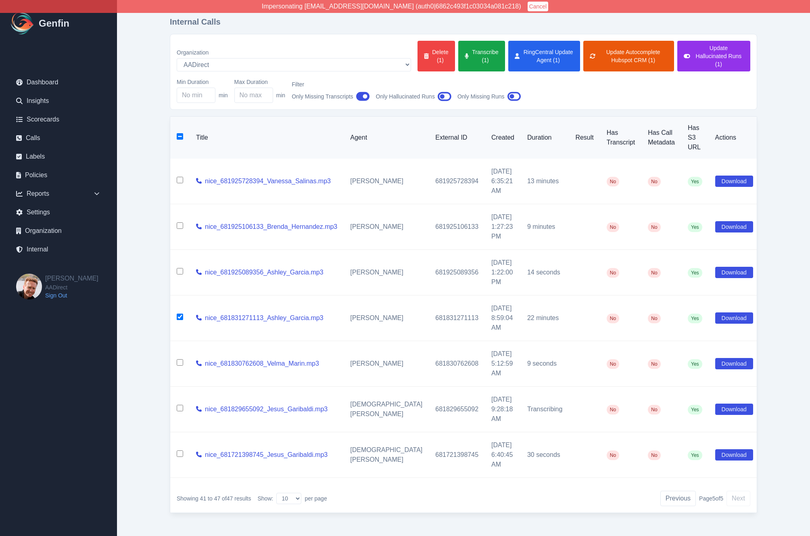
click at [178, 222] on input "checkbox" at bounding box center [180, 225] width 6 height 6
checkbox input "true"
click at [180, 177] on input "checkbox" at bounding box center [180, 180] width 6 height 6
click at [458, 55] on button "Transcribe (3)" at bounding box center [481, 56] width 47 height 31
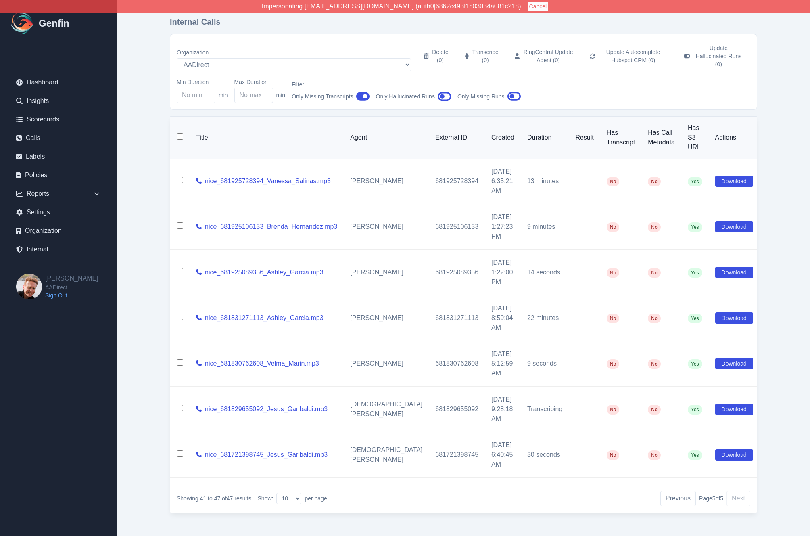
checkbox input "false"
click at [671, 484] on div "Showing 41 to 47 of 47 results Show: 10 25 50 100 200 per page Previous Page 5 …" at bounding box center [463, 498] width 587 height 28
click at [677, 491] on button "Previous" at bounding box center [678, 498] width 36 height 15
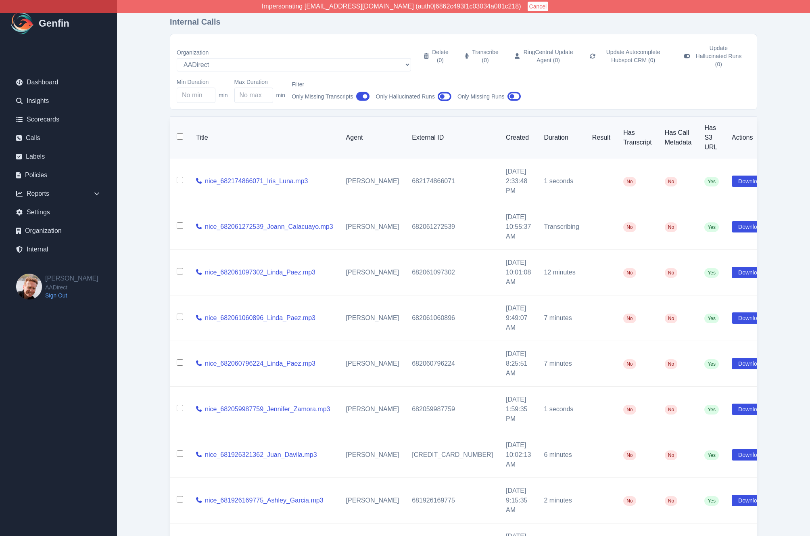
click at [179, 359] on input "checkbox" at bounding box center [180, 362] width 6 height 6
checkbox input "true"
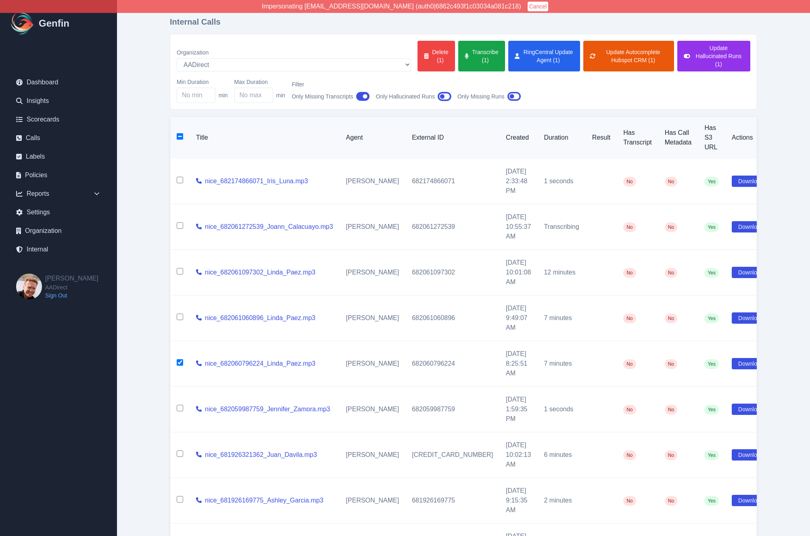
click at [178, 314] on input "checkbox" at bounding box center [180, 317] width 6 height 6
checkbox input "true"
click at [181, 268] on input "checkbox" at bounding box center [180, 271] width 6 height 6
checkbox input "true"
click at [182, 450] on input "checkbox" at bounding box center [180, 453] width 6 height 6
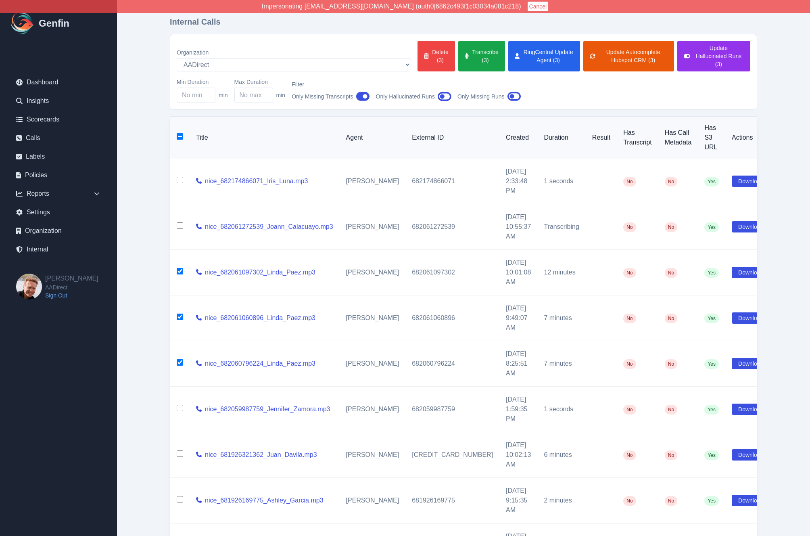
checkbox input "true"
click at [458, 57] on button "Transcribe (4)" at bounding box center [481, 56] width 47 height 31
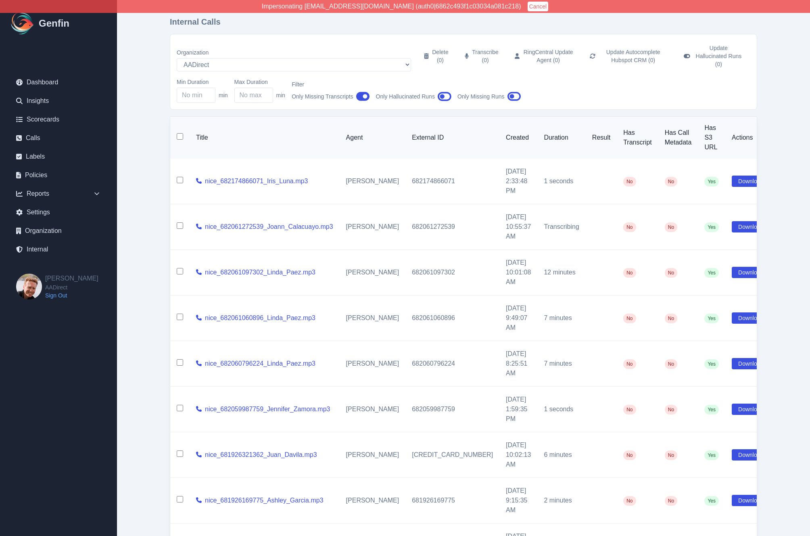
checkbox input "false"
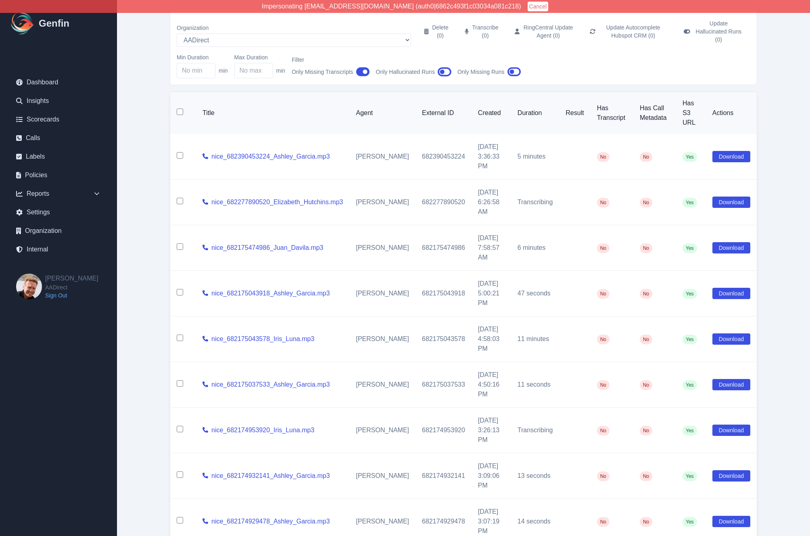
scroll to position [27, 0]
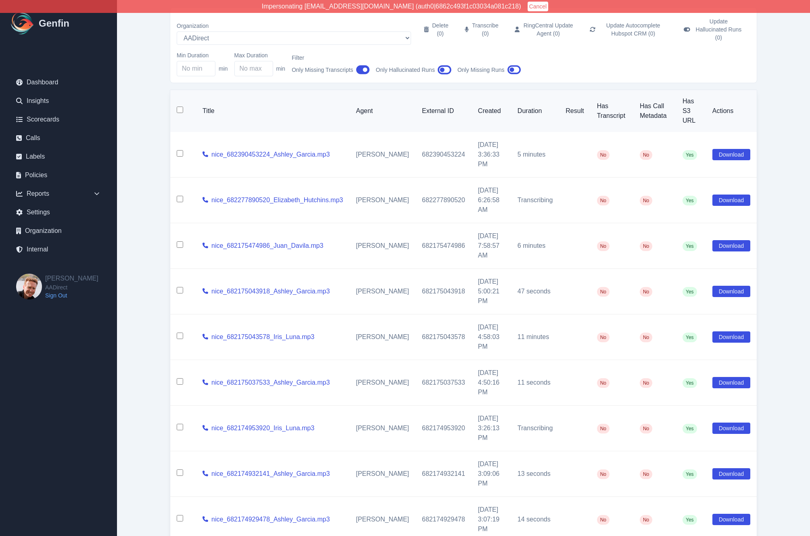
click at [178, 241] on input "checkbox" at bounding box center [180, 244] width 6 height 6
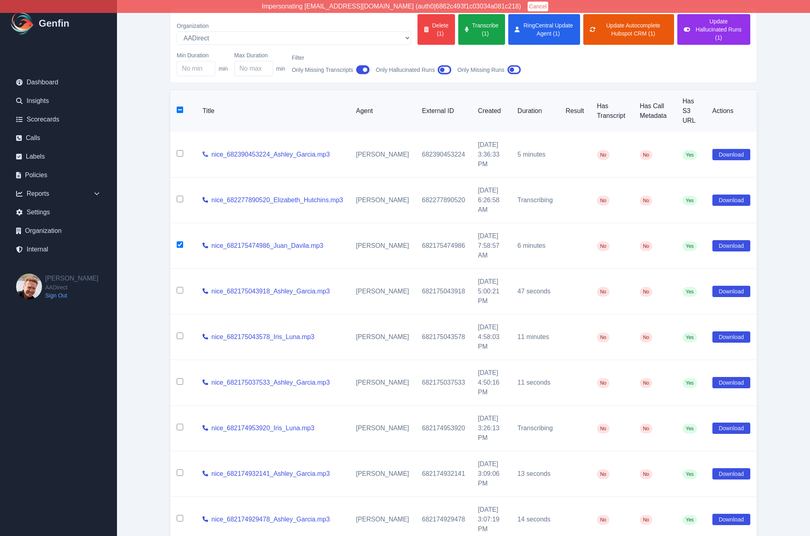
click at [206, 151] on icon at bounding box center [206, 154] width 6 height 6
click at [458, 31] on button "Transcribe (1)" at bounding box center [481, 29] width 47 height 31
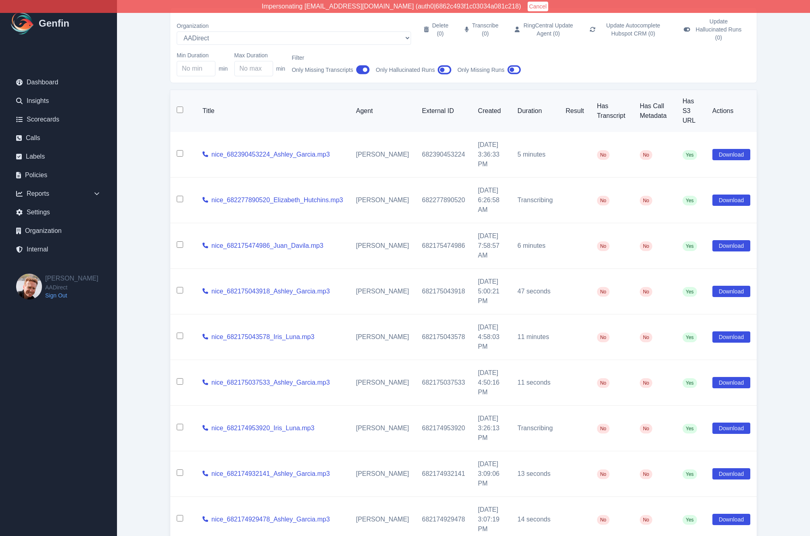
checkbox input "false"
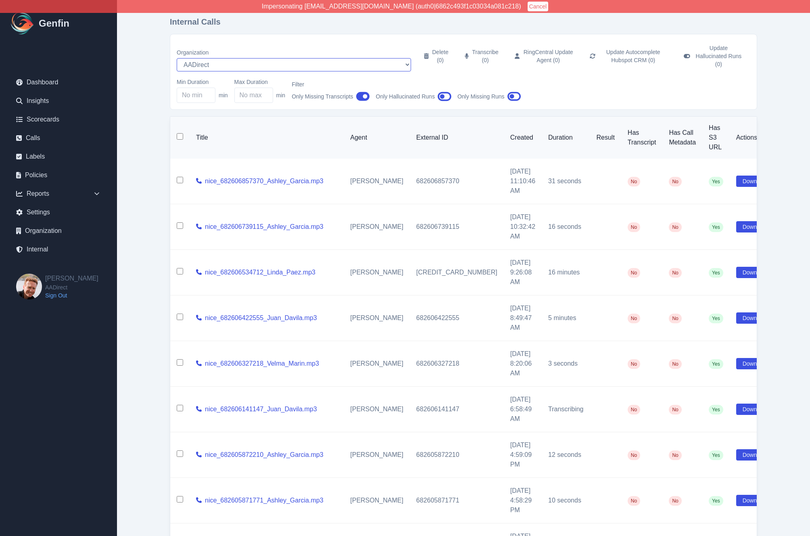
click at [226, 61] on select "AADirect Aainsco.com Aainsco.com Aainsco.com alec+america@system2.fitness alec+…" at bounding box center [294, 64] width 234 height 13
select select "47"
click at [177, 58] on select "AADirect Aainsco.com Aainsco.com Aainsco.com alec+america@system2.fitness alec+…" at bounding box center [294, 64] width 234 height 13
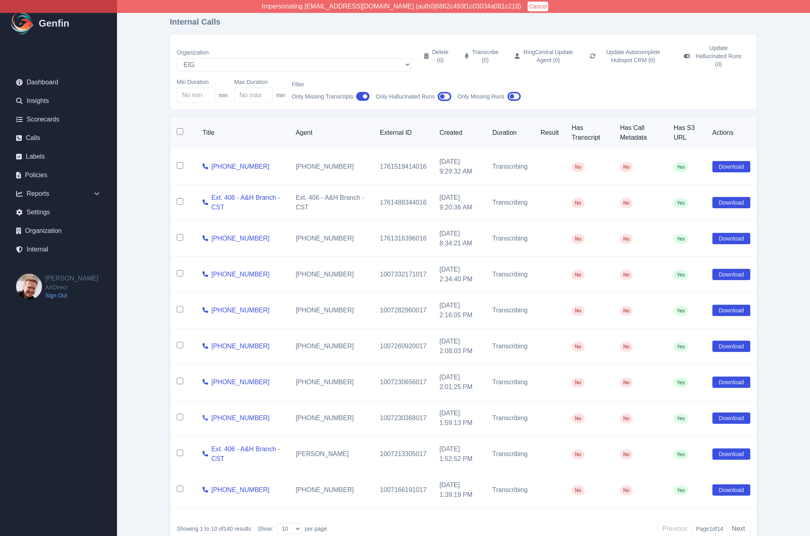
click at [205, 415] on icon at bounding box center [206, 418] width 6 height 6
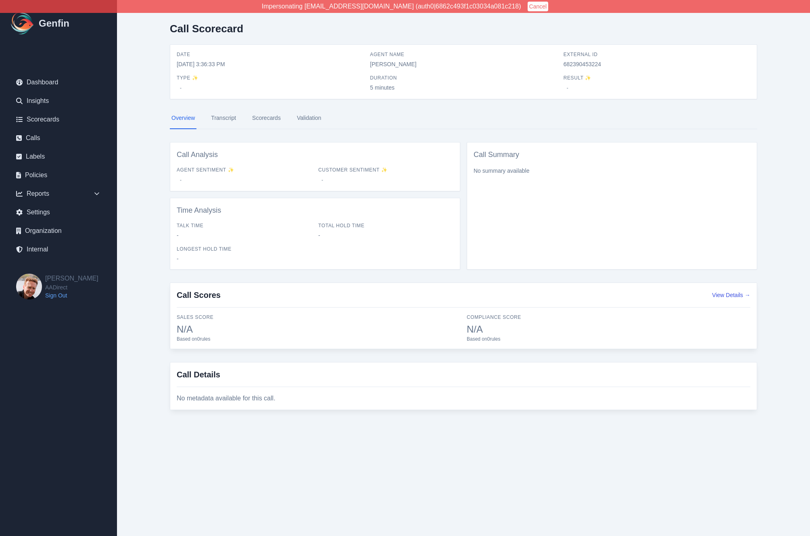
click at [224, 120] on link "Transcript" at bounding box center [223, 118] width 28 height 22
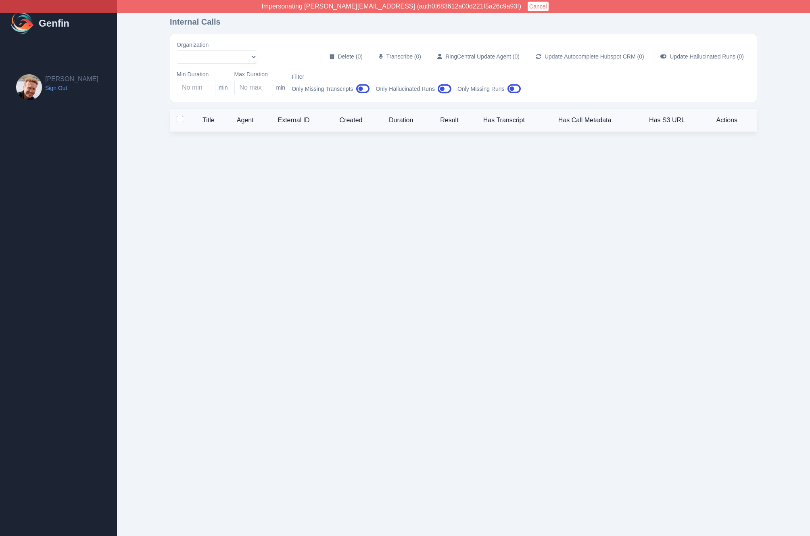
select select "47"
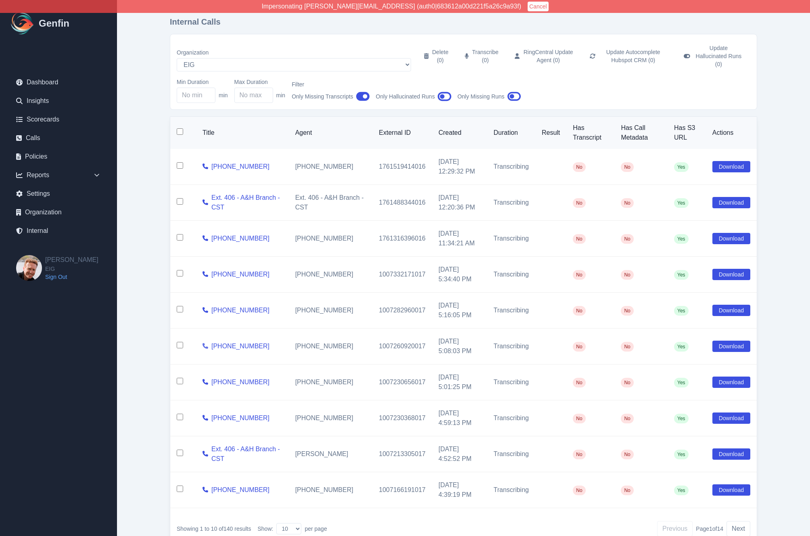
click at [205, 343] on icon at bounding box center [206, 346] width 6 height 6
click at [744, 522] on button "Next" at bounding box center [739, 528] width 24 height 15
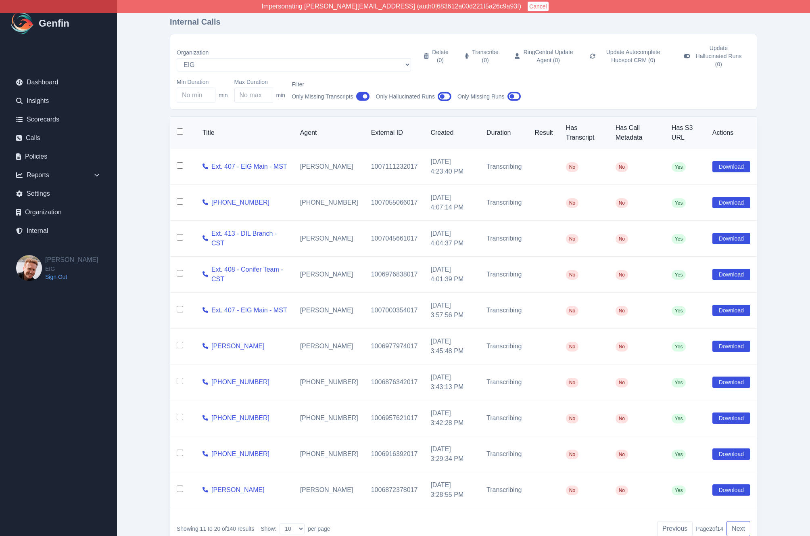
click at [744, 522] on button "Next" at bounding box center [739, 528] width 24 height 15
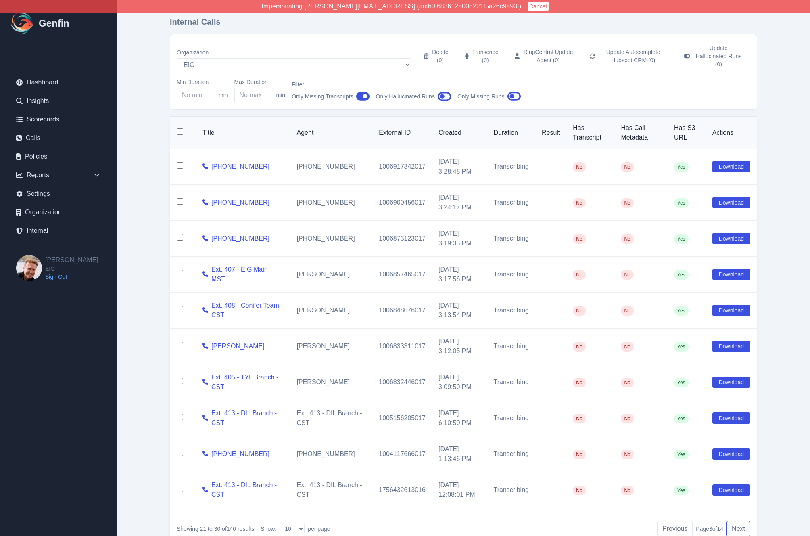
click at [740, 521] on button "Next" at bounding box center [739, 528] width 24 height 15
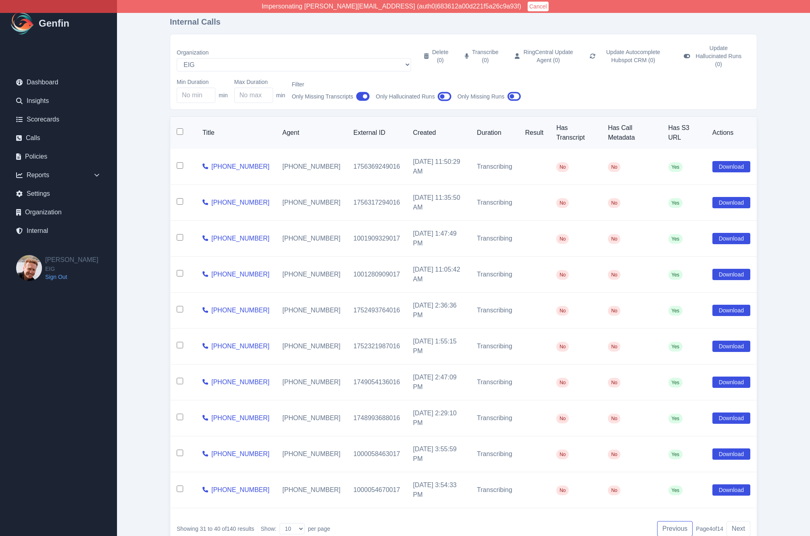
click at [671, 521] on button "Previous" at bounding box center [675, 528] width 36 height 15
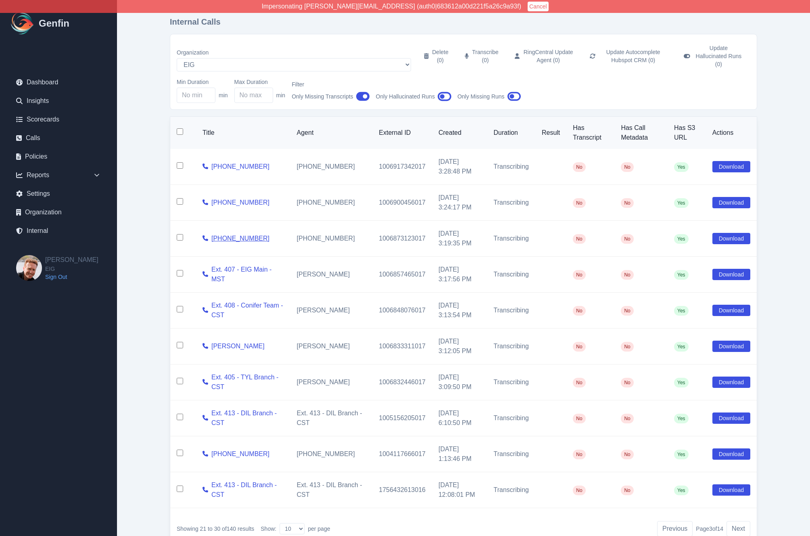
click at [231, 234] on link "+12565525522" at bounding box center [240, 239] width 58 height 10
click at [676, 520] on button "Previous" at bounding box center [675, 527] width 36 height 15
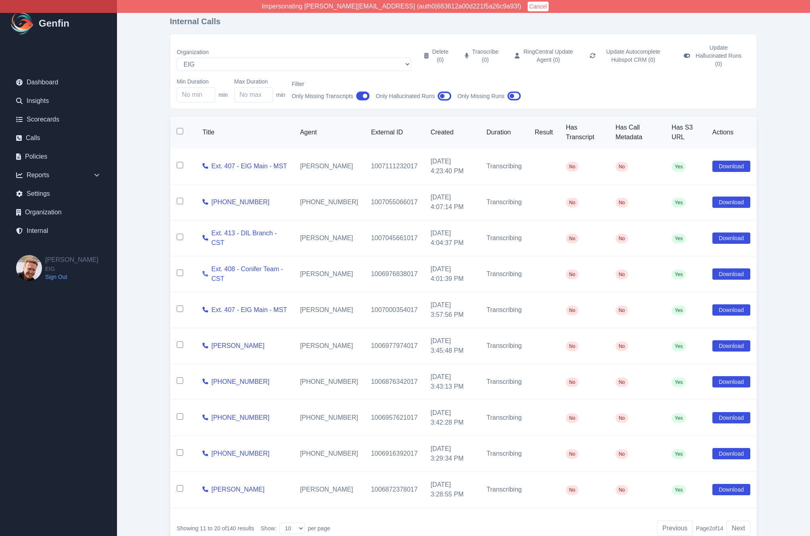
click at [206, 271] on icon at bounding box center [206, 274] width 6 height 6
click at [180, 162] on input "checkbox" at bounding box center [180, 165] width 6 height 6
checkbox input "true"
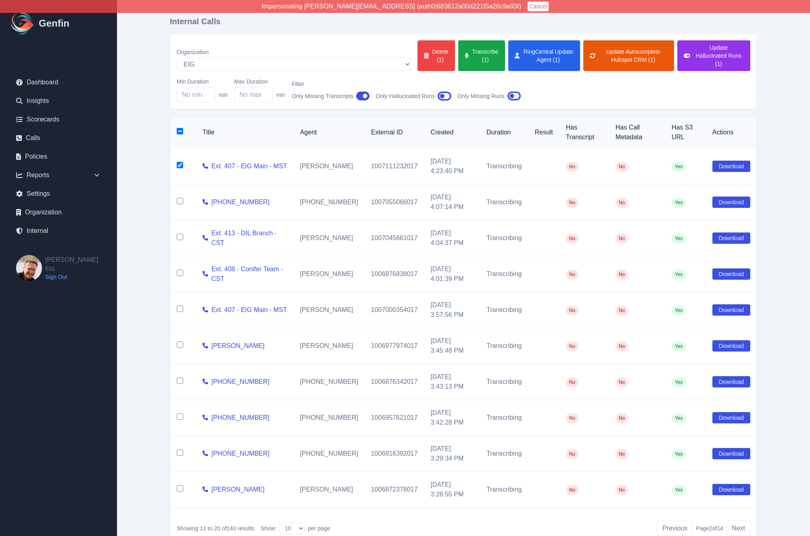
click at [178, 234] on input "checkbox" at bounding box center [180, 237] width 6 height 6
checkbox input "true"
click at [179, 270] on td at bounding box center [183, 274] width 26 height 36
click at [180, 305] on input "checkbox" at bounding box center [180, 308] width 6 height 6
checkbox input "true"
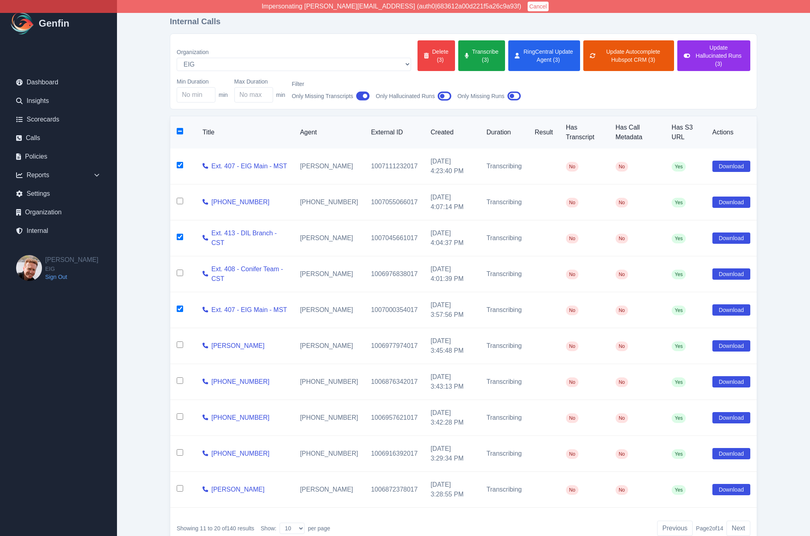
click at [180, 270] on input "checkbox" at bounding box center [180, 273] width 6 height 6
checkbox input "true"
click at [178, 485] on input "checkbox" at bounding box center [180, 488] width 6 height 6
checkbox input "true"
click at [458, 57] on button "Transcribe (5)" at bounding box center [481, 55] width 47 height 31
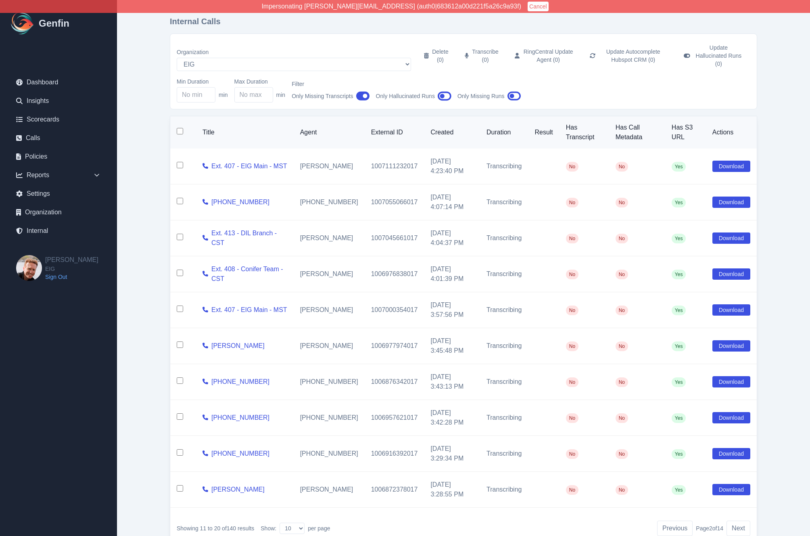
checkbox input "false"
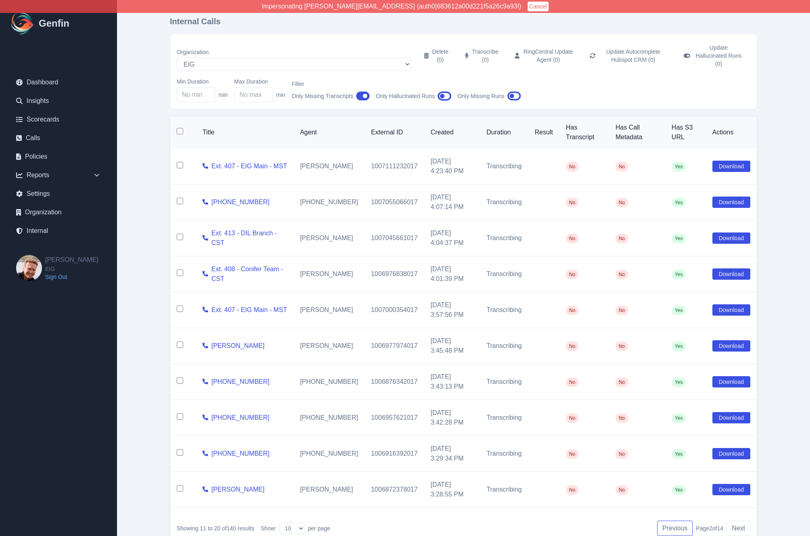
click at [674, 522] on button "Previous" at bounding box center [675, 527] width 36 height 15
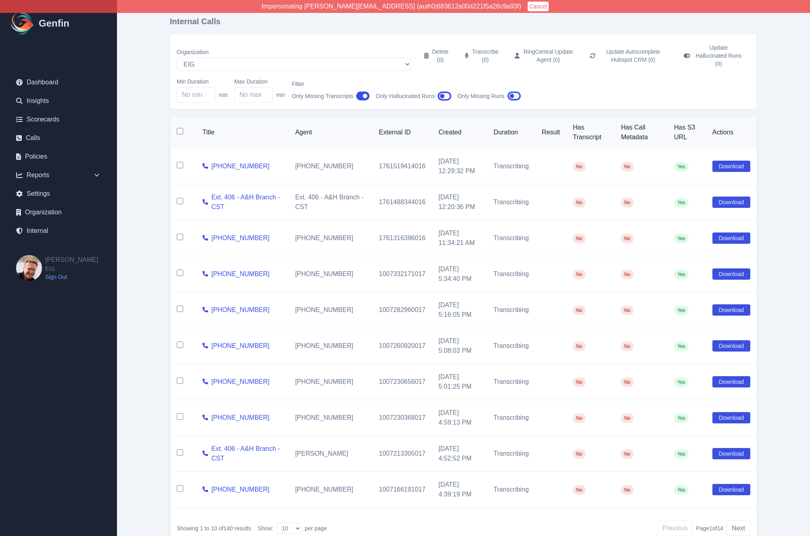
click at [178, 198] on input "checkbox" at bounding box center [180, 201] width 6 height 6
checkbox input "true"
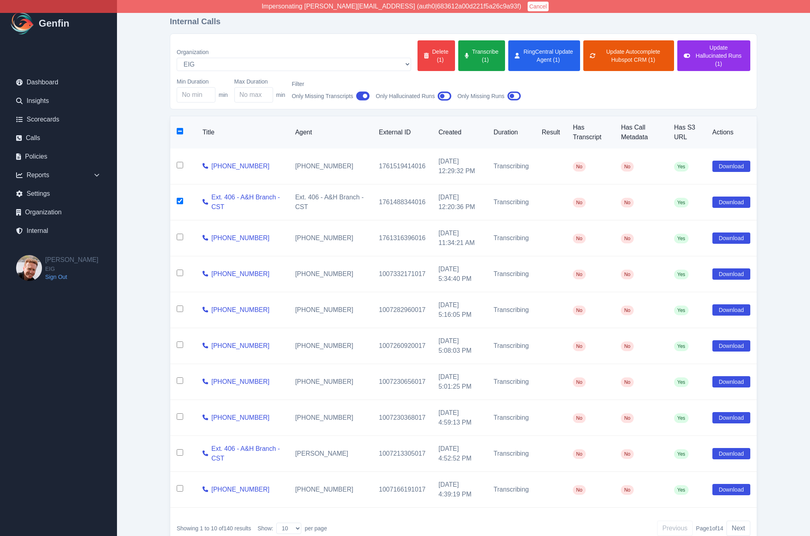
click at [183, 447] on td at bounding box center [183, 454] width 26 height 36
click at [179, 449] on input "checkbox" at bounding box center [180, 452] width 6 height 6
checkbox input "true"
click at [403, 49] on div "Organization AADirect Aainsco.com Aainsco.com Aainsco.com alec+america@system2.…" at bounding box center [464, 55] width 574 height 31
click at [458, 56] on button "Transcribe (2)" at bounding box center [481, 55] width 47 height 31
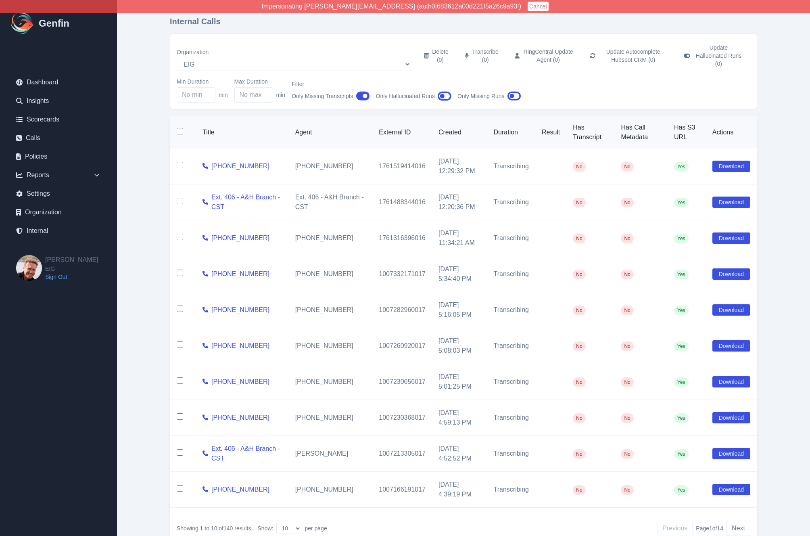
checkbox input "false"
click at [142, 238] on main "Internal Calls Organization AADirect Aainsco.com Aainsco.com Aainsco.com alec+a…" at bounding box center [463, 284] width 693 height 569
click at [202, 58] on select "AADirect Aainsco.com Aainsco.com Aainsco.com alec+america@system2.fitness alec+…" at bounding box center [294, 64] width 234 height 13
select select "10"
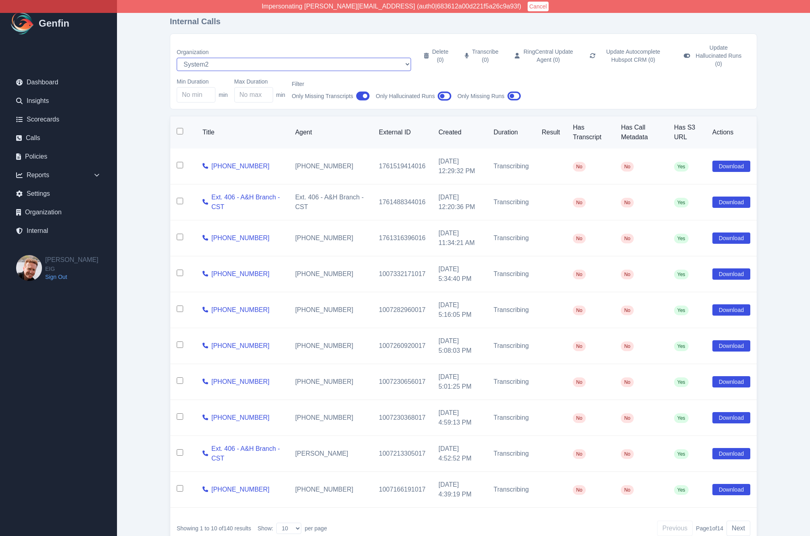
click at [177, 58] on select "AADirect Aainsco.com Aainsco.com Aainsco.com alec+america@system2.fitness alec+…" at bounding box center [294, 64] width 234 height 13
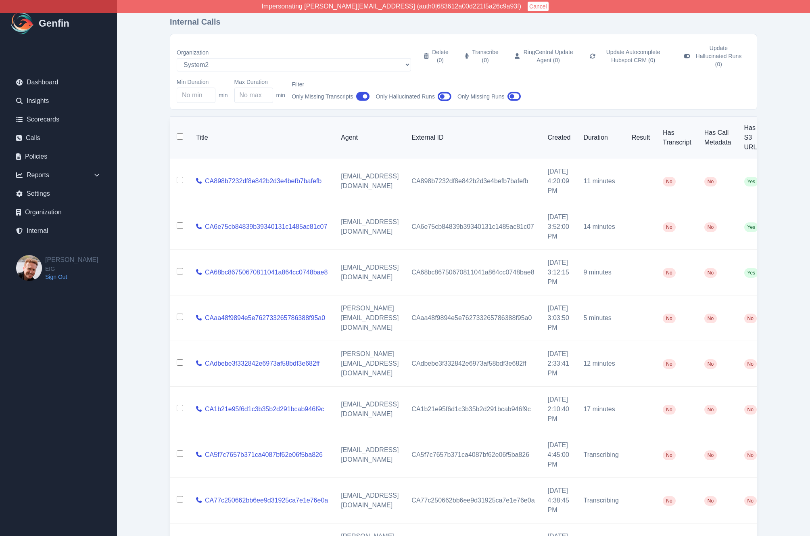
click at [180, 177] on input "checkbox" at bounding box center [180, 180] width 6 height 6
checkbox input "true"
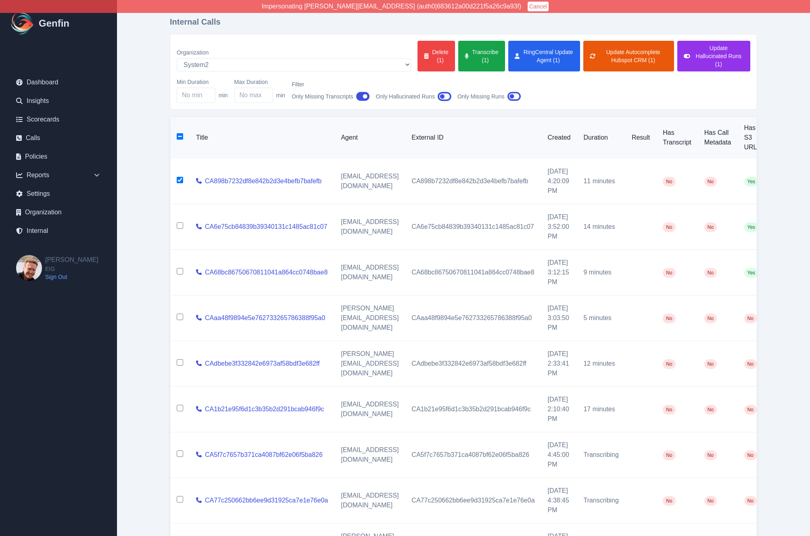
click at [180, 222] on input "checkbox" at bounding box center [180, 225] width 6 height 6
checkbox input "true"
click at [178, 268] on input "checkbox" at bounding box center [180, 271] width 6 height 6
checkbox input "true"
click at [458, 63] on button "Transcribe (3)" at bounding box center [481, 56] width 47 height 31
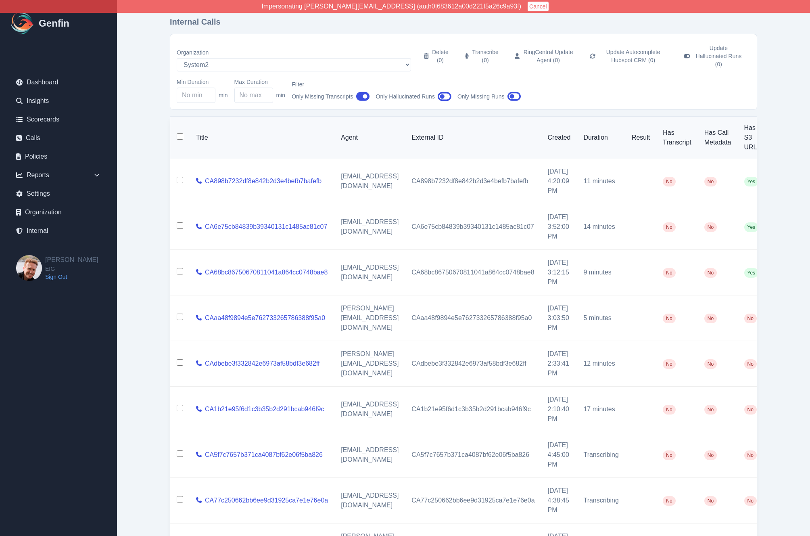
checkbox input "false"
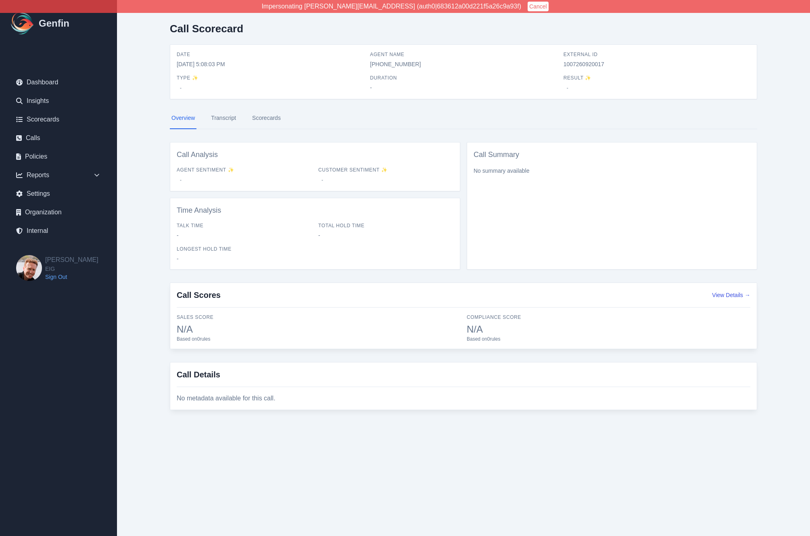
click at [217, 119] on link "Transcript" at bounding box center [223, 118] width 28 height 22
click at [219, 118] on link "Transcript" at bounding box center [223, 118] width 28 height 22
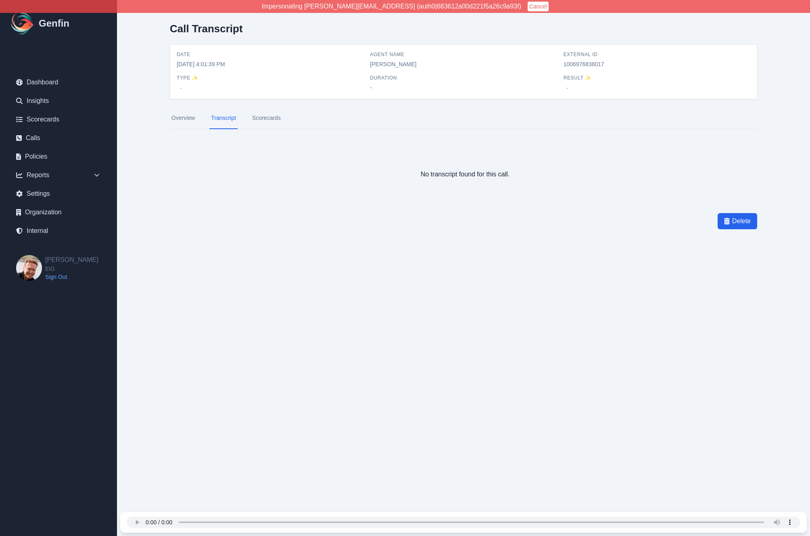
click at [137, 284] on html "Impersonating [PERSON_NAME][EMAIL_ADDRESS] (auth0|683612a00d221f5a26c9a93f) Can…" at bounding box center [405, 142] width 810 height 284
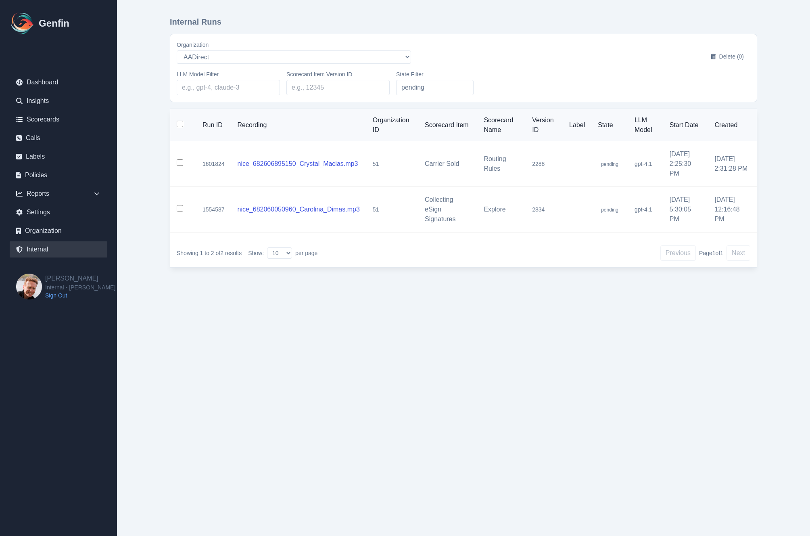
click at [39, 249] on link "Internal" at bounding box center [59, 249] width 98 height 16
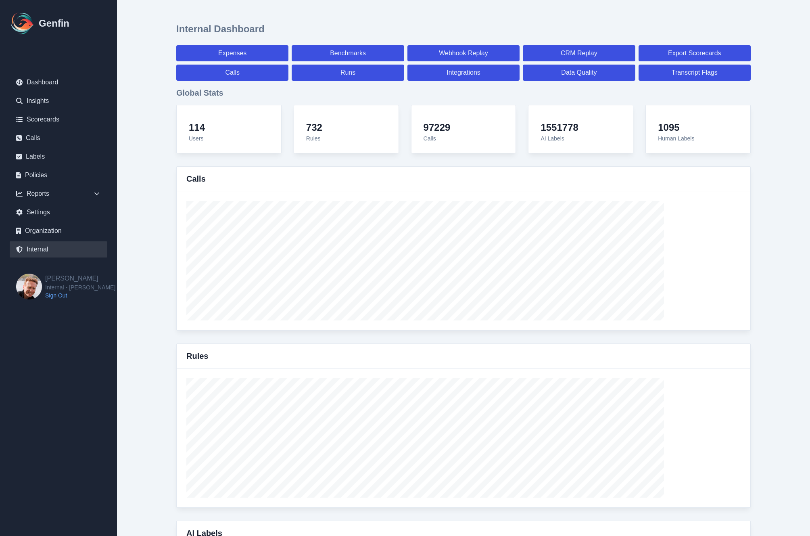
select select "paid"
select select "7"
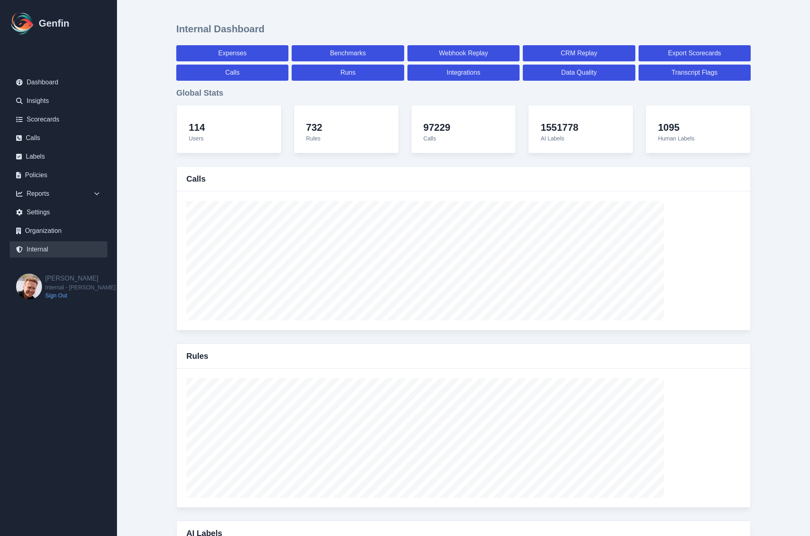
select select "paid"
select select "7"
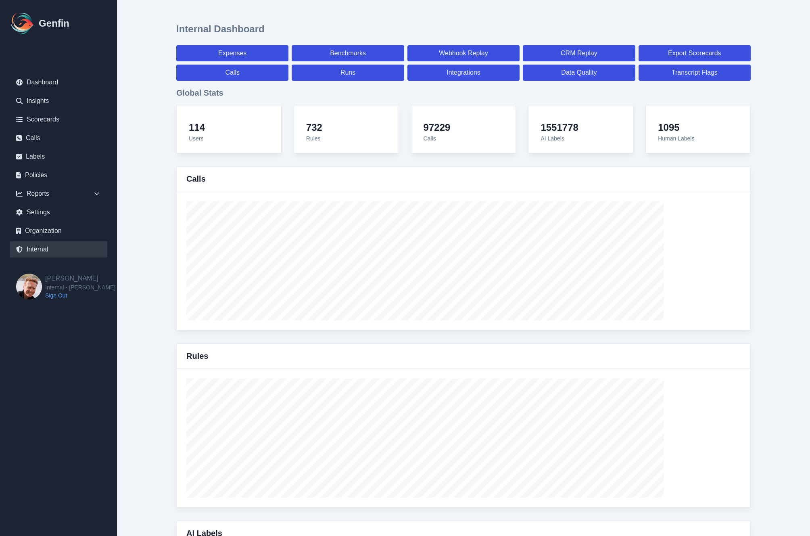
select select "7"
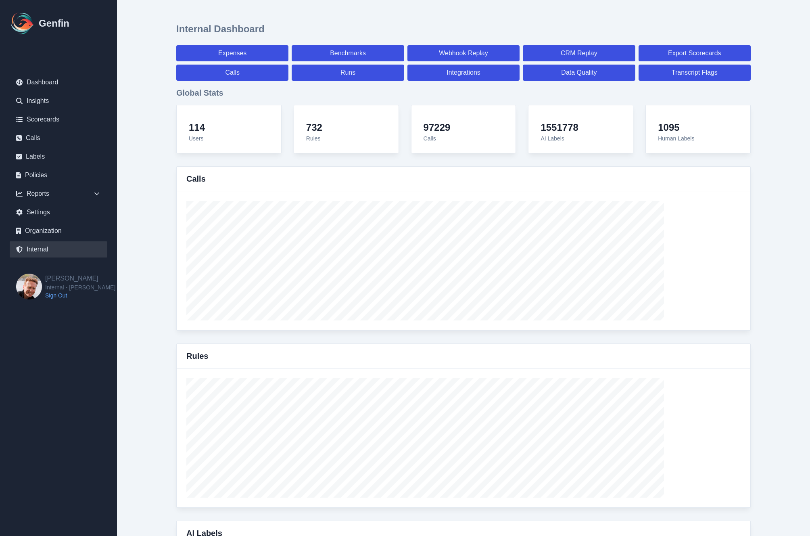
select select "7"
select select "paid"
select select "7"
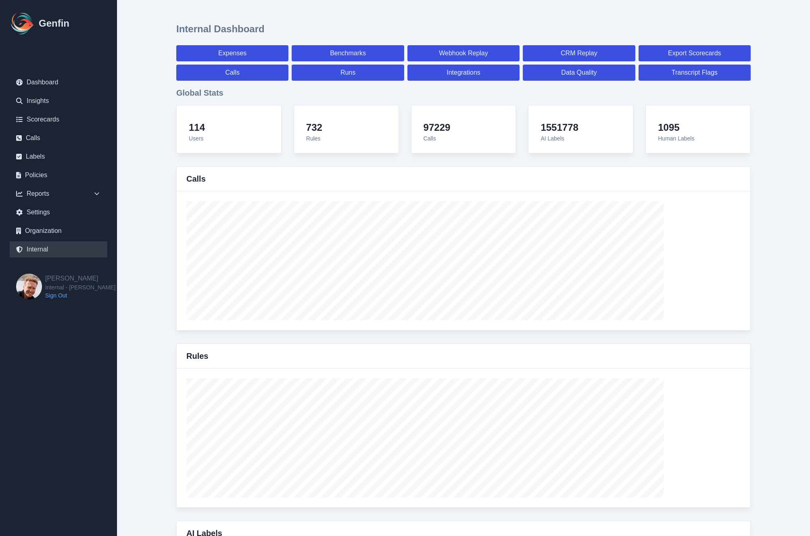
select select "7"
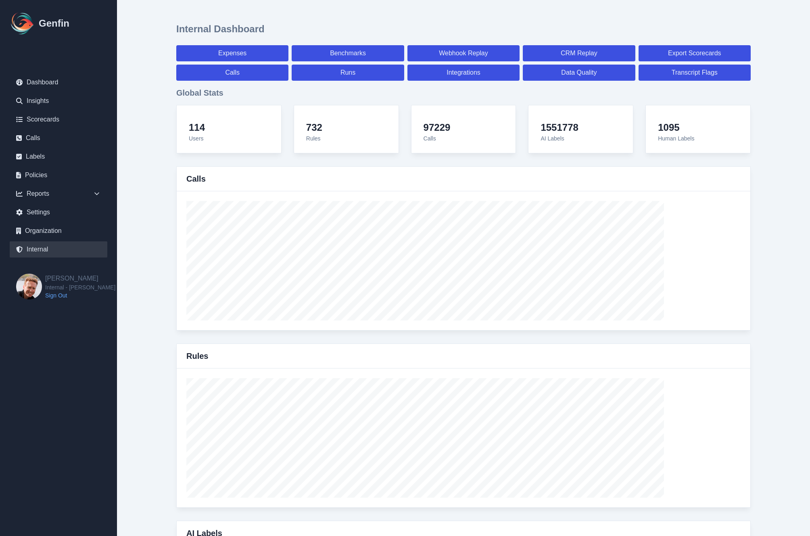
select select "7"
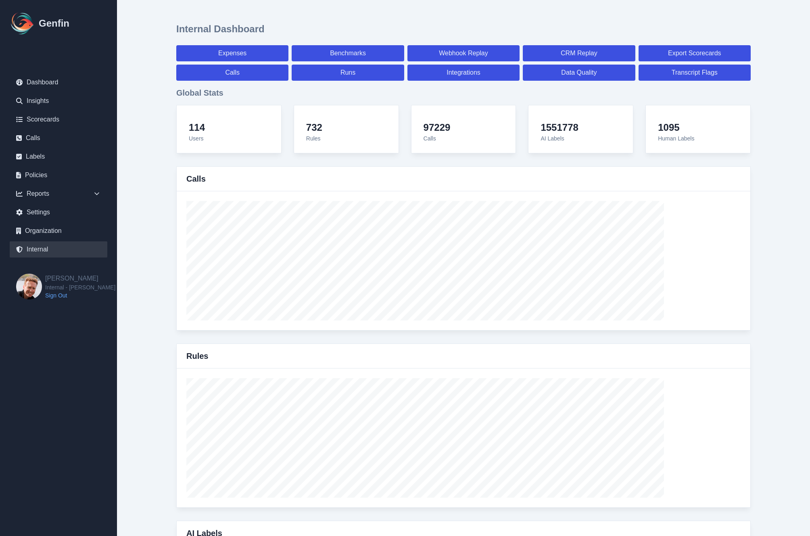
select select "paid"
select select "7"
select select "paid"
select select "7"
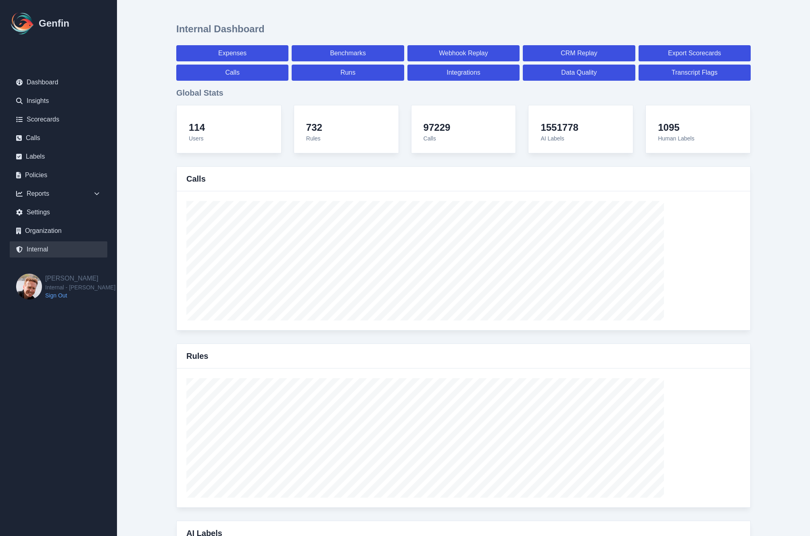
select select "paid"
select select "7"
select select "paid"
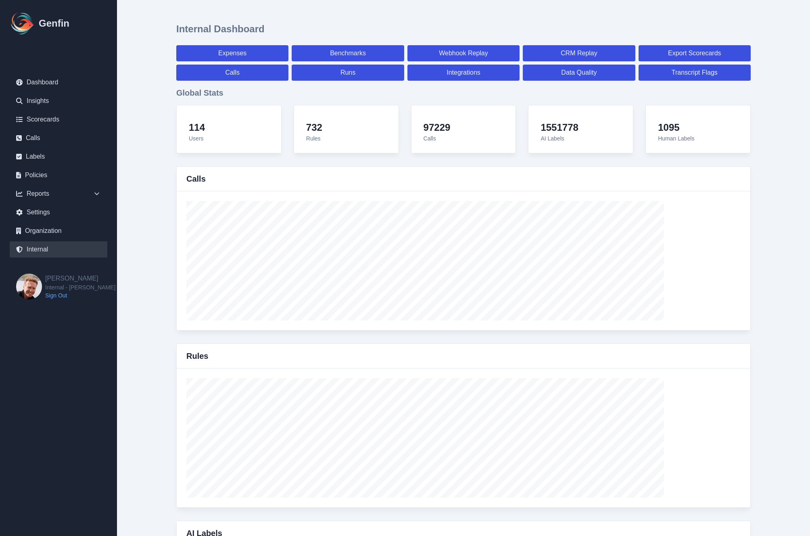
select select "7"
select select "paid"
select select "7"
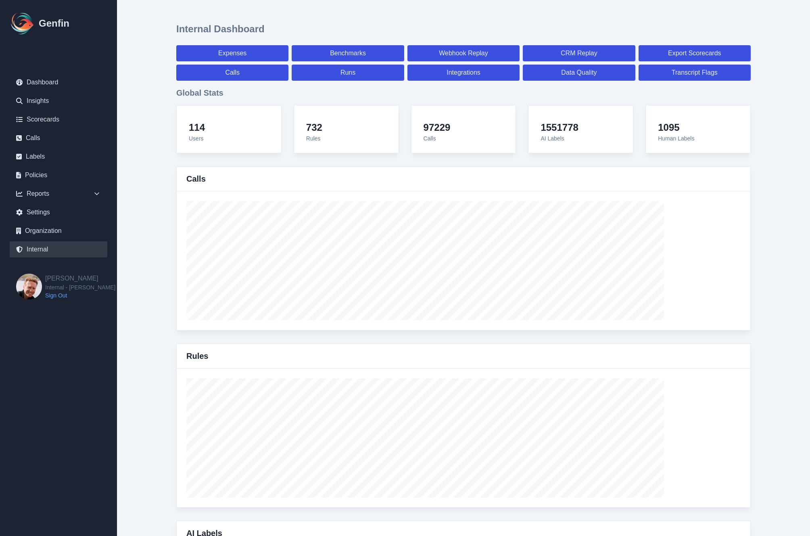
select select "7"
select select "paid"
select select "7"
select select "paid"
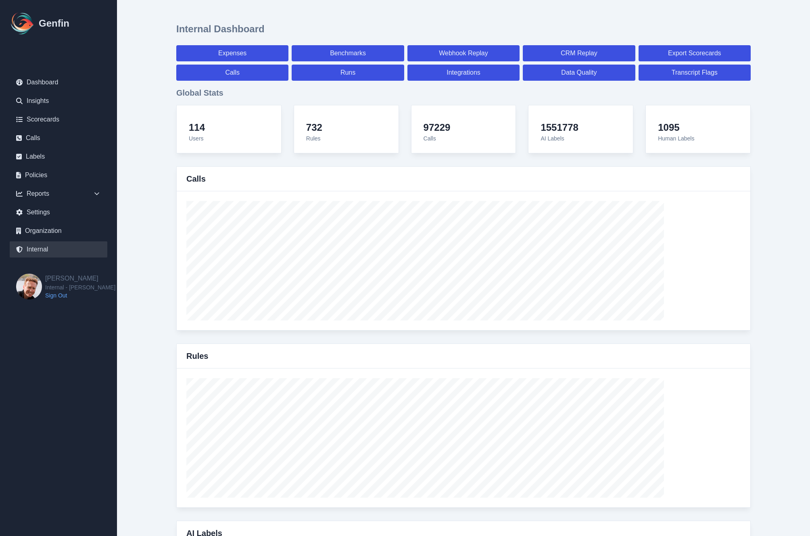
select select "7"
select select "paid"
select select "7"
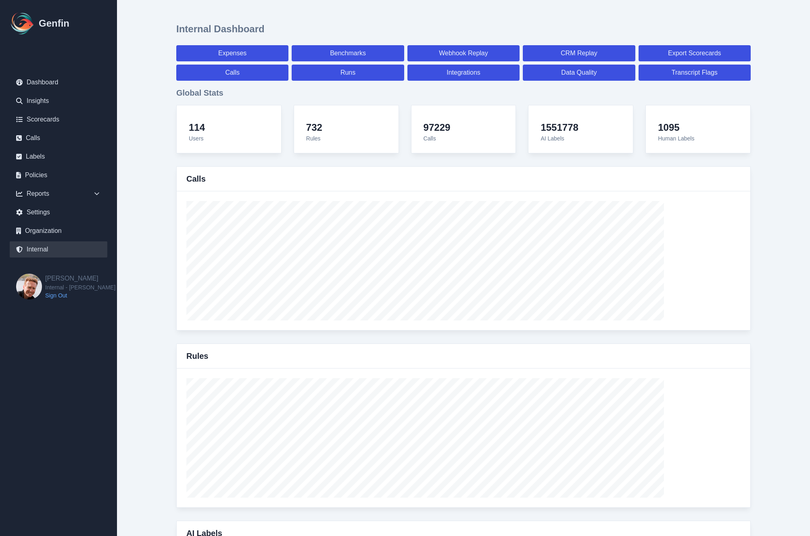
select select "7"
select select "paid"
select select "7"
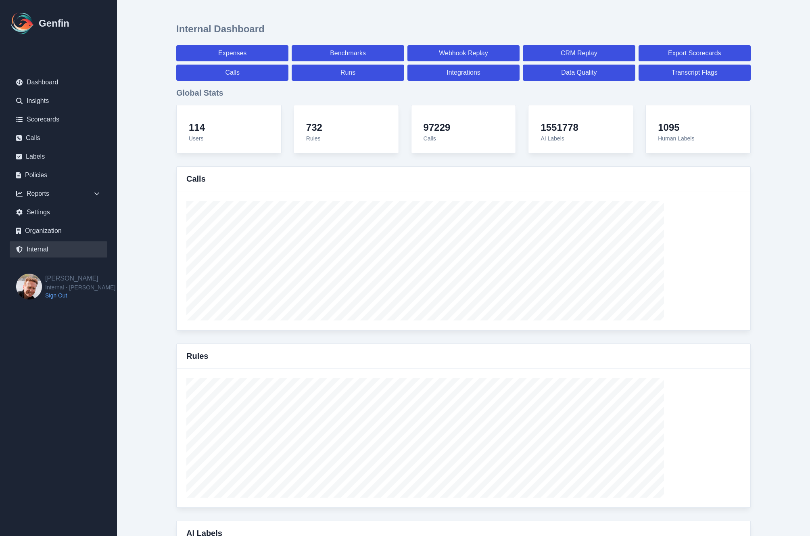
select select "7"
select select "paid"
select select "7"
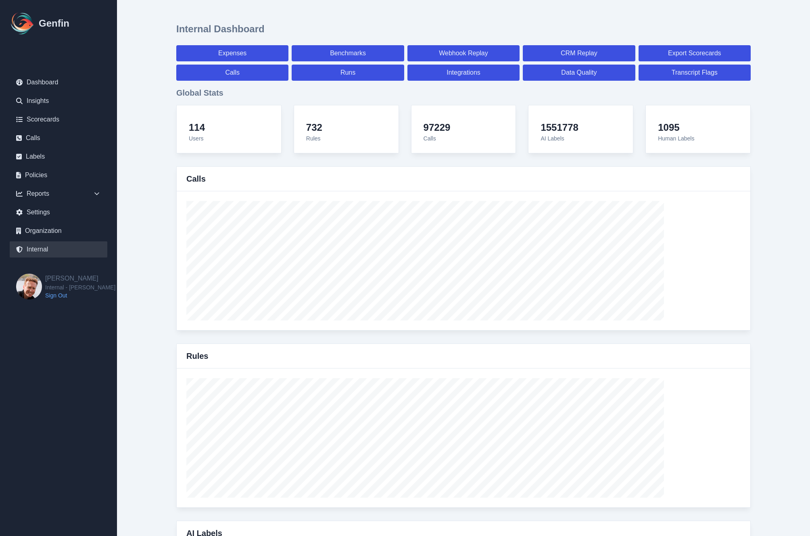
select select "7"
select select "paid"
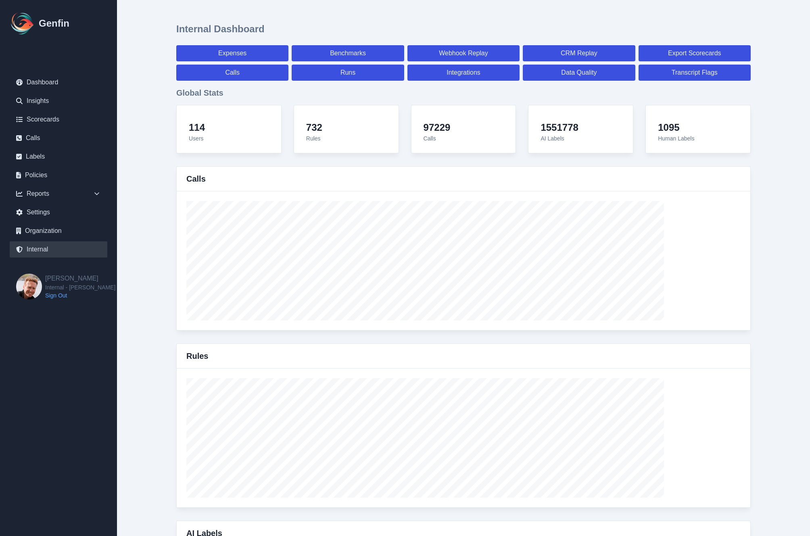
select select "7"
click at [581, 73] on link "Data Quality" at bounding box center [579, 73] width 112 height 16
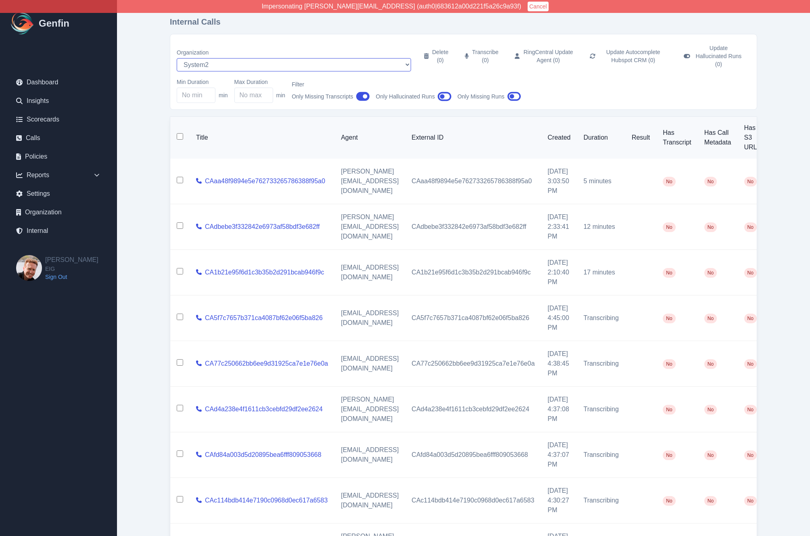
click at [204, 60] on select "AADirect [DOMAIN_NAME] [DOMAIN_NAME] [DOMAIN_NAME] [EMAIL_ADDRESS][DOMAIN_NAME]…" at bounding box center [294, 64] width 234 height 13
select select "51"
click at [177, 58] on select "AADirect Aainsco.com Aainsco.com Aainsco.com alec+america@system2.fitness alec+…" at bounding box center [294, 64] width 234 height 13
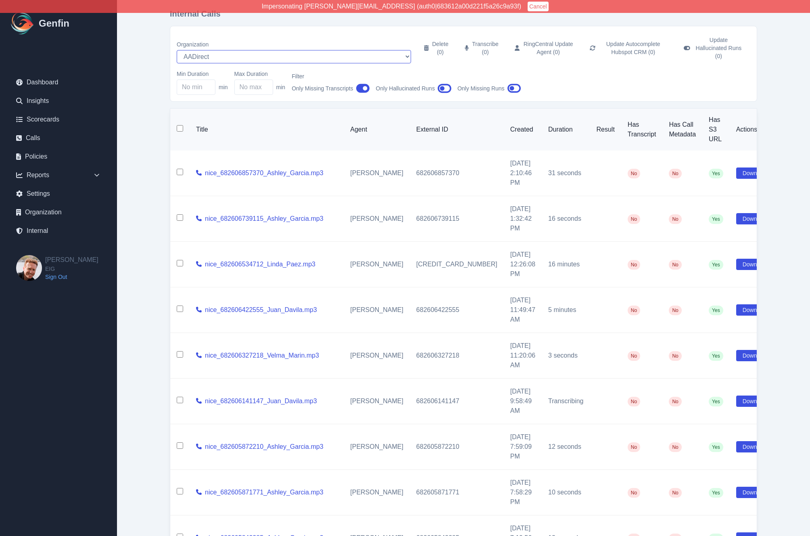
scroll to position [10, 0]
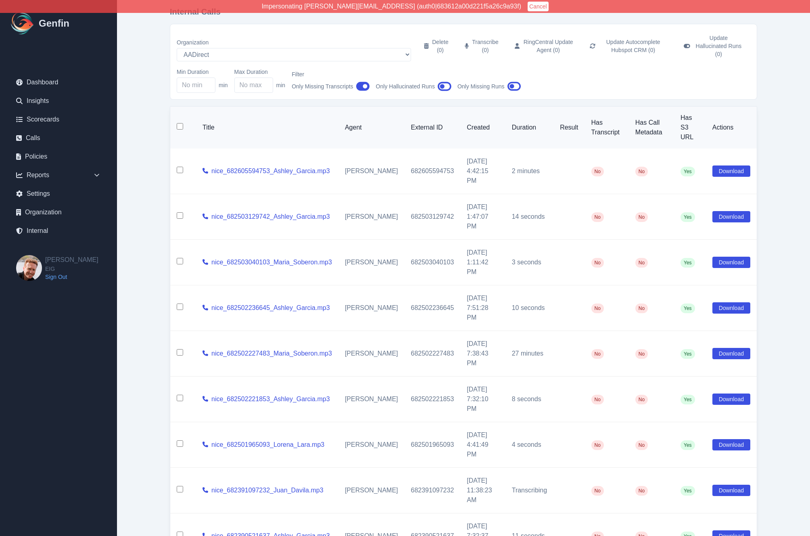
click at [528, 6] on button "Cancel" at bounding box center [538, 7] width 21 height 10
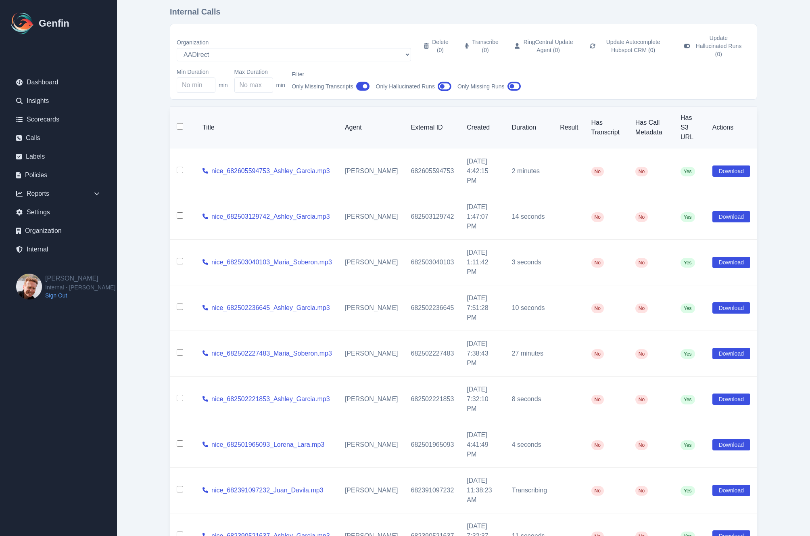
click at [204, 58] on div "Organization AADirect Aainsco.com Aainsco.com Aainsco.com alec+america@system2.…" at bounding box center [464, 62] width 574 height 62
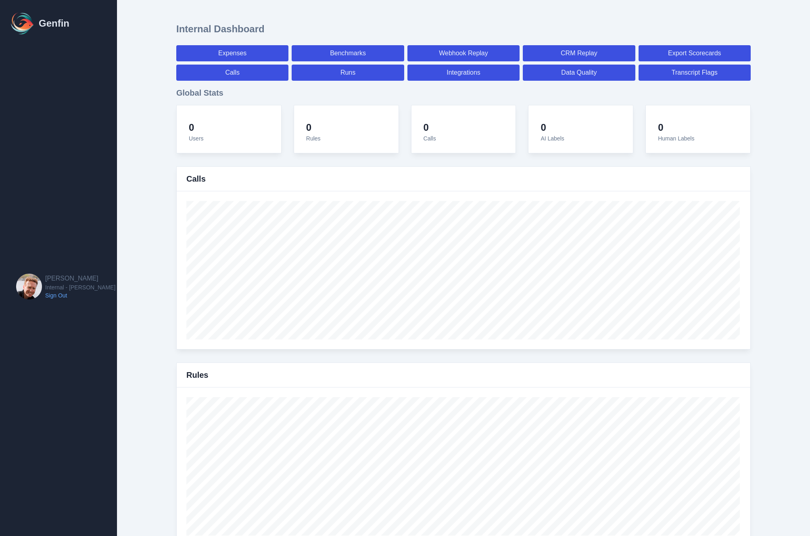
select select "paid"
select select "7"
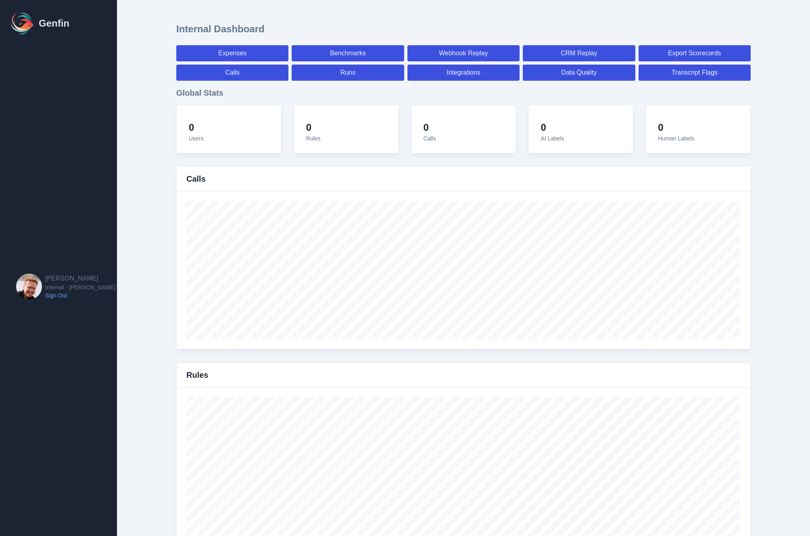
select select "paid"
select select "7"
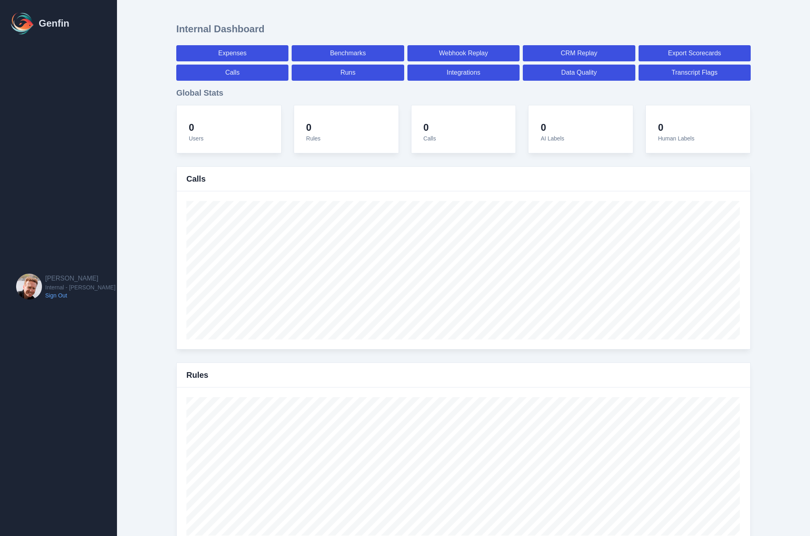
select select "7"
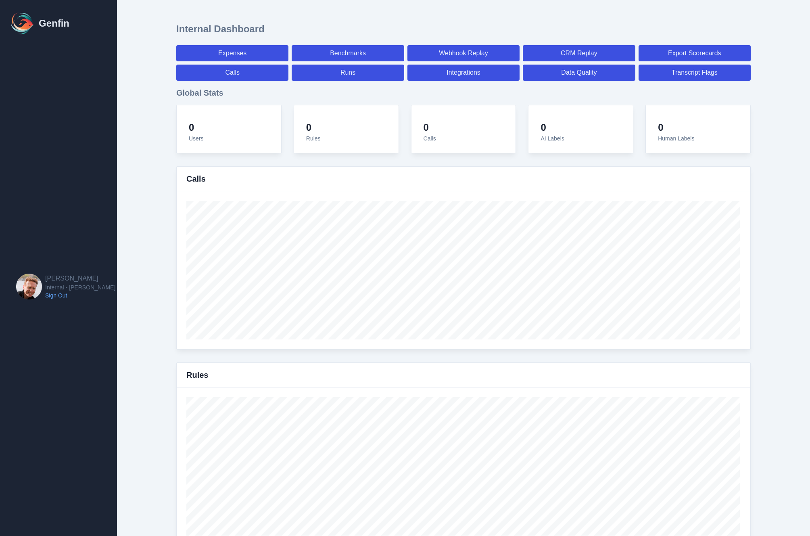
select select "7"
select select "paid"
select select "7"
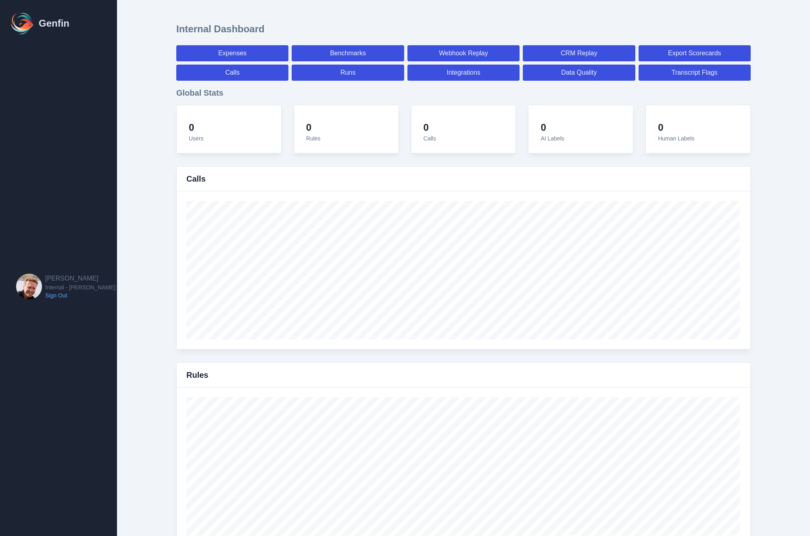
select select "7"
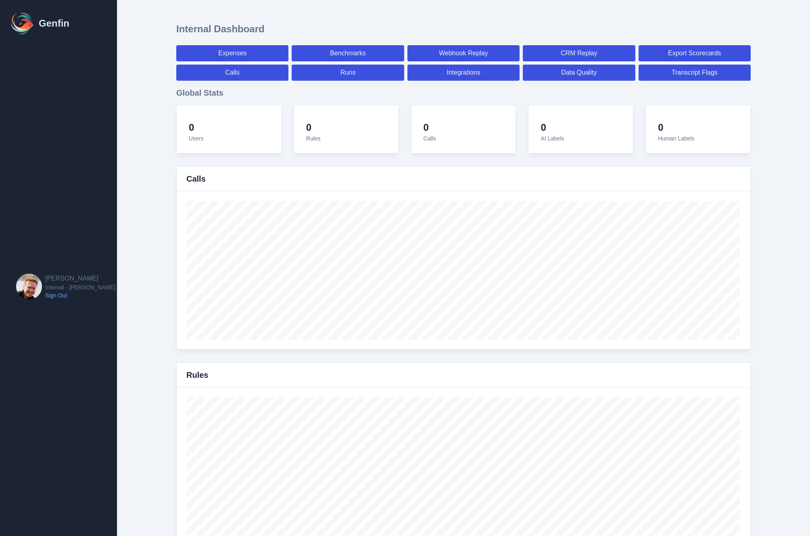
select select "7"
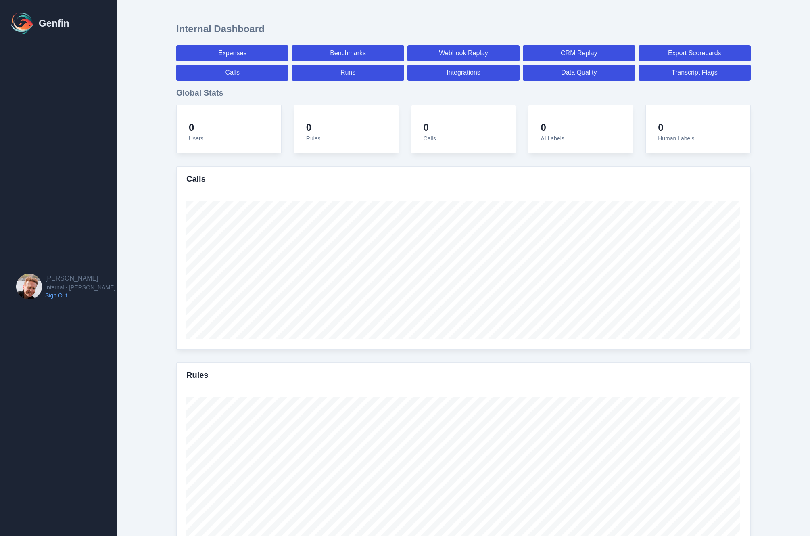
select select "7"
select select "paid"
select select "7"
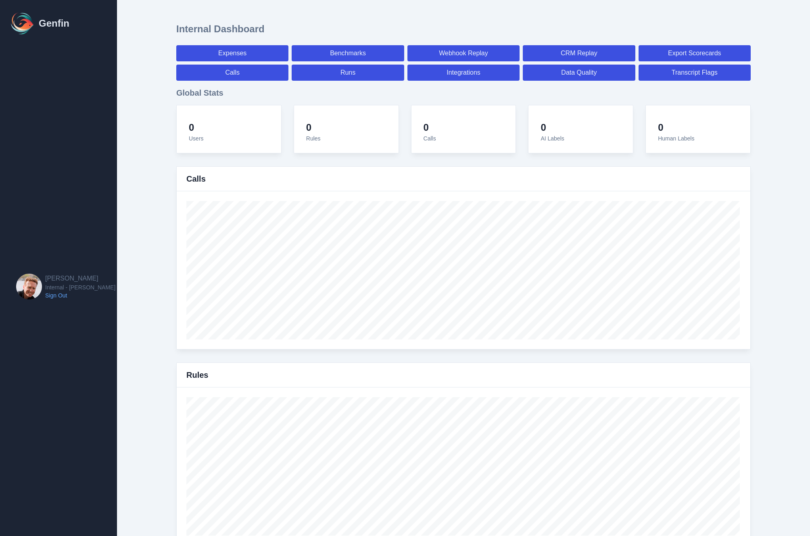
select select "paid"
select select "7"
select select "paid"
select select "7"
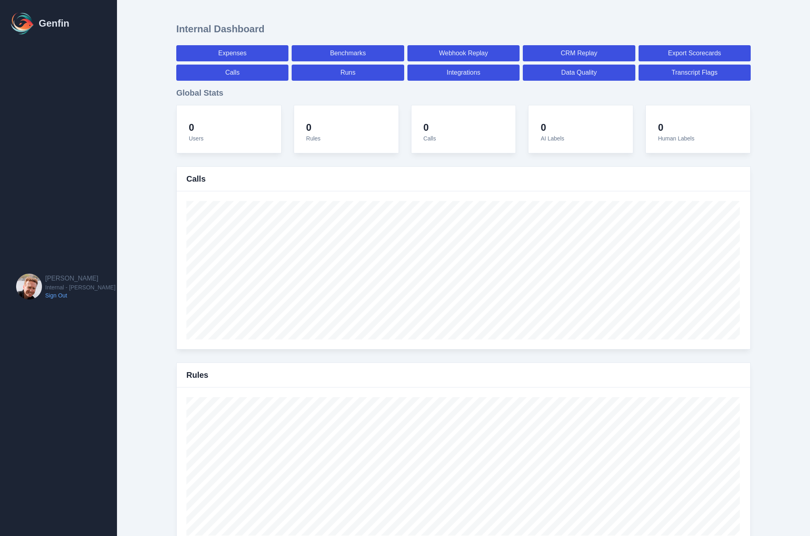
select select "7"
select select "paid"
select select "7"
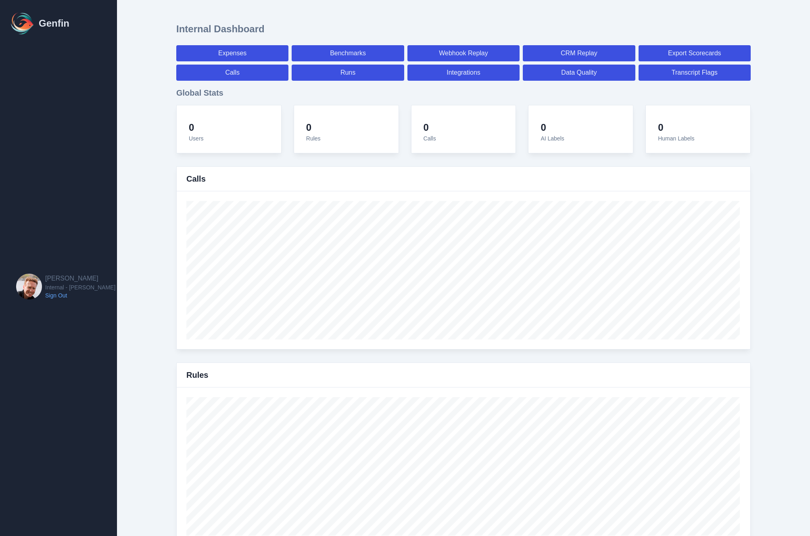
select select "paid"
select select "7"
select select "paid"
select select "7"
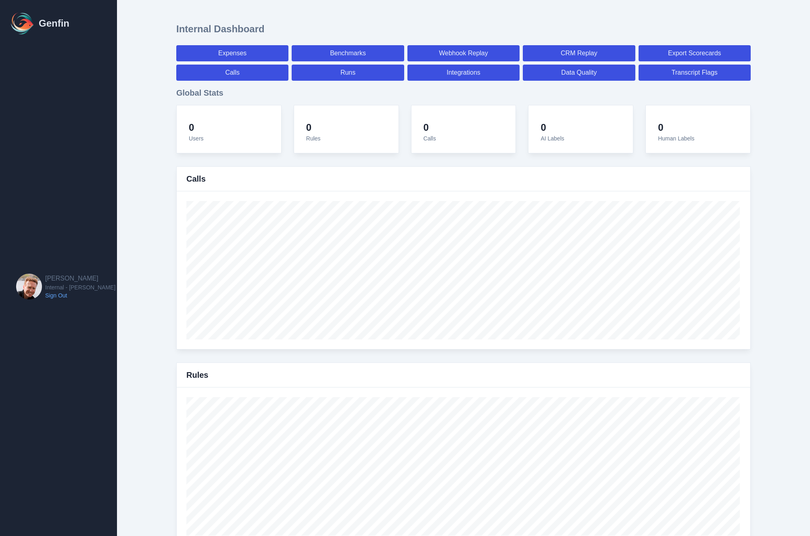
select select "7"
select select "paid"
select select "7"
select select "paid"
select select "7"
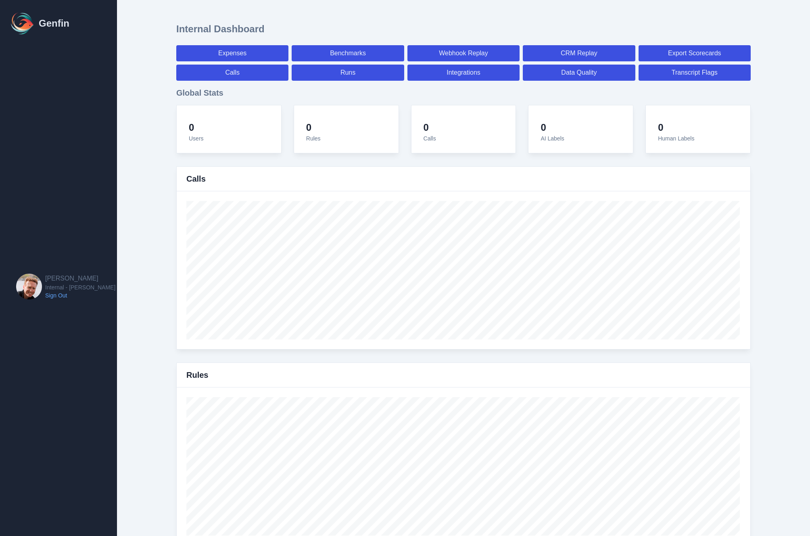
select select "7"
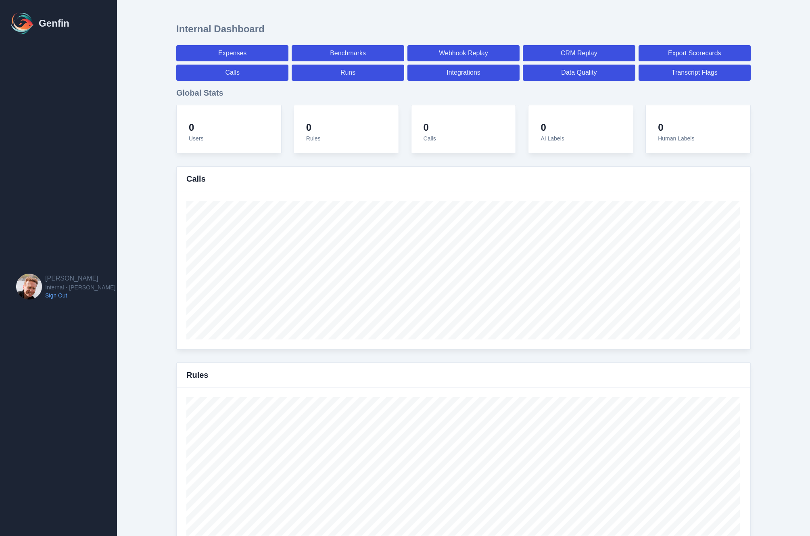
select select "paid"
select select "7"
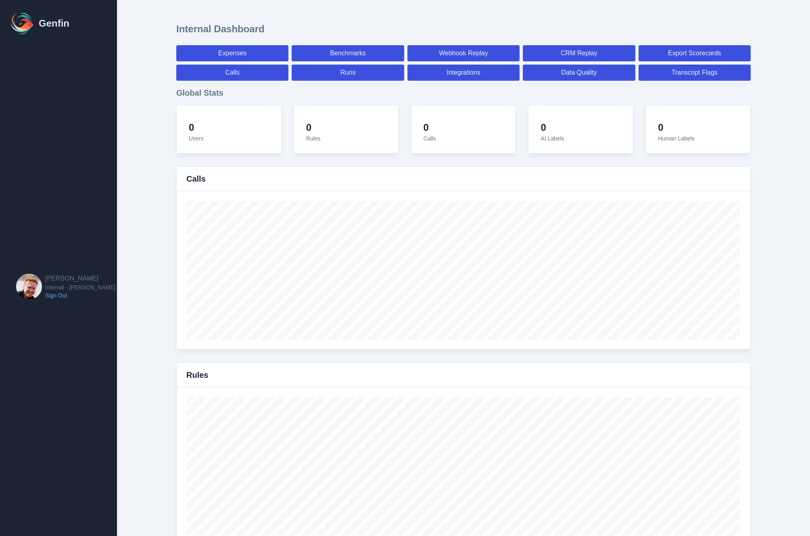
select select "paid"
select select "7"
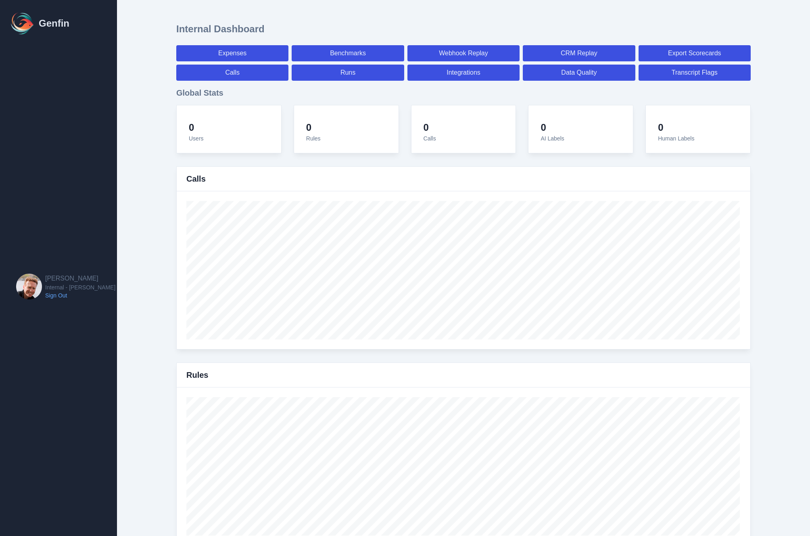
select select "7"
select select "paid"
select select "7"
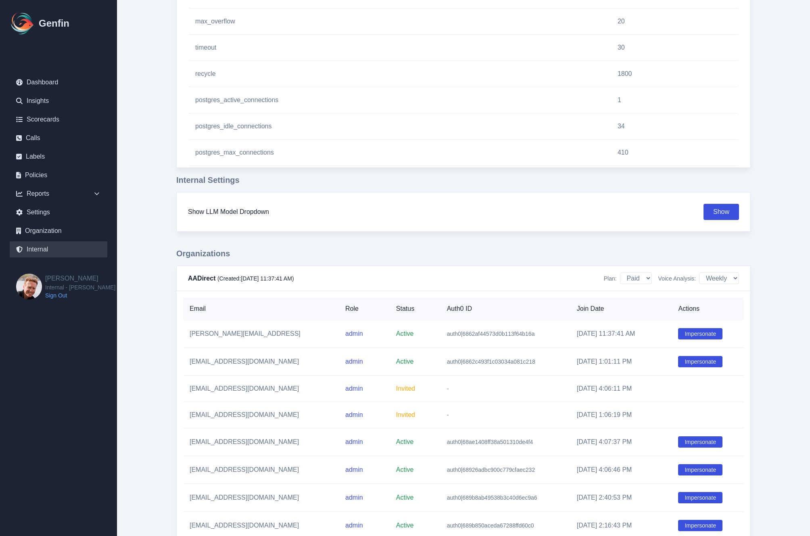
scroll to position [1054, 0]
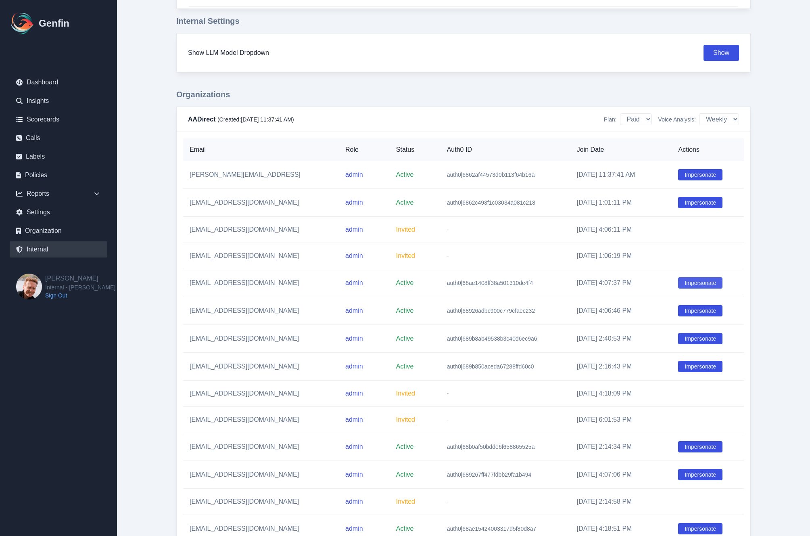
click at [698, 283] on button "Impersonate" at bounding box center [700, 282] width 44 height 11
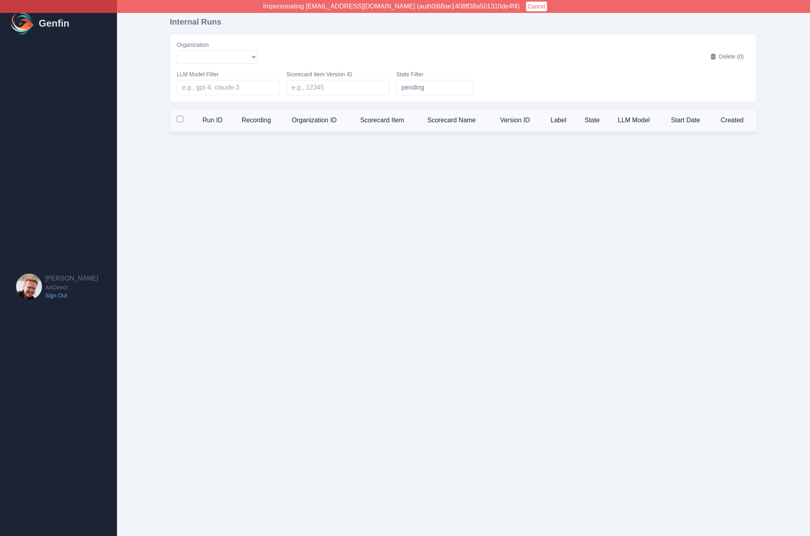
select select "51"
click at [210, 61] on select "AADirect [DOMAIN_NAME] [DOMAIN_NAME] [DOMAIN_NAME] [EMAIL_ADDRESS][DOMAIN_NAME]…" at bounding box center [294, 56] width 234 height 13
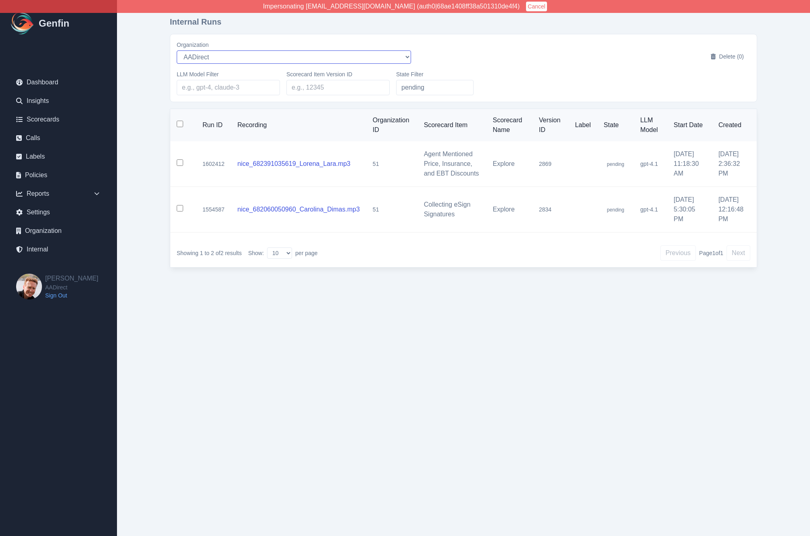
click at [177, 50] on select "AADirect [DOMAIN_NAME] [DOMAIN_NAME] [DOMAIN_NAME] [EMAIL_ADDRESS][DOMAIN_NAME]…" at bounding box center [294, 56] width 234 height 13
click at [159, 155] on div "Internal Runs Organization AADirect [DOMAIN_NAME] [DOMAIN_NAME] [DOMAIN_NAME] […" at bounding box center [464, 146] width 620 height 293
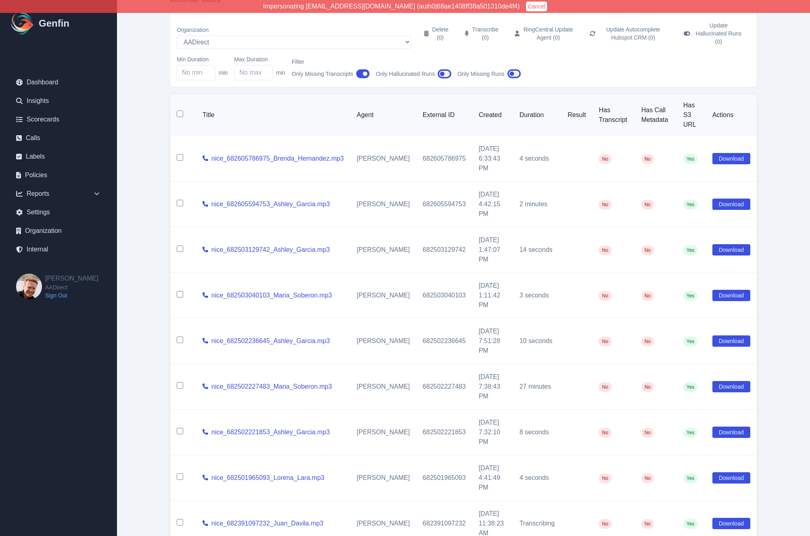
scroll to position [31, 0]
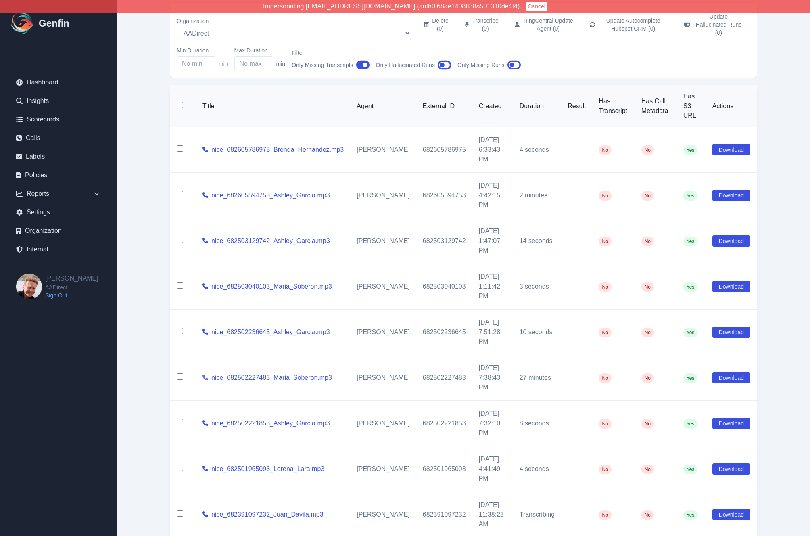
click at [204, 374] on icon at bounding box center [206, 377] width 6 height 6
click at [267, 373] on link "nice_682502227483_Maria_Soberon.mp3" at bounding box center [271, 378] width 121 height 10
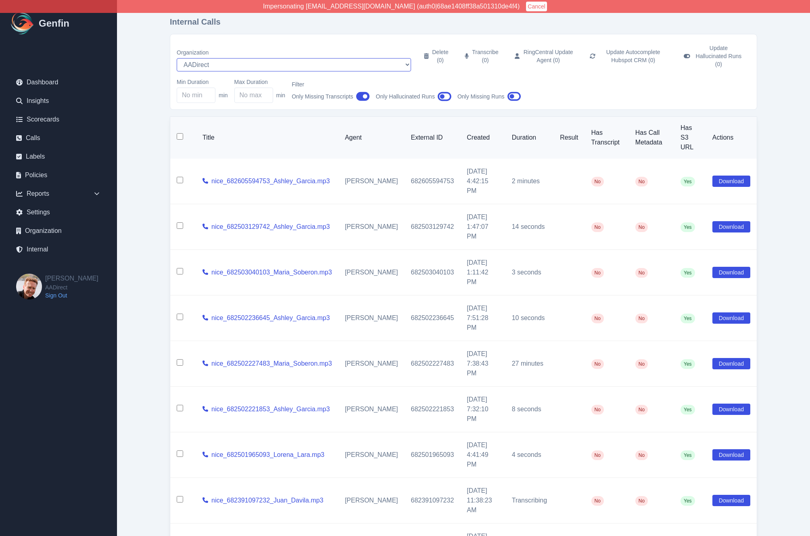
click at [262, 58] on select "AADirect Aainsco.com Aainsco.com Aainsco.com alec+america@system2.fitness alec+…" at bounding box center [294, 64] width 234 height 13
select select "5"
click at [177, 58] on select "AADirect Aainsco.com Aainsco.com Aainsco.com alec+america@system2.fitness alec+…" at bounding box center [294, 64] width 234 height 13
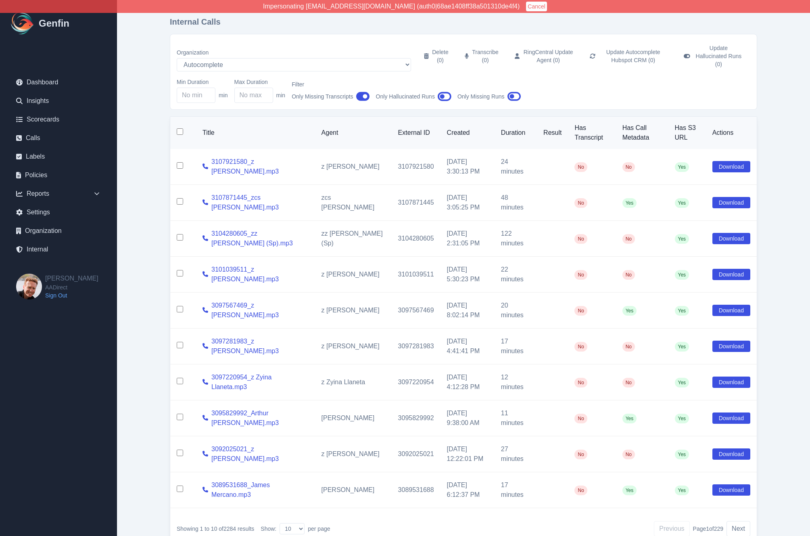
click at [181, 234] on input "checkbox" at bounding box center [180, 237] width 6 height 6
checkbox input "true"
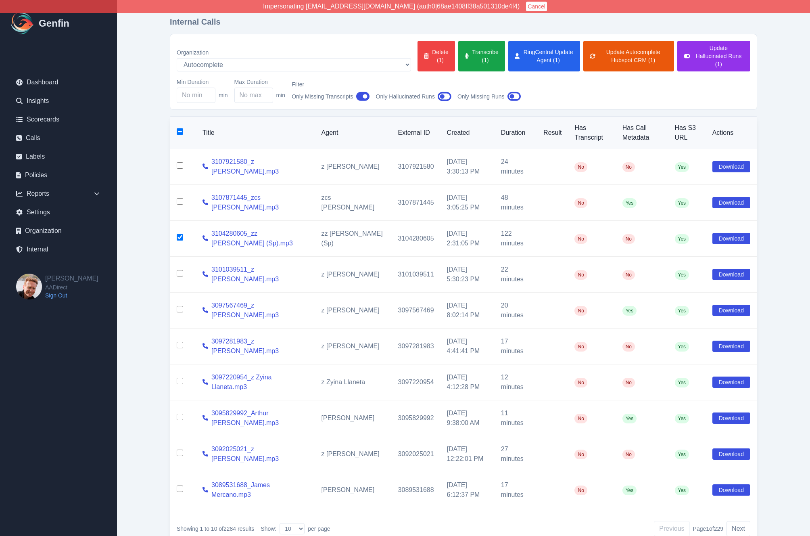
click at [182, 270] on input "checkbox" at bounding box center [180, 273] width 6 height 6
checkbox input "true"
click at [181, 306] on input "checkbox" at bounding box center [180, 309] width 6 height 6
checkbox input "true"
click at [180, 342] on input "checkbox" at bounding box center [180, 345] width 6 height 6
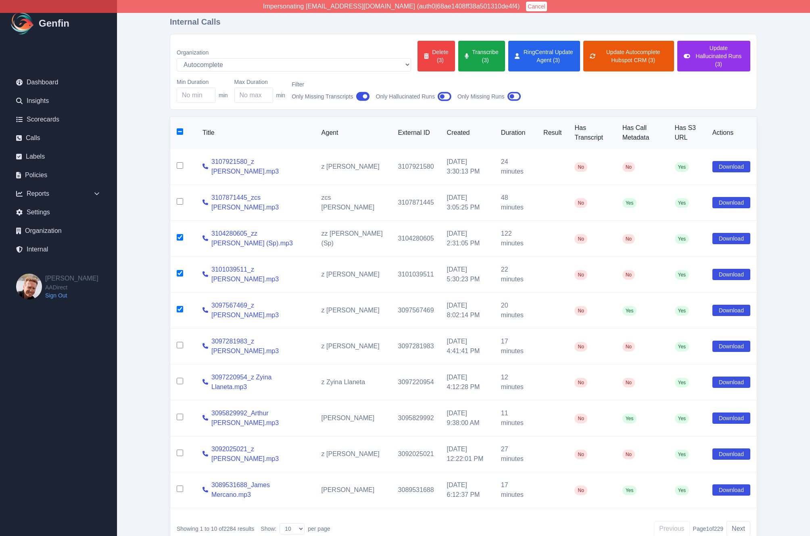
checkbox input "true"
click at [180, 369] on td at bounding box center [183, 382] width 26 height 36
click at [180, 414] on input "checkbox" at bounding box center [180, 417] width 6 height 6
checkbox input "true"
click at [181, 378] on input "checkbox" at bounding box center [180, 381] width 6 height 6
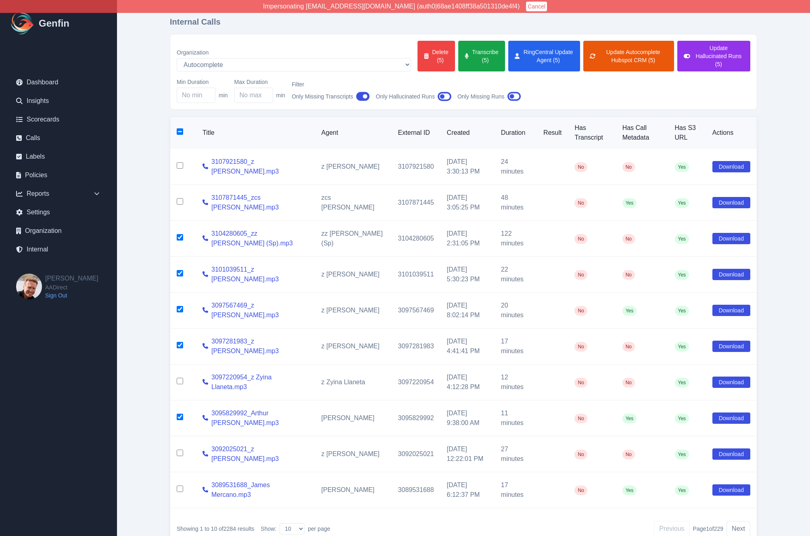
checkbox input "true"
click at [181, 449] on input "checkbox" at bounding box center [180, 452] width 6 height 6
checkbox input "true"
click at [179, 485] on input "checkbox" at bounding box center [180, 488] width 6 height 6
checkbox input "true"
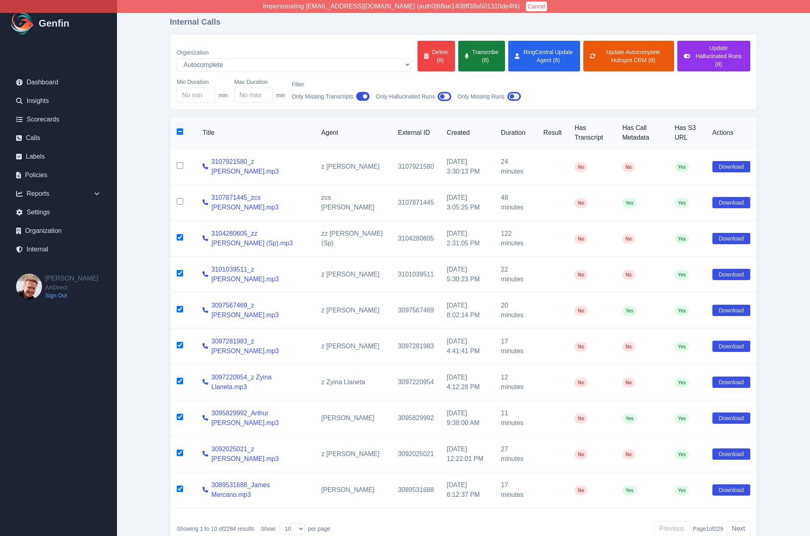
click at [458, 52] on button "Transcribe (8)" at bounding box center [481, 56] width 47 height 31
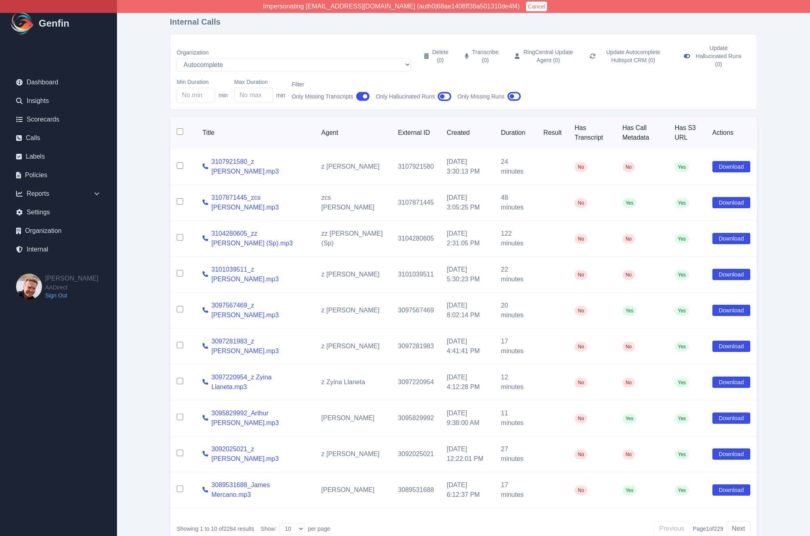
checkbox input "false"
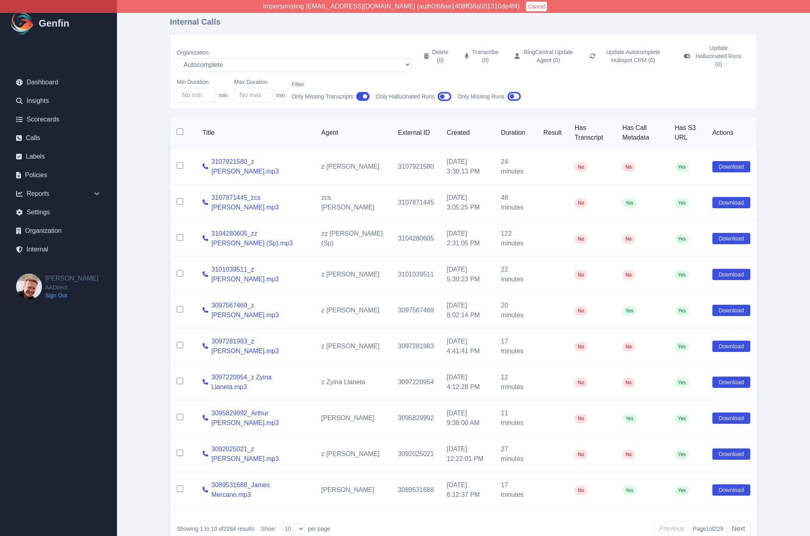
checkbox input "false"
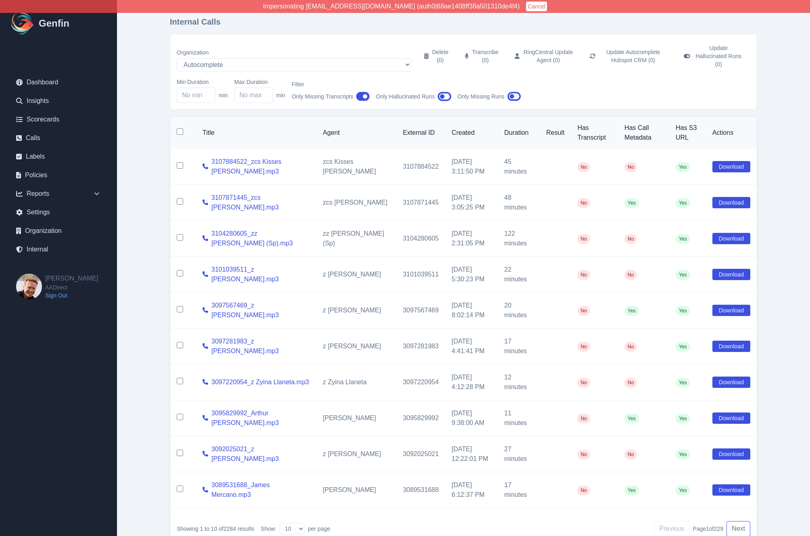
click at [734, 521] on button "Next" at bounding box center [739, 528] width 24 height 15
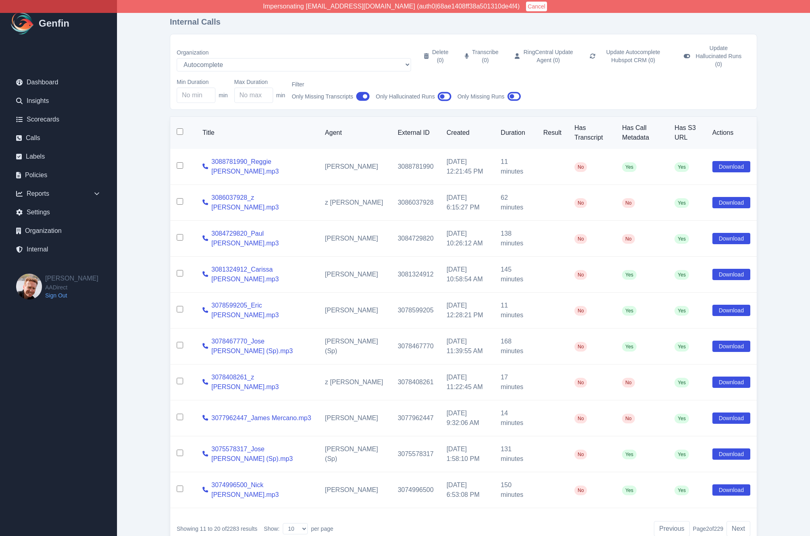
click at [181, 162] on input "checkbox" at bounding box center [180, 165] width 6 height 6
checkbox input "true"
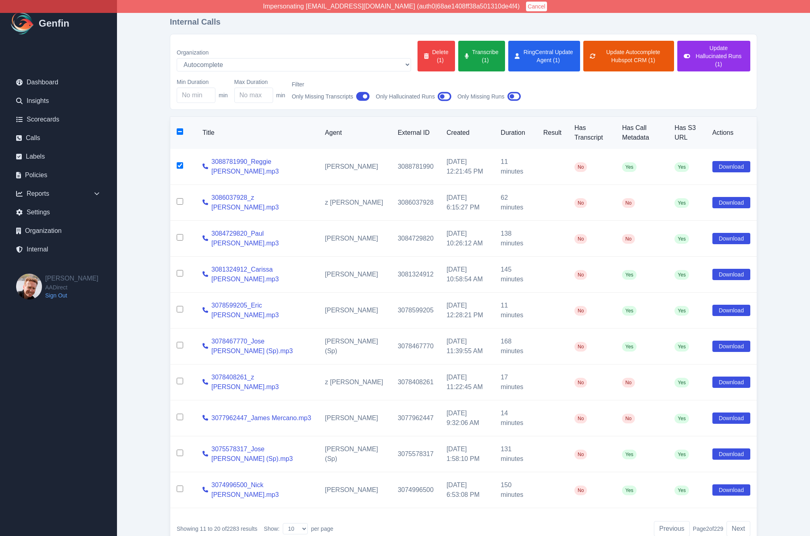
click at [180, 198] on input "checkbox" at bounding box center [180, 201] width 6 height 6
checkbox input "true"
click at [458, 65] on button "Transcribe (2)" at bounding box center [481, 56] width 47 height 31
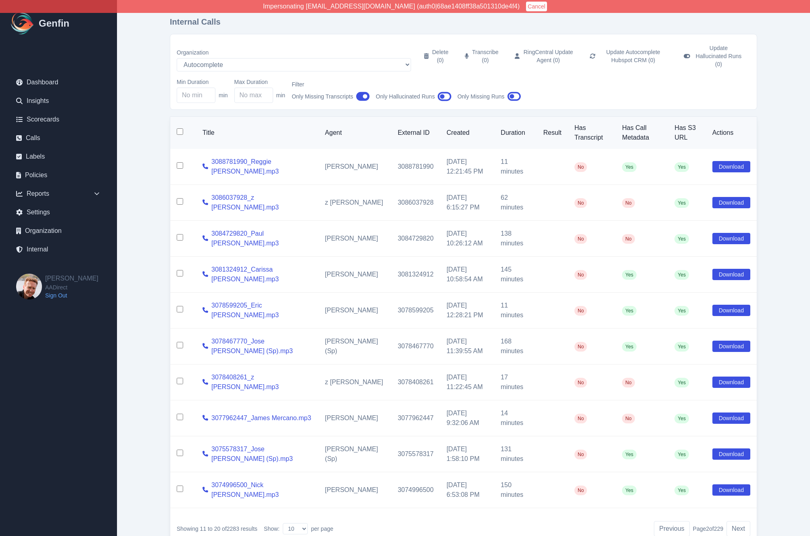
checkbox input "false"
click at [156, 222] on div "Internal Calls Organization AADirect Aainsco.com Aainsco.com Aainsco.com alec+a…" at bounding box center [464, 284] width 620 height 569
click at [152, 238] on main "Internal Calls Organization AADirect Aainsco.com Aainsco.com Aainsco.com alec+a…" at bounding box center [463, 284] width 693 height 569
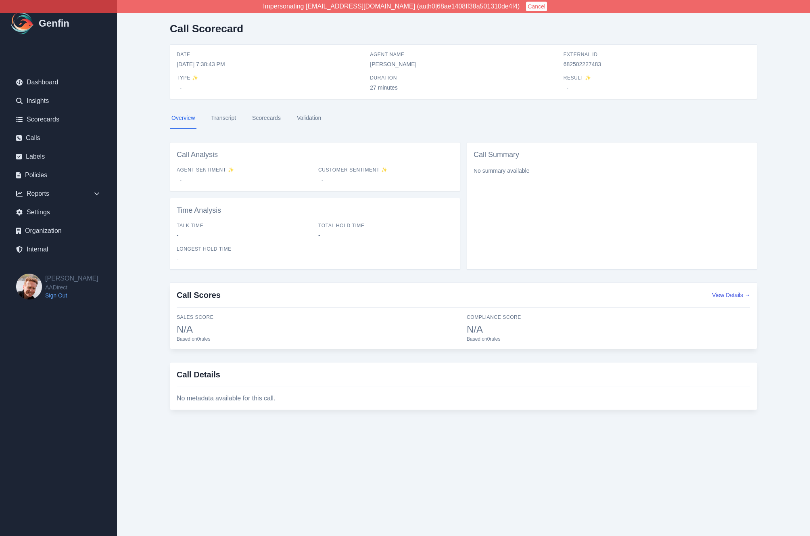
click at [219, 123] on link "Transcript" at bounding box center [223, 118] width 28 height 22
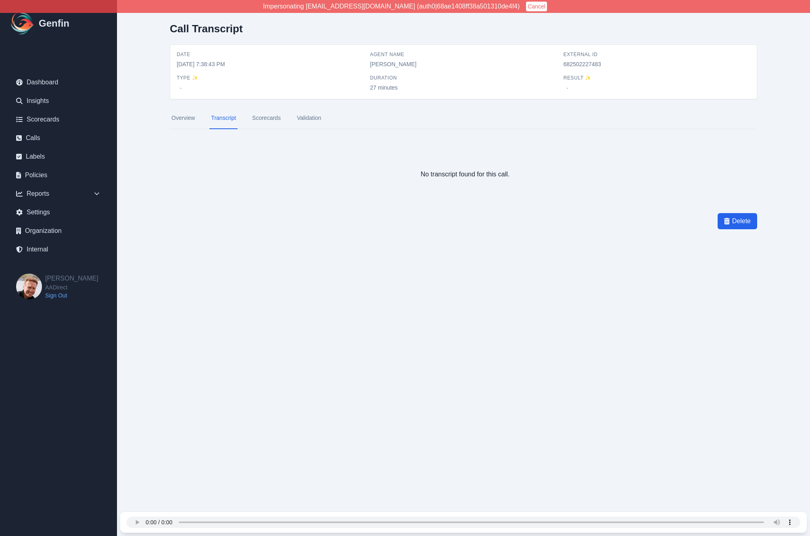
click at [396, 513] on div "Your browser does not support the audio element." at bounding box center [464, 522] width 674 height 21
click at [129, 284] on html "Impersonating [EMAIL_ADDRESS][DOMAIN_NAME] (auth0|68ae1408ff38a501310de4f4) Can…" at bounding box center [405, 142] width 810 height 284
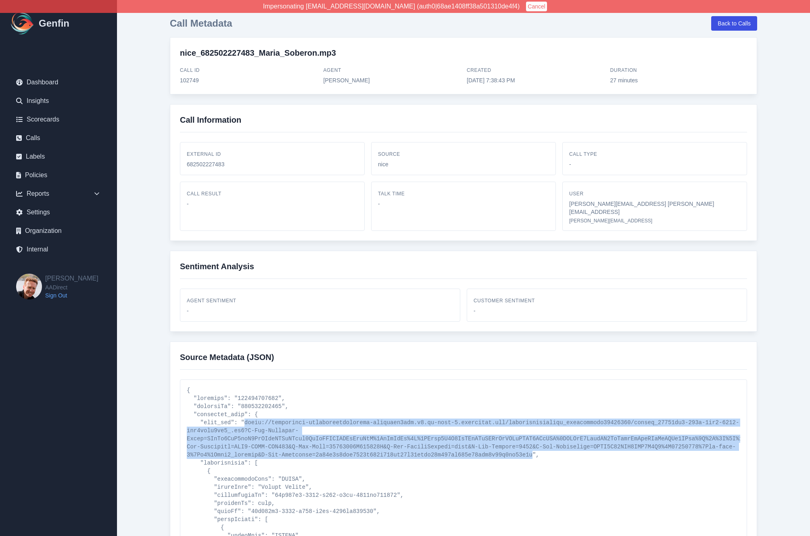
drag, startPoint x: 245, startPoint y: 413, endPoint x: 532, endPoint y: 448, distance: 289.4
click at [532, 448] on pre at bounding box center [464, 463] width 554 height 155
copy pre "[URL][DOMAIN_NAME].."
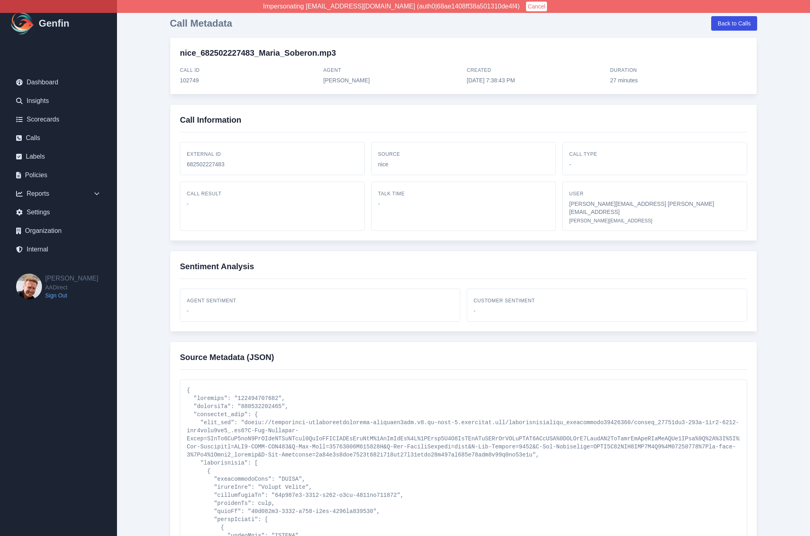
click at [146, 388] on main "Call Metadata Back to Calls nice_682502227483_Maria_Soberon.mp3 Call ID 102749 …" at bounding box center [463, 399] width 693 height 798
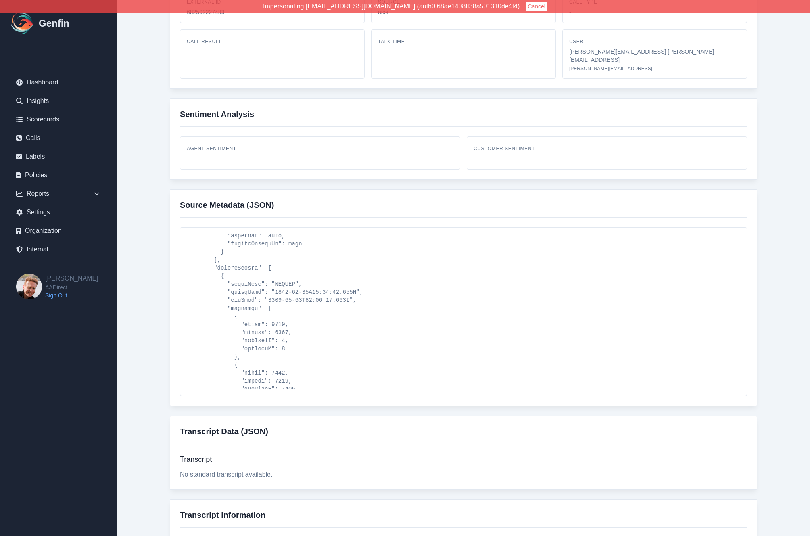
scroll to position [231, 0]
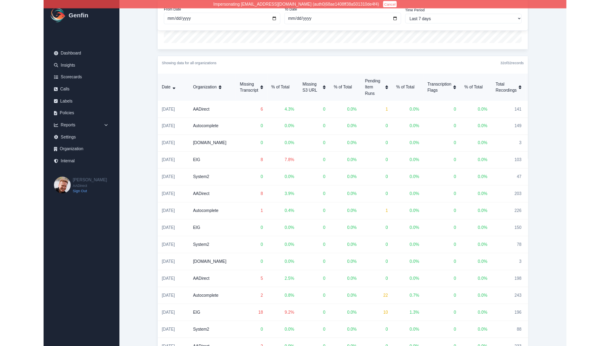
scroll to position [408, 0]
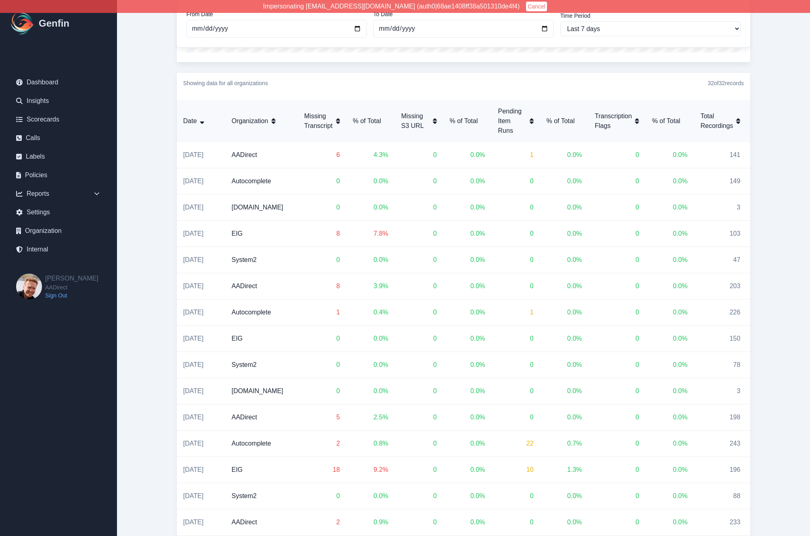
click at [138, 294] on main "Data Quality [MEDICAL_DATA] - 20250816 Back to Dashboard From Date [DATE] To Da…" at bounding box center [463, 303] width 693 height 1422
click at [131, 295] on main "Data Quality [MEDICAL_DATA] - 20250816 Back to Dashboard From Date [DATE] To Da…" at bounding box center [463, 303] width 693 height 1422
click at [142, 240] on main "Data Quality [MEDICAL_DATA] - 20250816 Back to Dashboard From Date [DATE] To Da…" at bounding box center [463, 303] width 693 height 1422
